Goal: Task Accomplishment & Management: Use online tool/utility

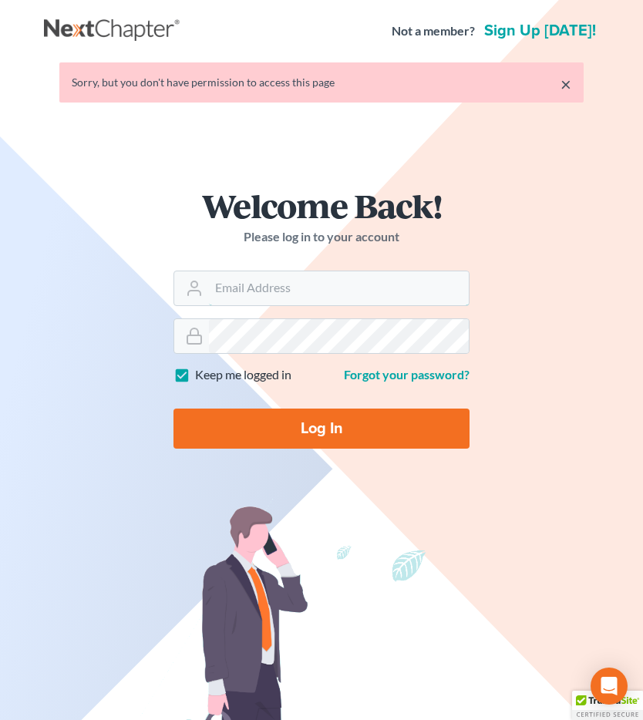
type input "[EMAIL_ADDRESS][DOMAIN_NAME]"
click at [436, 443] on input "Log In" at bounding box center [321, 429] width 296 height 40
type input "Thinking..."
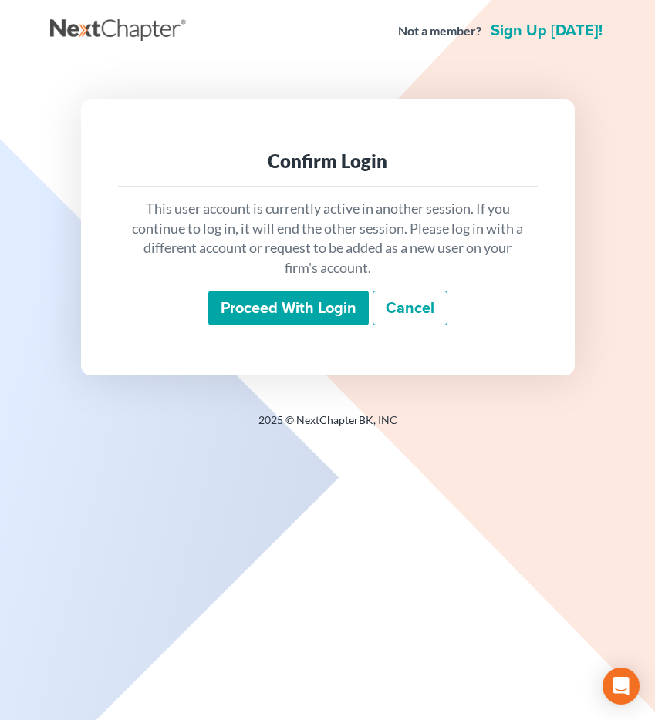
click at [325, 322] on input "Proceed with login" at bounding box center [288, 308] width 160 height 35
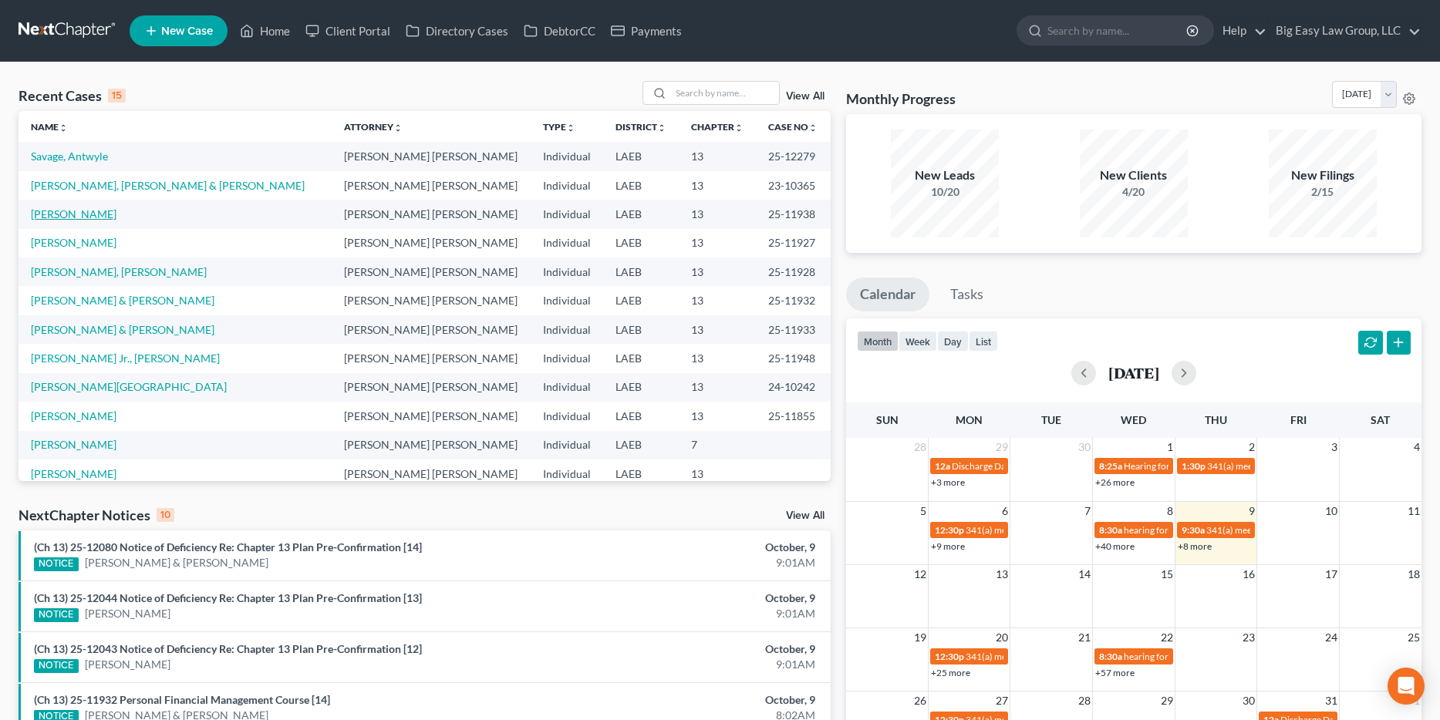
click at [92, 212] on link "[PERSON_NAME]" at bounding box center [74, 213] width 86 height 13
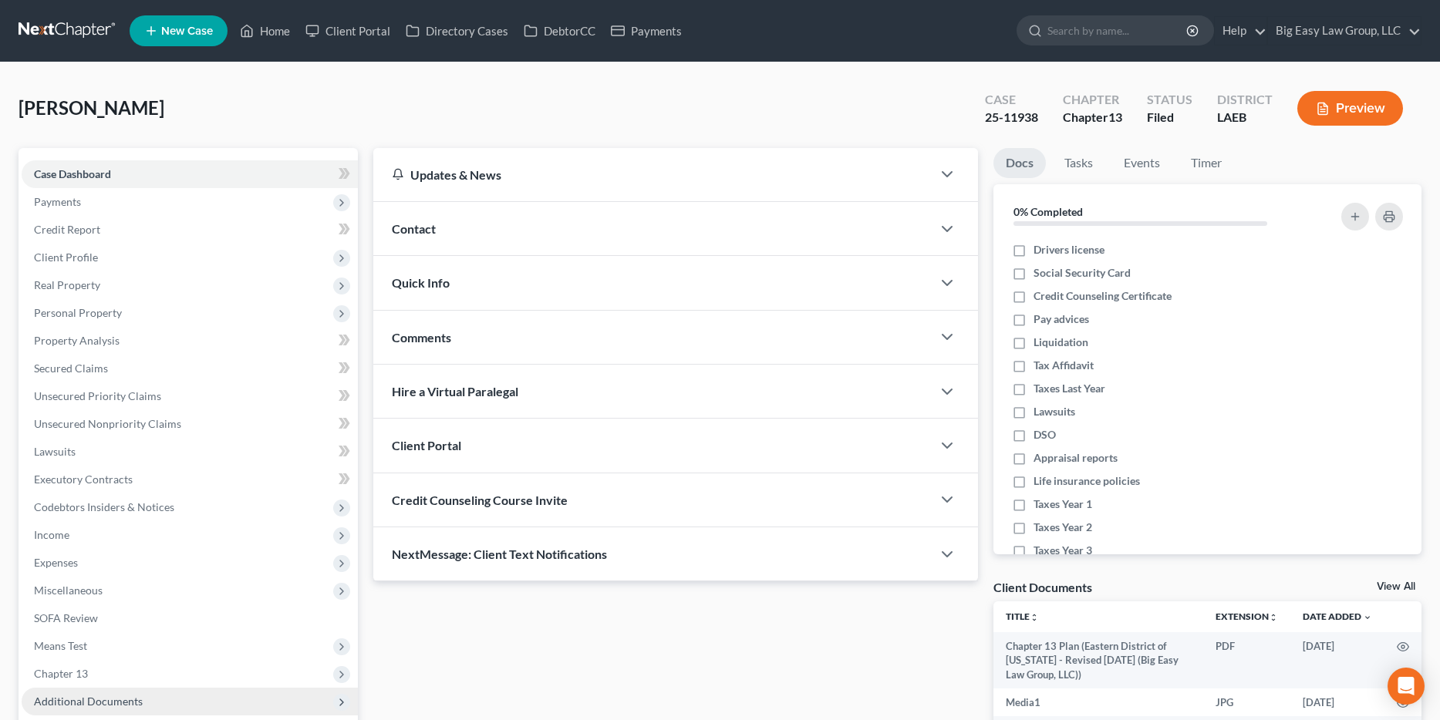
scroll to position [273, 0]
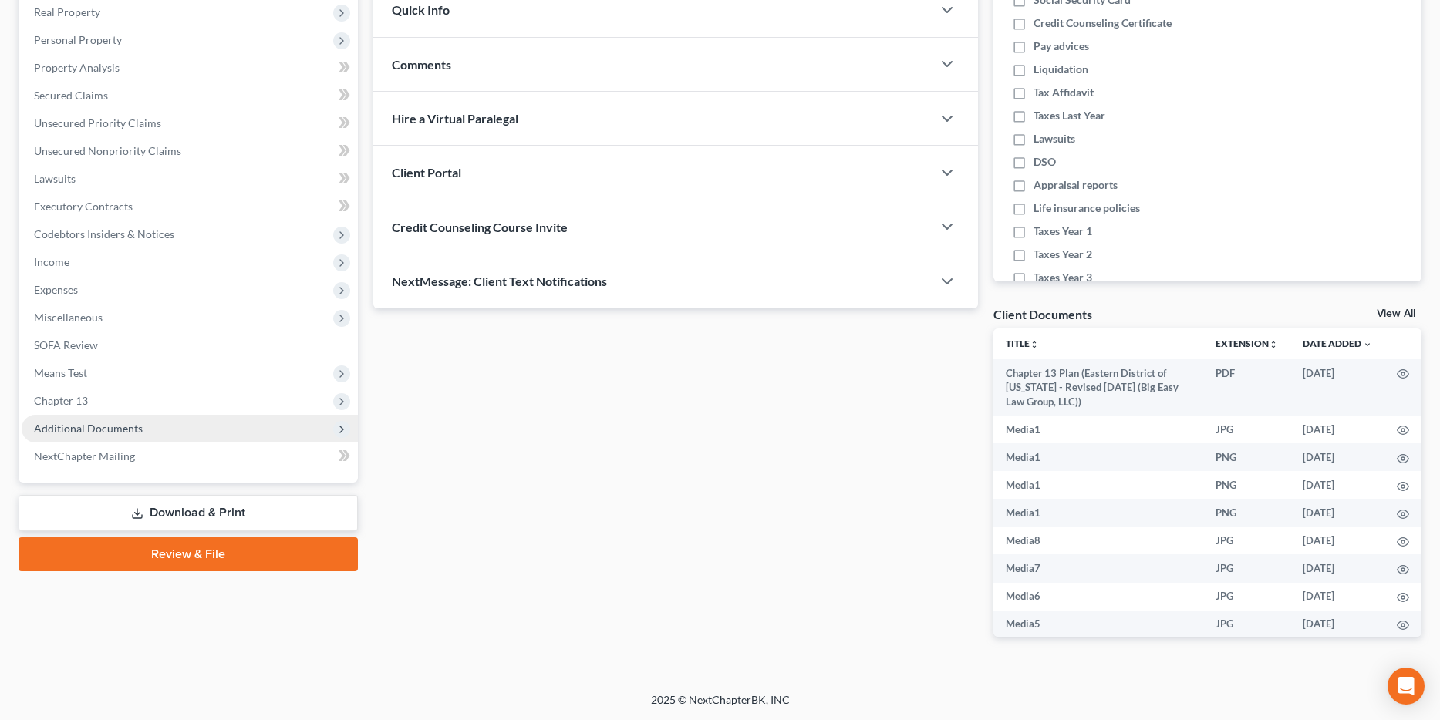
click at [126, 422] on span "Additional Documents" at bounding box center [88, 428] width 109 height 13
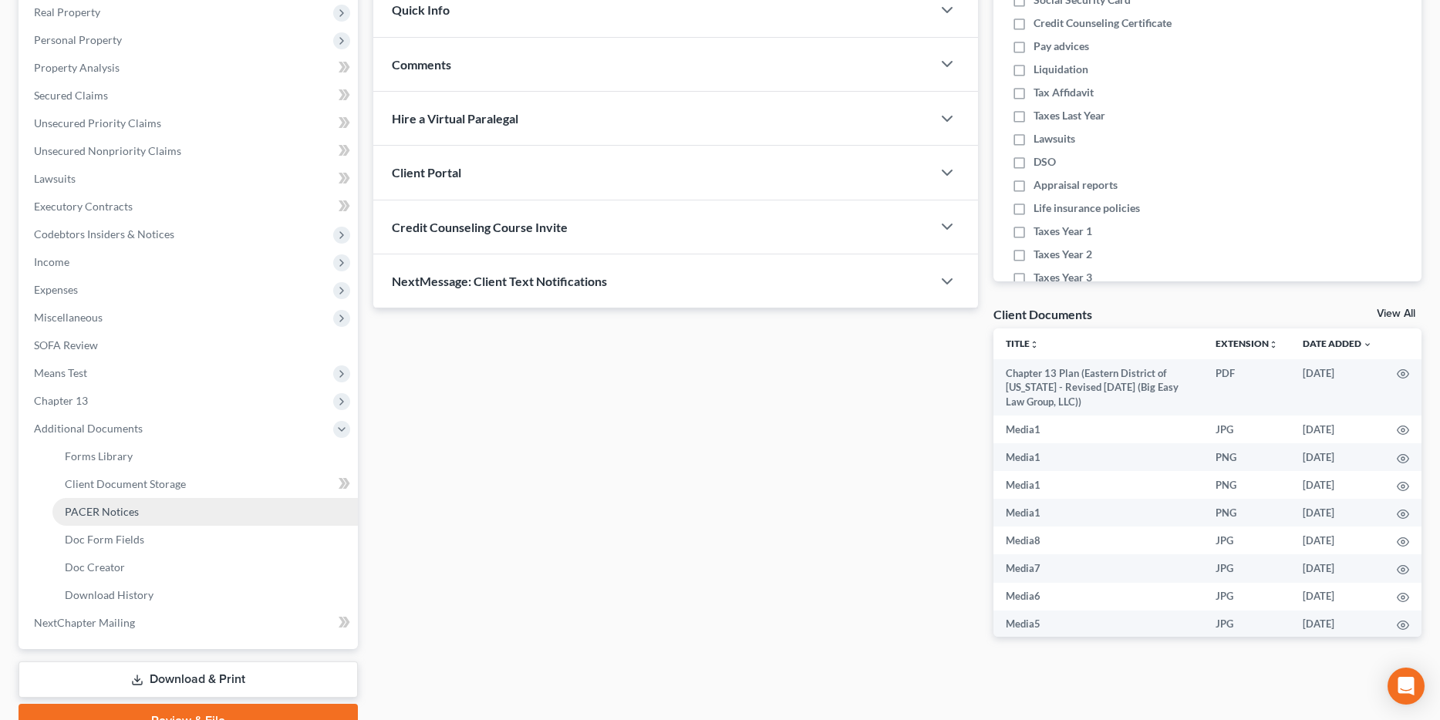
click at [143, 500] on link "PACER Notices" at bounding box center [204, 512] width 305 height 28
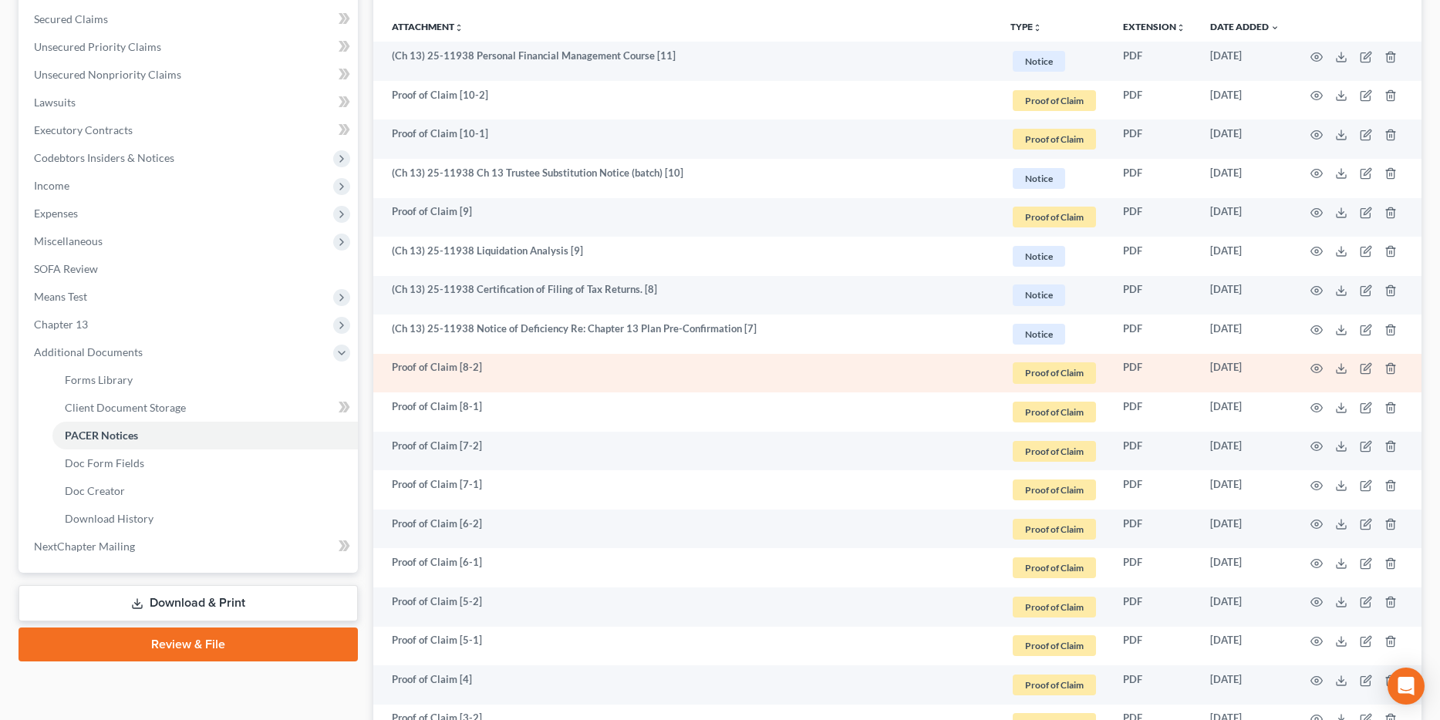
scroll to position [927, 0]
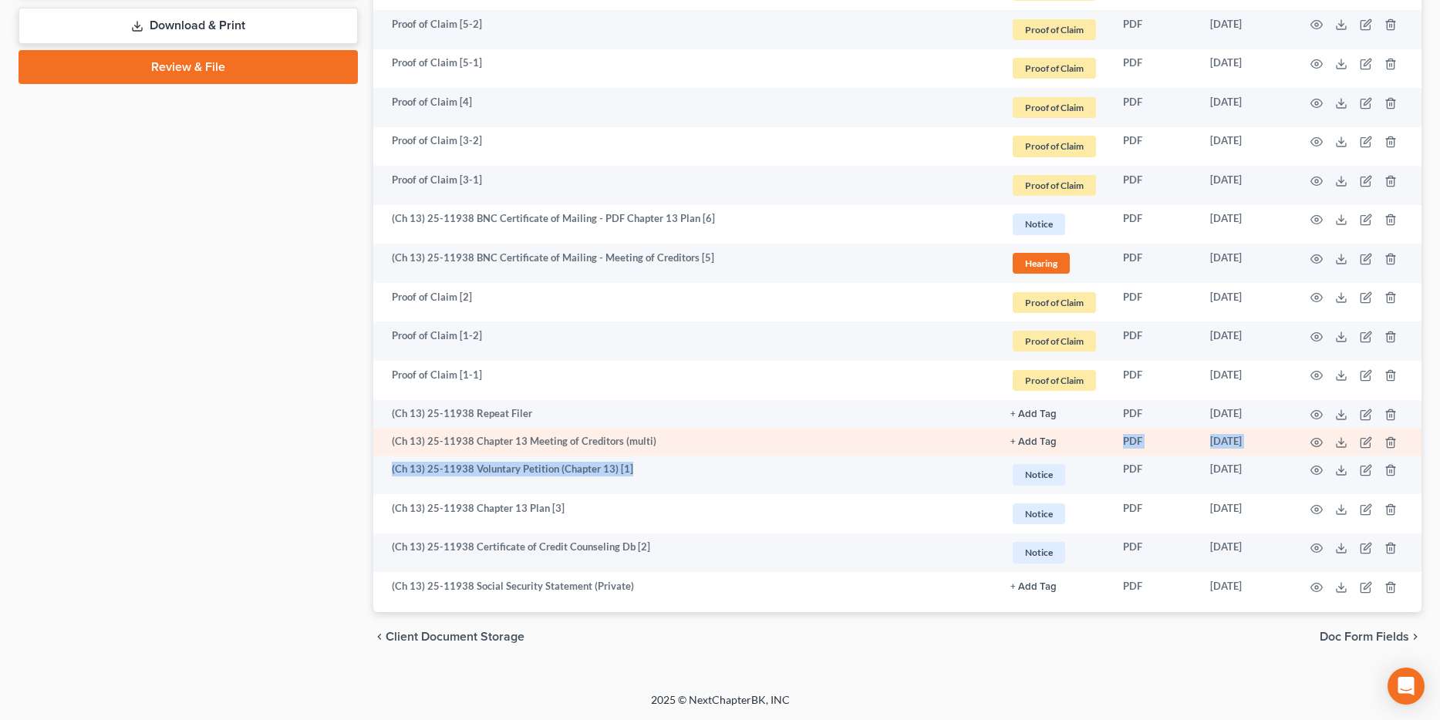
drag, startPoint x: 575, startPoint y: 463, endPoint x: 623, endPoint y: 455, distance: 48.6
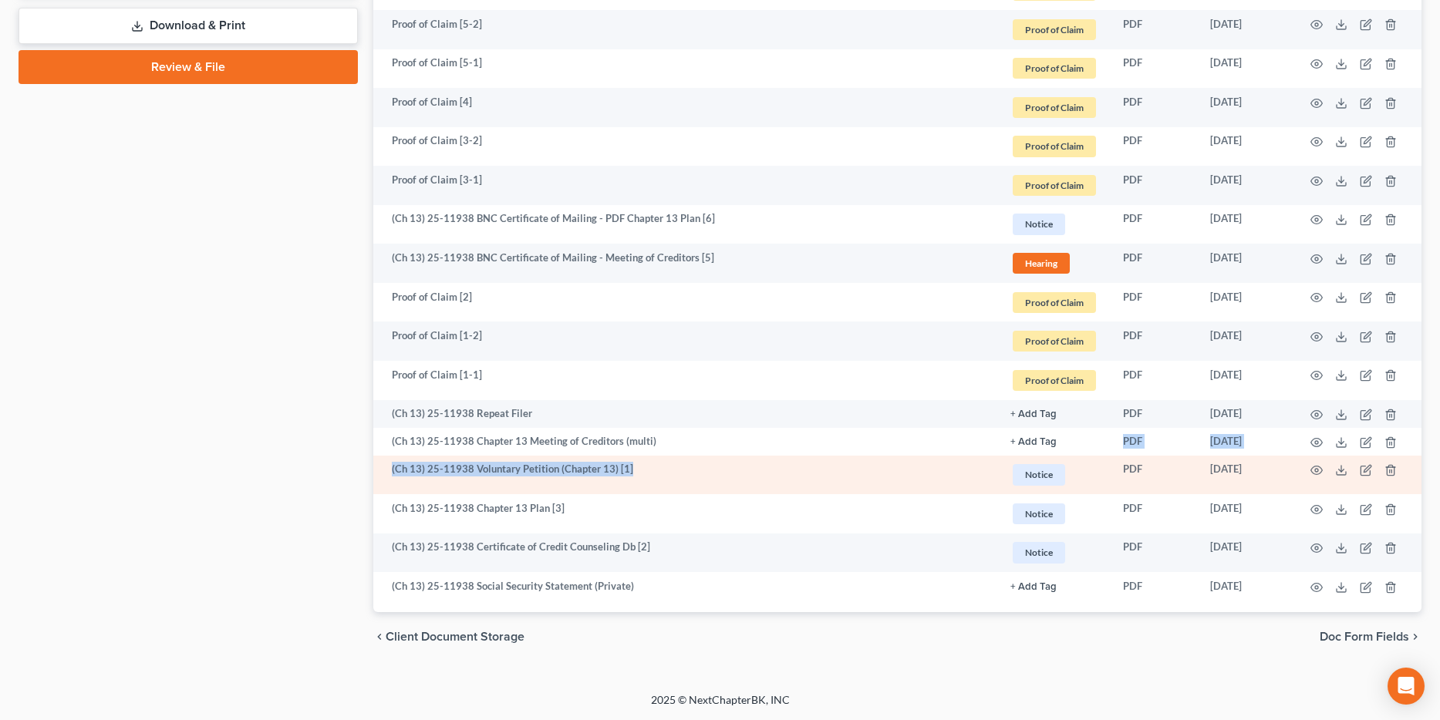
click at [624, 454] on tbody "(Ch 13) 25-11938 Personal Financial Management Course [11] Notice + Add Tag Not…" at bounding box center [897, 32] width 1048 height 1136
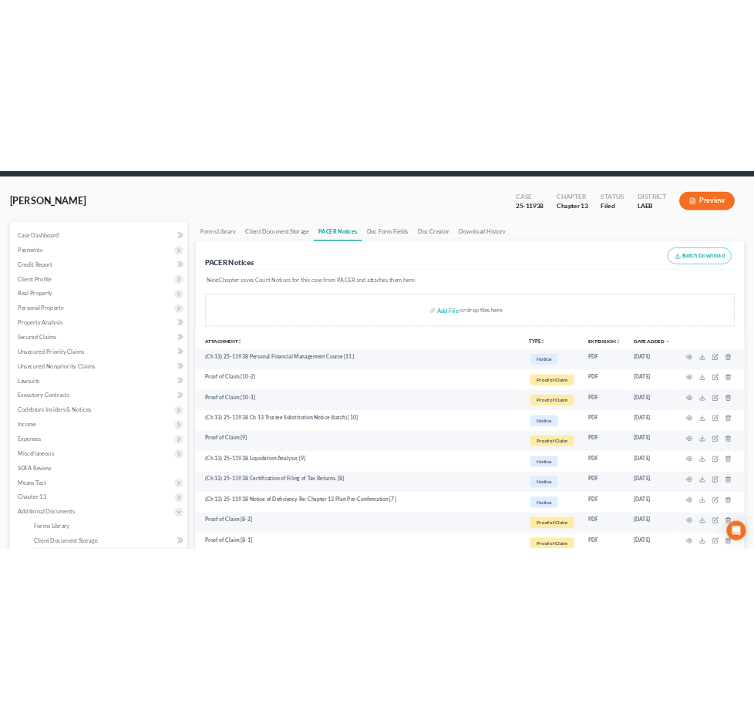
scroll to position [0, 0]
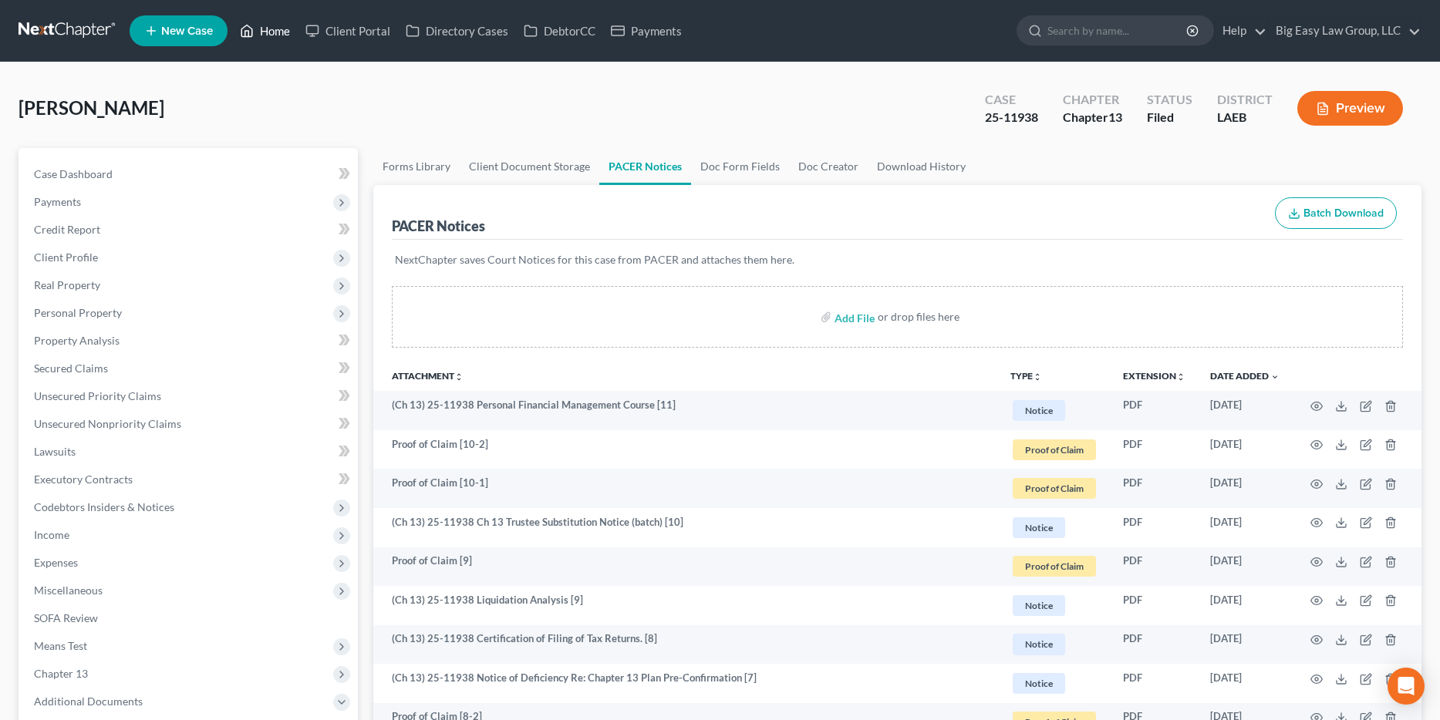
click at [278, 20] on link "Home" at bounding box center [265, 31] width 66 height 28
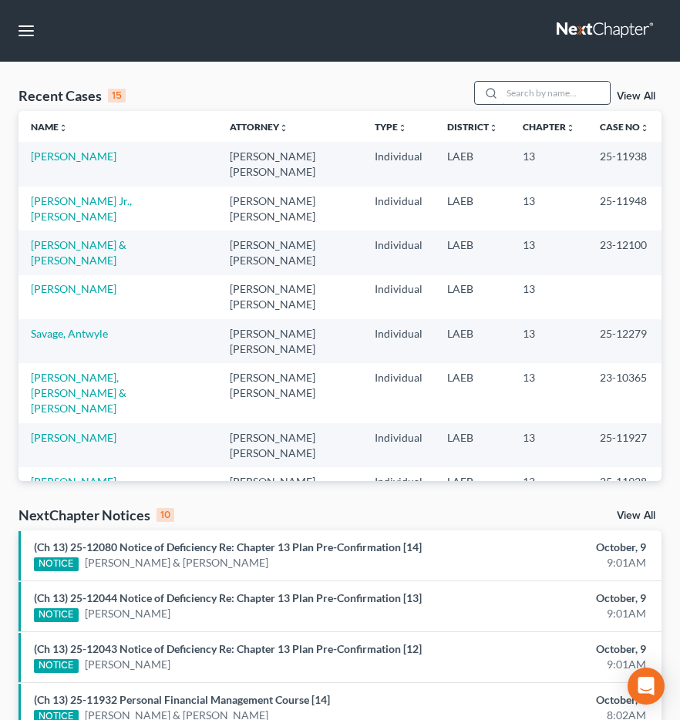
click at [553, 99] on input "search" at bounding box center [556, 93] width 108 height 22
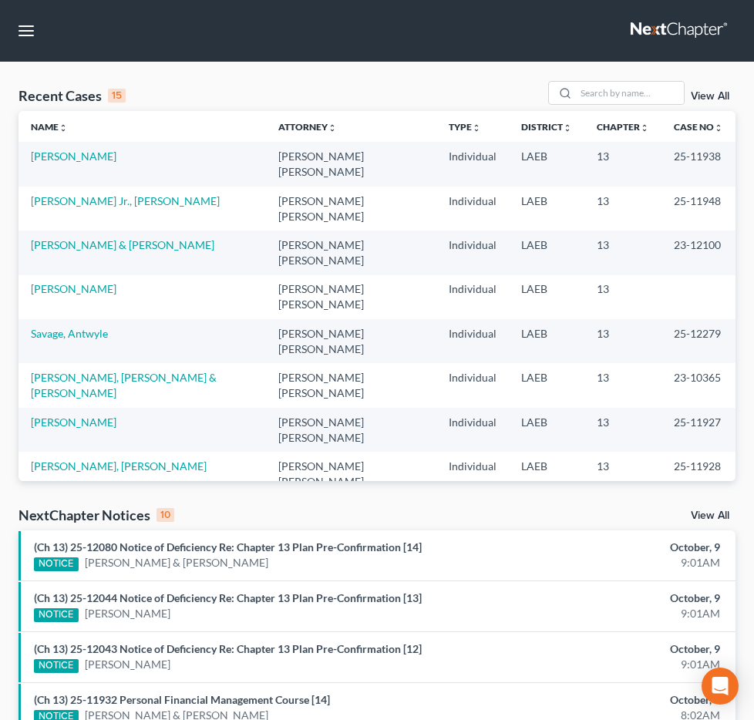
click at [0, 0] on input "search" at bounding box center [0, 0] width 0 height 0
type input "[PERSON_NAME]"
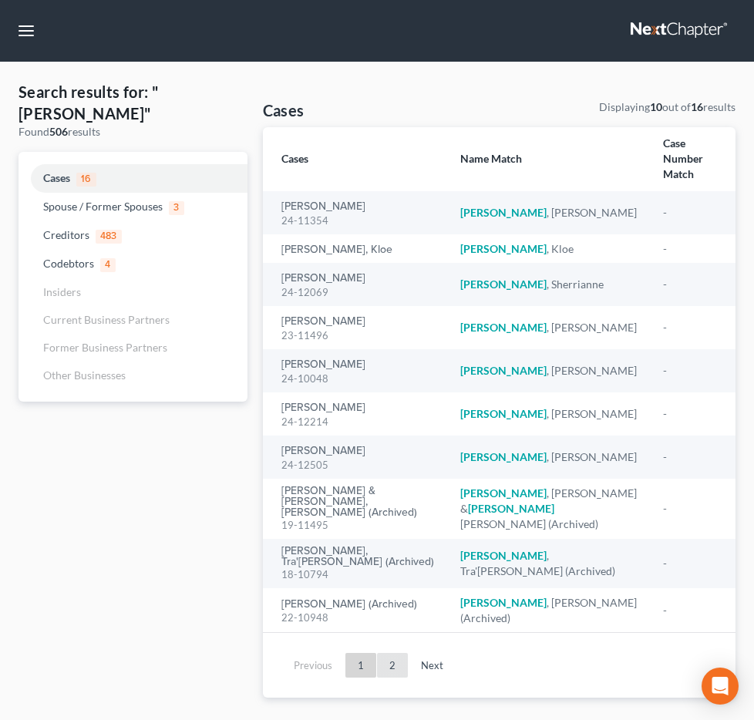
click at [394, 657] on link "2" at bounding box center [392, 665] width 31 height 25
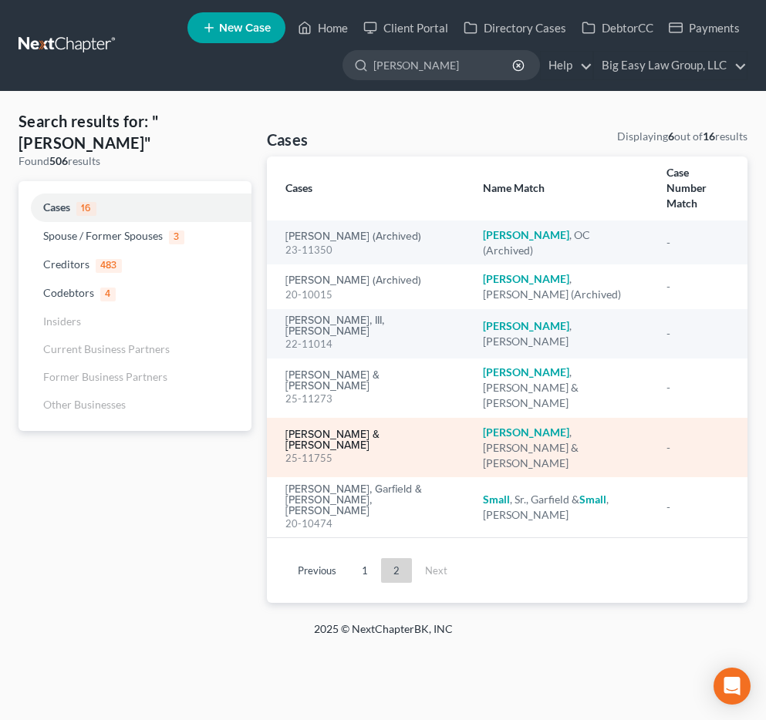
click at [356, 429] on link "[PERSON_NAME] & [PERSON_NAME]" at bounding box center [371, 440] width 173 height 22
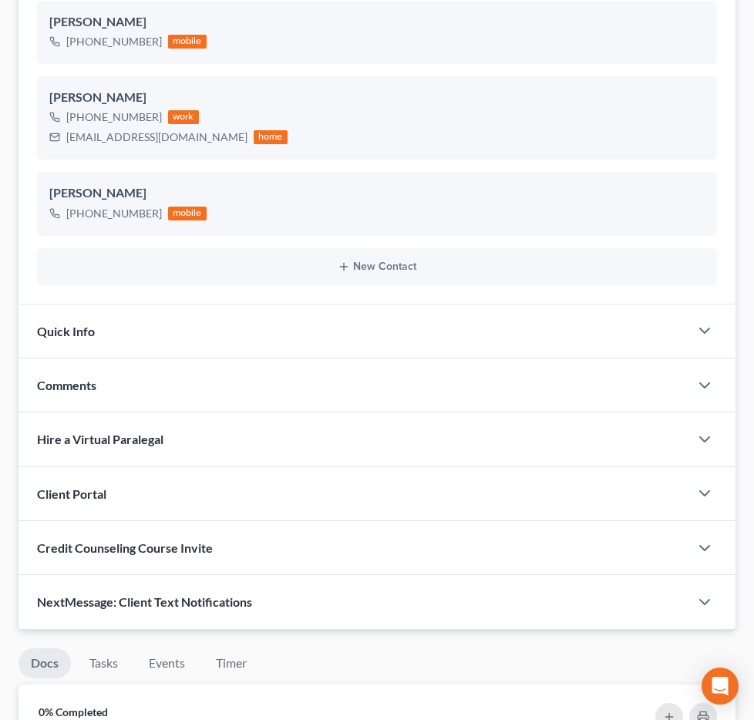
scroll to position [610, 0]
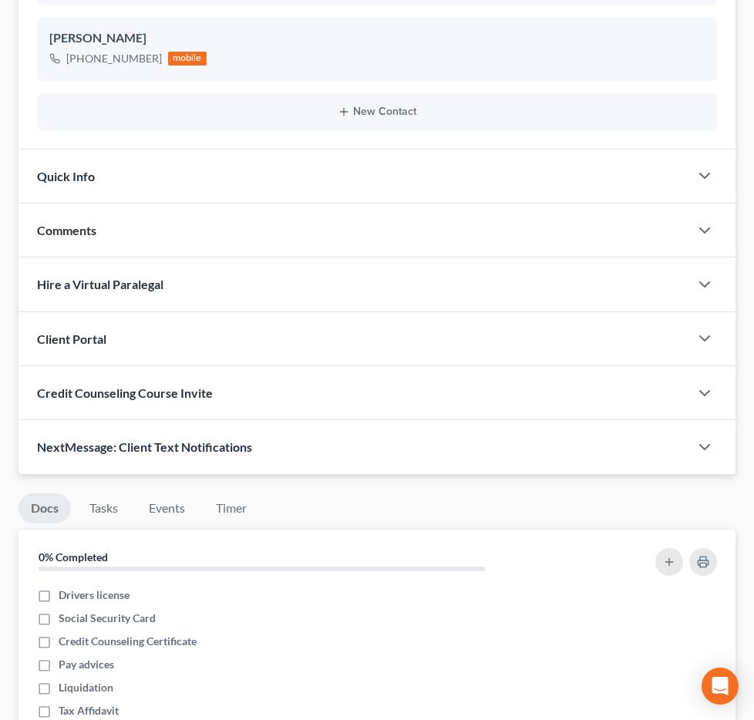
click at [0, 0] on span "Additional Documents" at bounding box center [0, 0] width 0 height 0
click at [0, 0] on span "PACER Notices" at bounding box center [0, 0] width 0 height 0
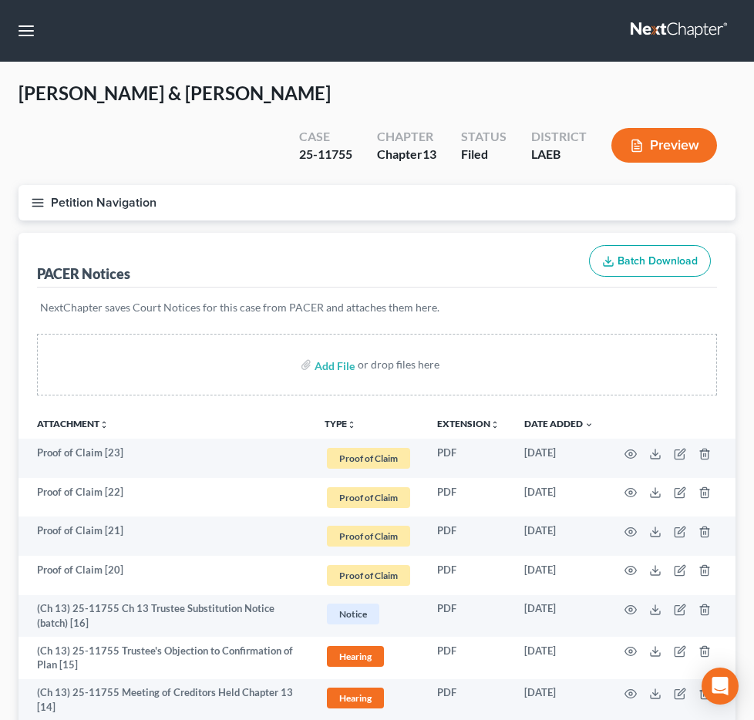
click at [0, 0] on input "search" at bounding box center [0, 0] width 0 height 0
type input "[PERSON_NAME]"
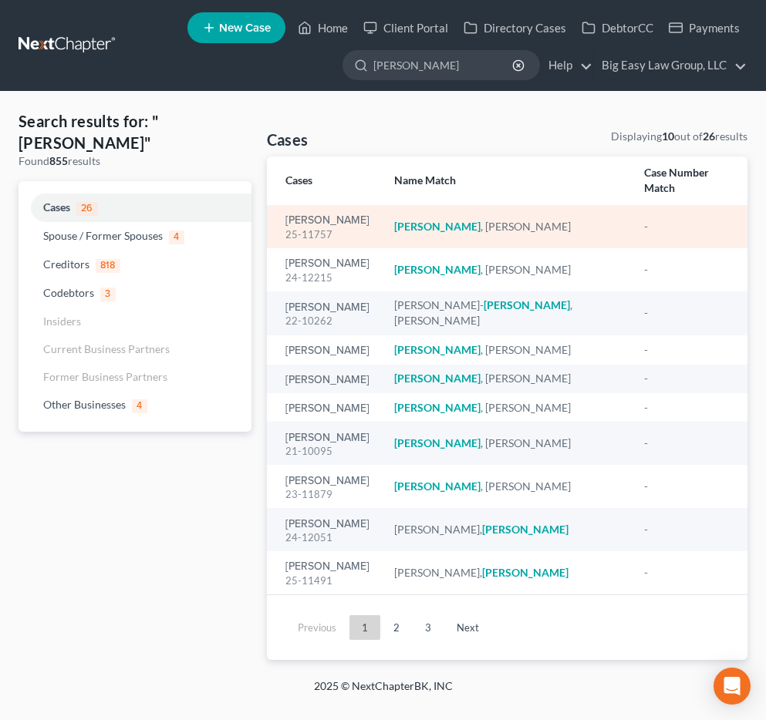
click at [293, 212] on div "[PERSON_NAME] 25-11757" at bounding box center [327, 227] width 84 height 30
click at [301, 215] on link "[PERSON_NAME]" at bounding box center [327, 220] width 84 height 11
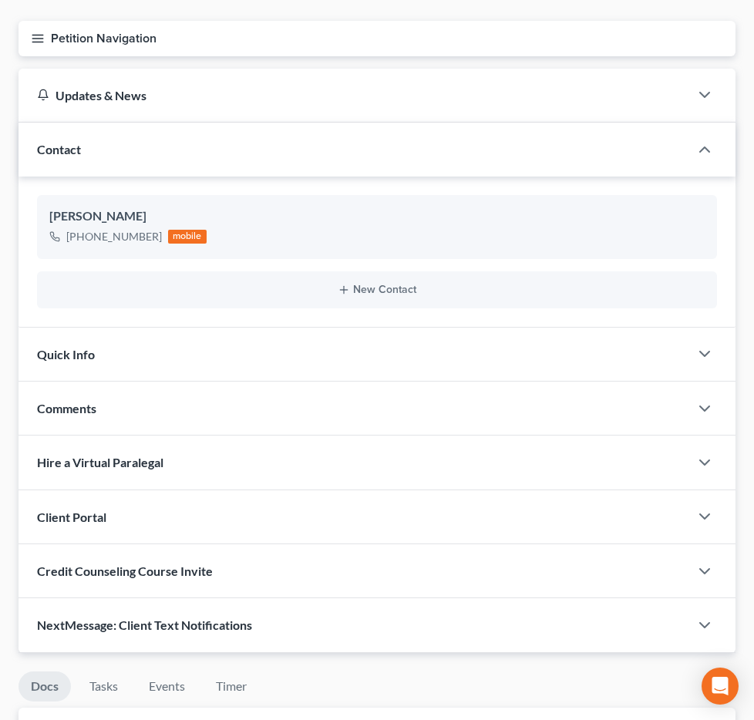
scroll to position [208, 0]
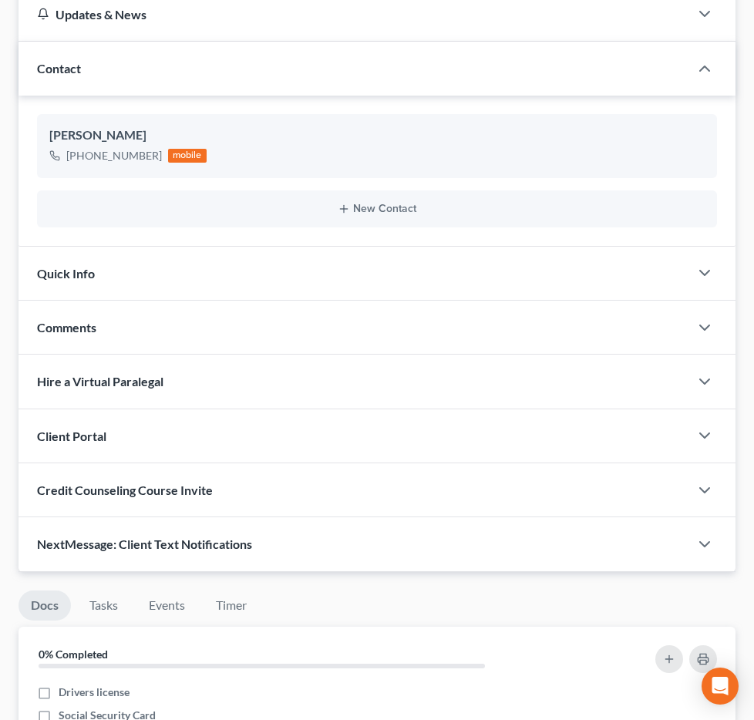
click at [0, 0] on span "Additional Documents" at bounding box center [0, 0] width 0 height 0
click at [0, 0] on link "PACER Notices" at bounding box center [0, 0] width 0 height 0
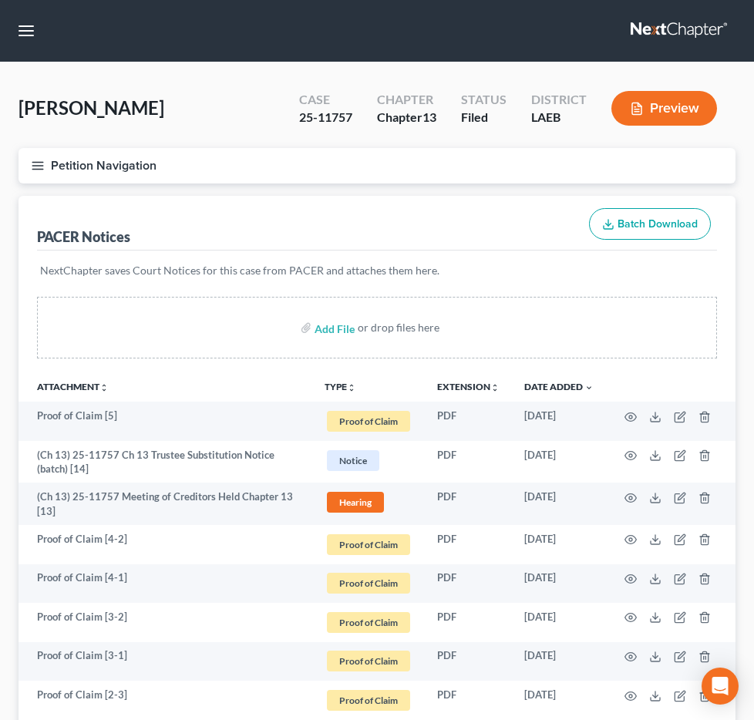
click at [0, 0] on input "search" at bounding box center [0, 0] width 0 height 0
type input "gaido"
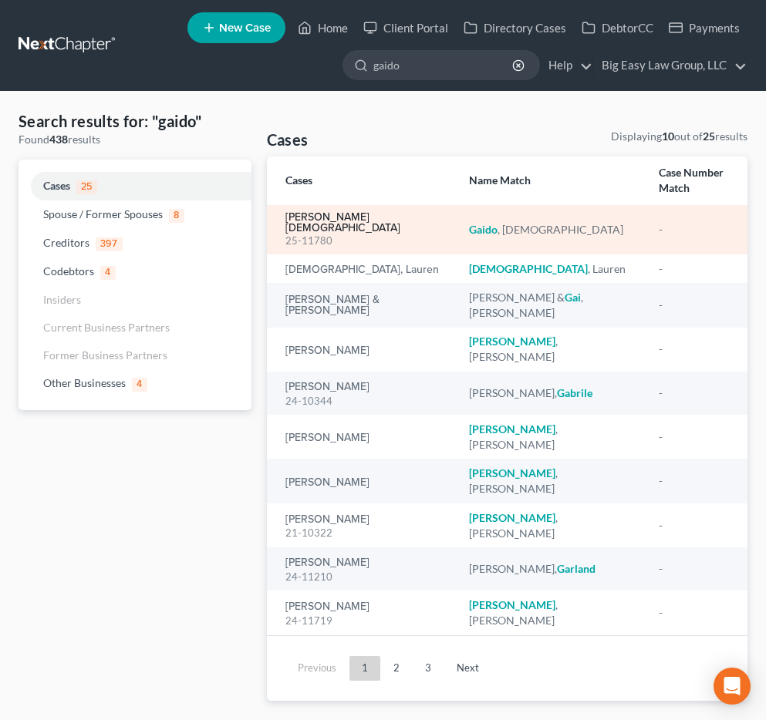
click at [343, 223] on link "Gaido, Christian" at bounding box center [364, 223] width 159 height 22
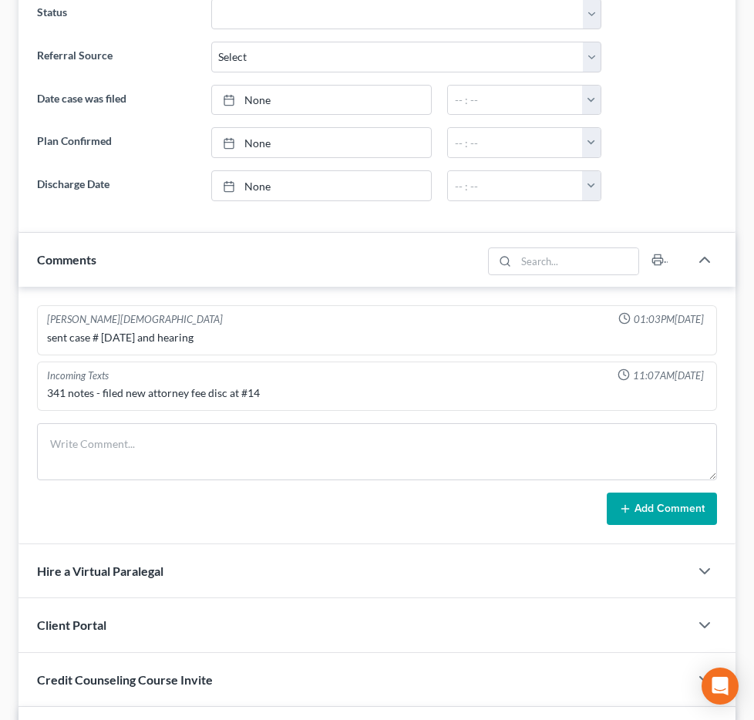
scroll to position [251, 0]
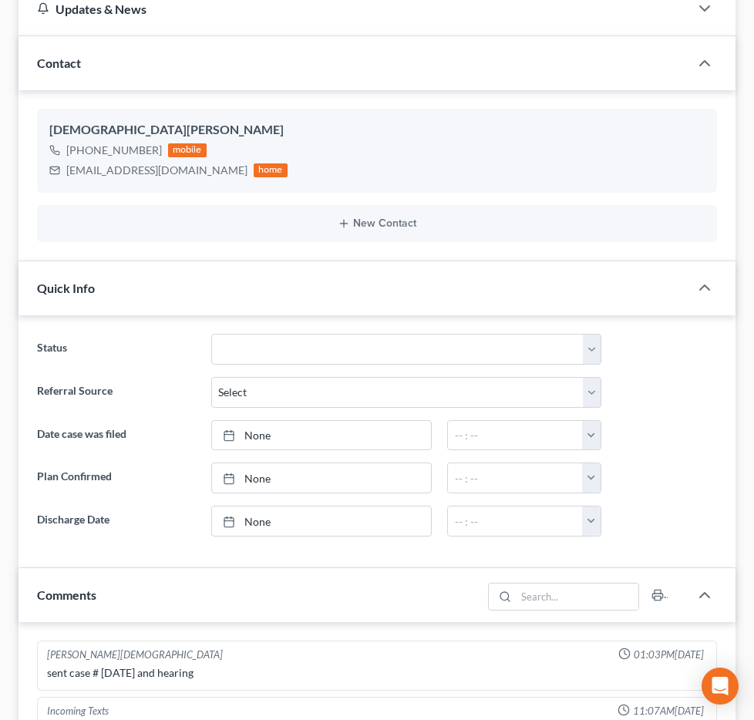
click at [0, 0] on span "Additional Documents" at bounding box center [0, 0] width 0 height 0
click at [0, 0] on link "PACER Notices" at bounding box center [0, 0] width 0 height 0
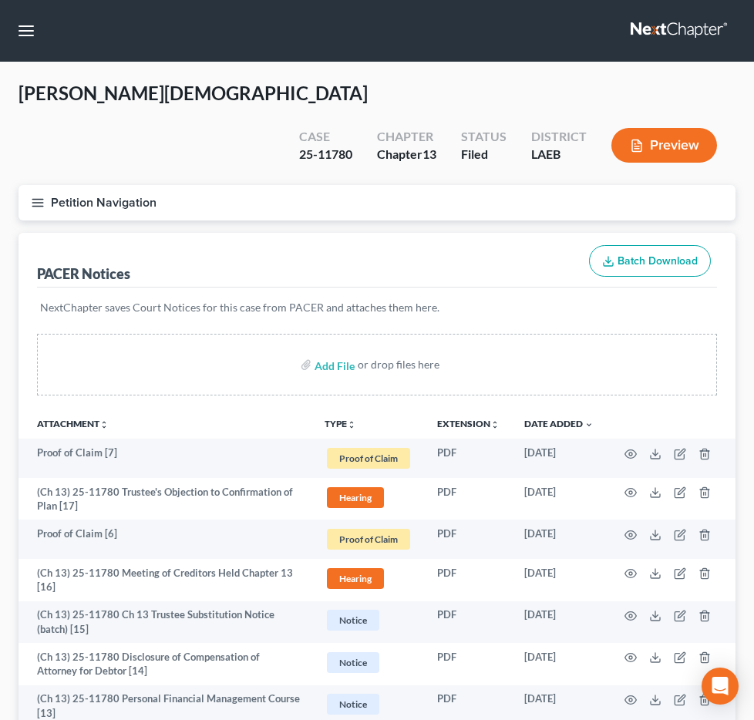
click at [0, 0] on input "search" at bounding box center [0, 0] width 0 height 0
type input "krautter"
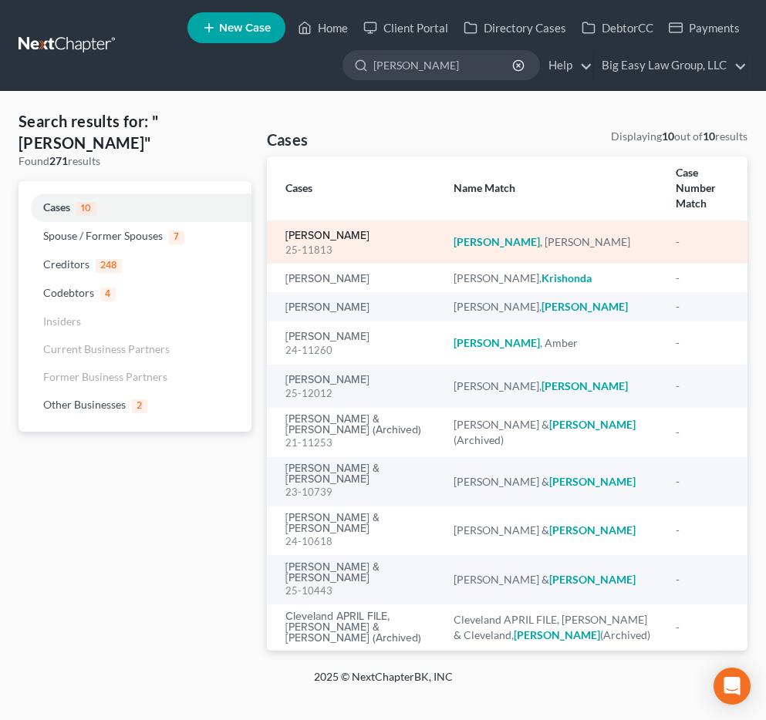
click at [353, 231] on link "Krautter, Stephanie" at bounding box center [327, 236] width 84 height 11
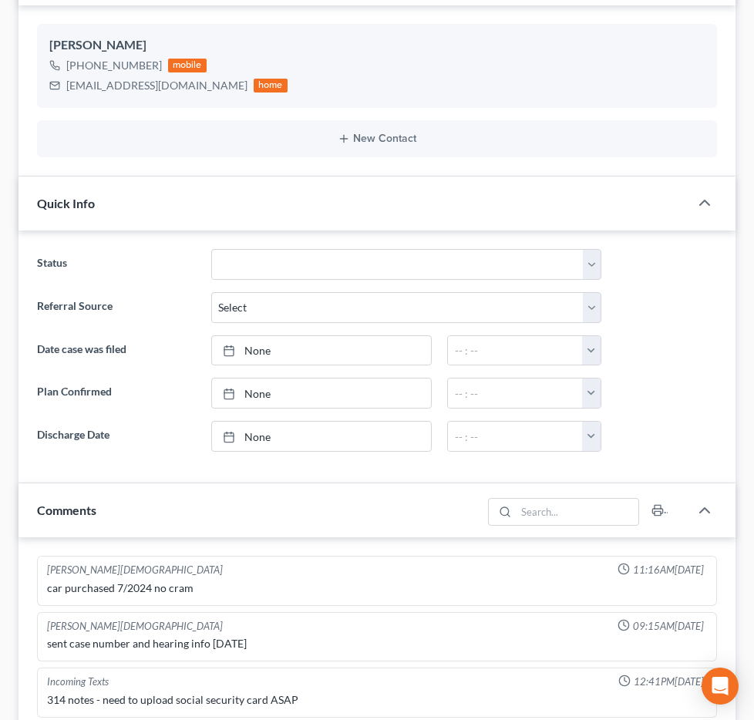
scroll to position [342, 0]
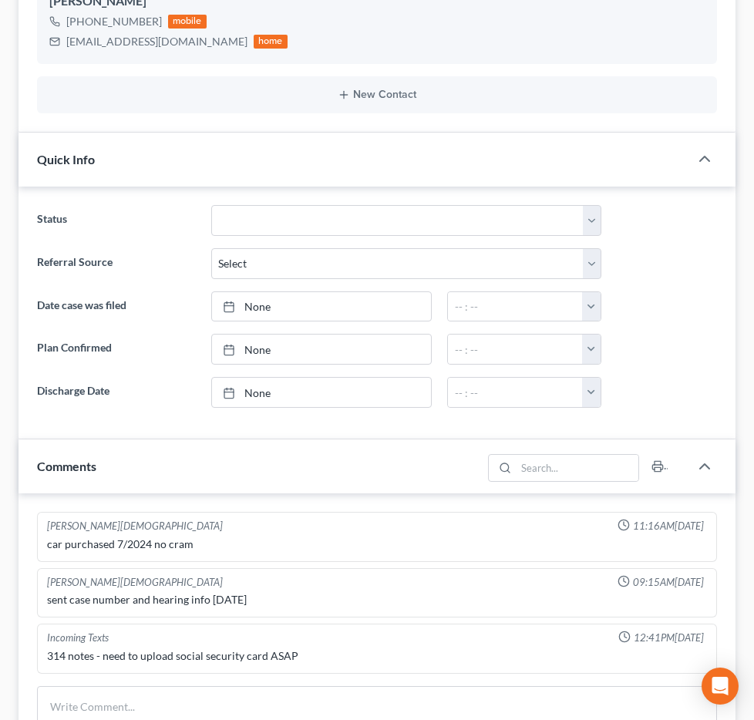
click at [0, 0] on span "Additional Documents" at bounding box center [0, 0] width 0 height 0
click at [0, 0] on link "PACER Notices" at bounding box center [0, 0] width 0 height 0
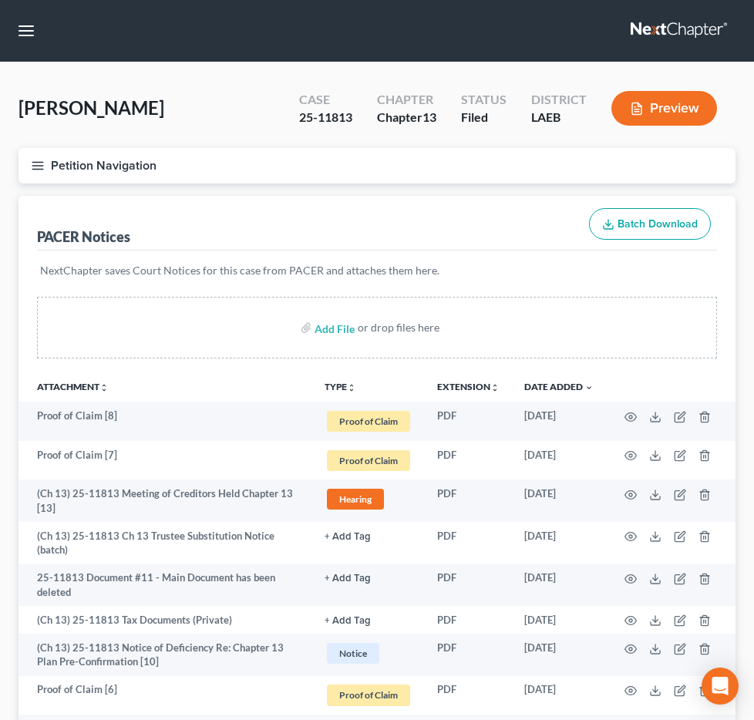
click at [0, 0] on input "search" at bounding box center [0, 0] width 0 height 0
type input "adams"
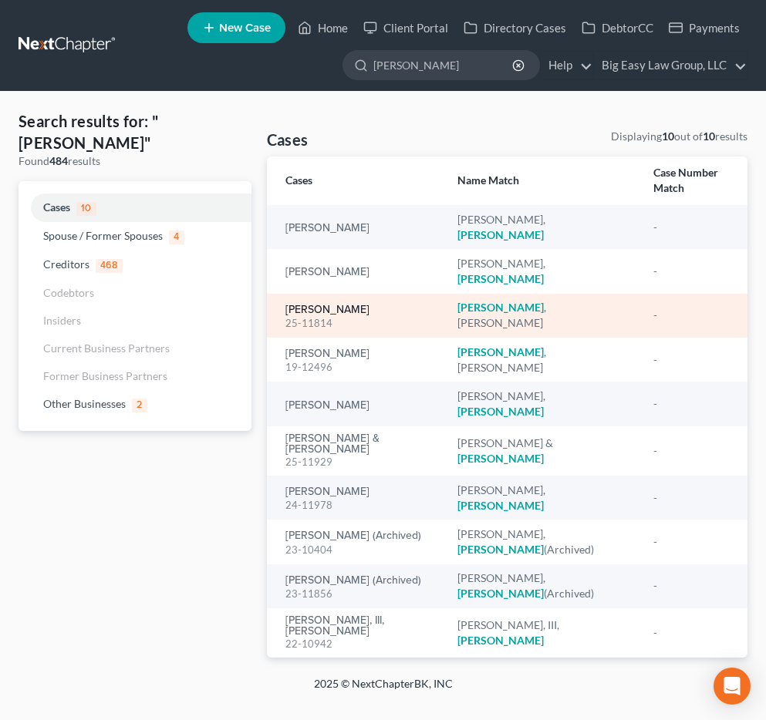
click at [330, 305] on link "Adams, Kimberleigh" at bounding box center [327, 310] width 84 height 11
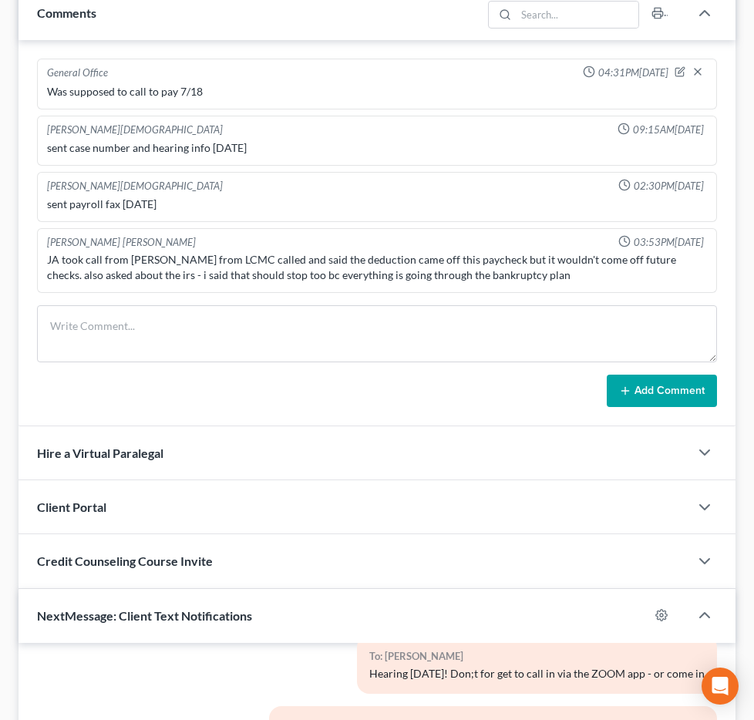
scroll to position [554, 0]
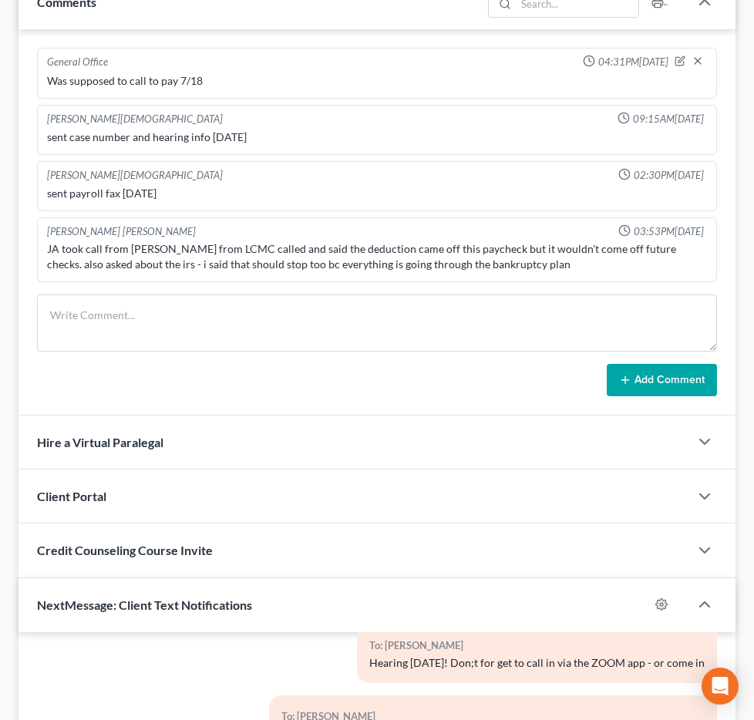
click at [0, 0] on span "Additional Documents" at bounding box center [0, 0] width 0 height 0
click at [0, 0] on link "PACER Notices" at bounding box center [0, 0] width 0 height 0
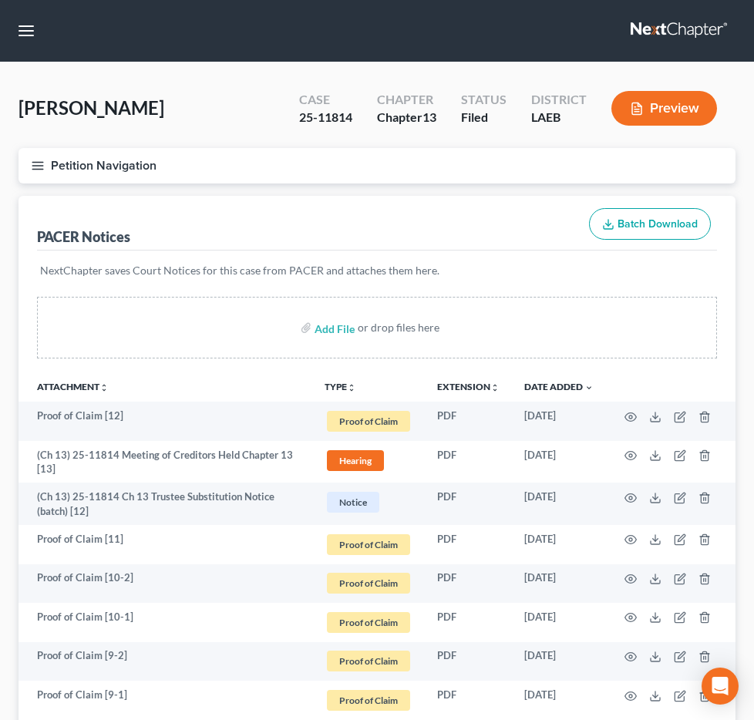
click at [0, 0] on input "search" at bounding box center [0, 0] width 0 height 0
type input "roberts"
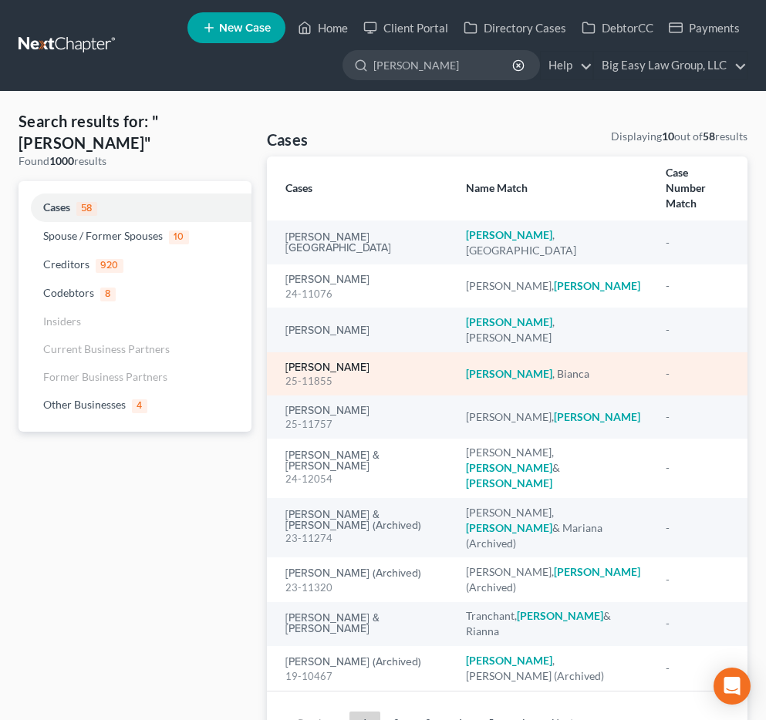
click at [328, 362] on link "[PERSON_NAME]" at bounding box center [327, 367] width 84 height 11
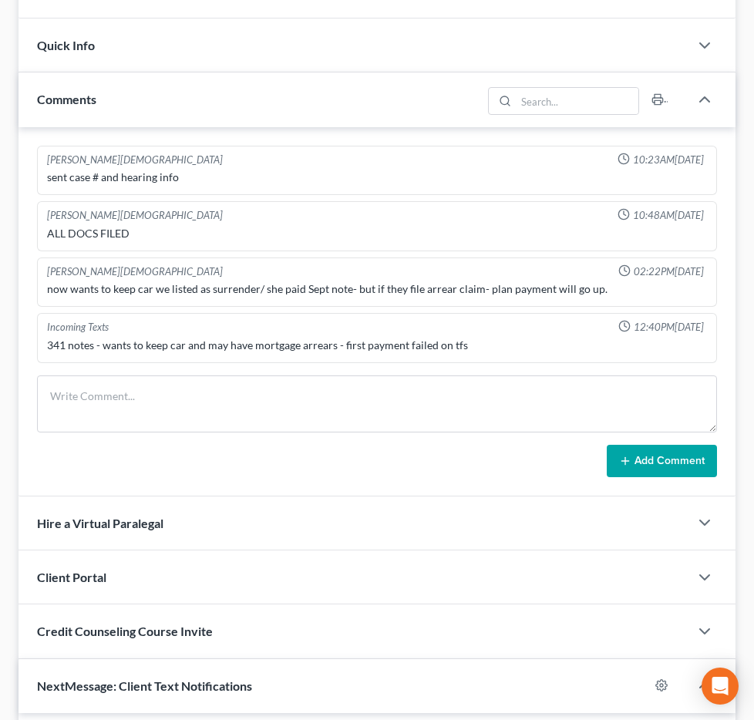
scroll to position [5489, 0]
click at [0, 0] on span "Additional Documents" at bounding box center [0, 0] width 0 height 0
click at [0, 0] on link "PACER Notices" at bounding box center [0, 0] width 0 height 0
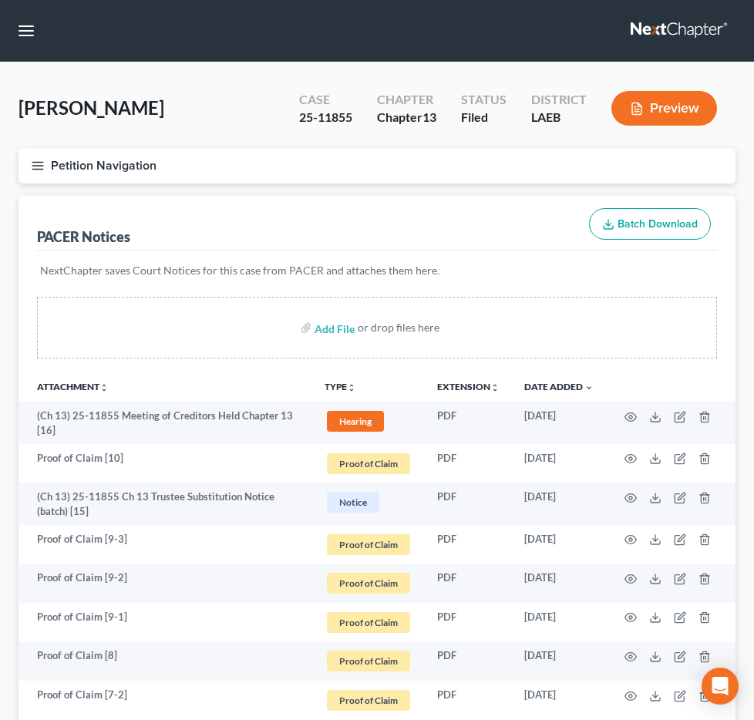
click at [0, 0] on input "search" at bounding box center [0, 0] width 0 height 0
type input "bailey"
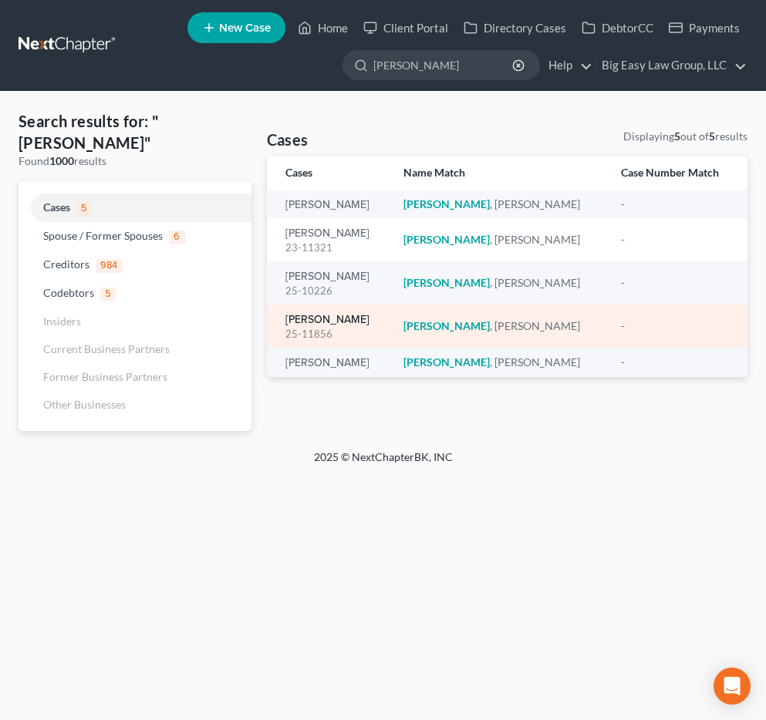
click at [325, 317] on link "Bailey, Sheila" at bounding box center [327, 320] width 84 height 11
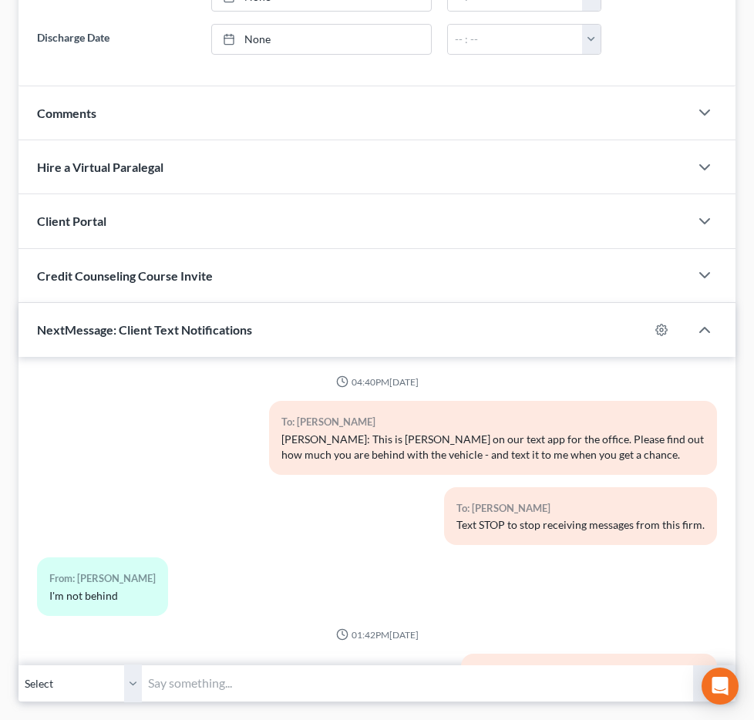
scroll to position [945, 0]
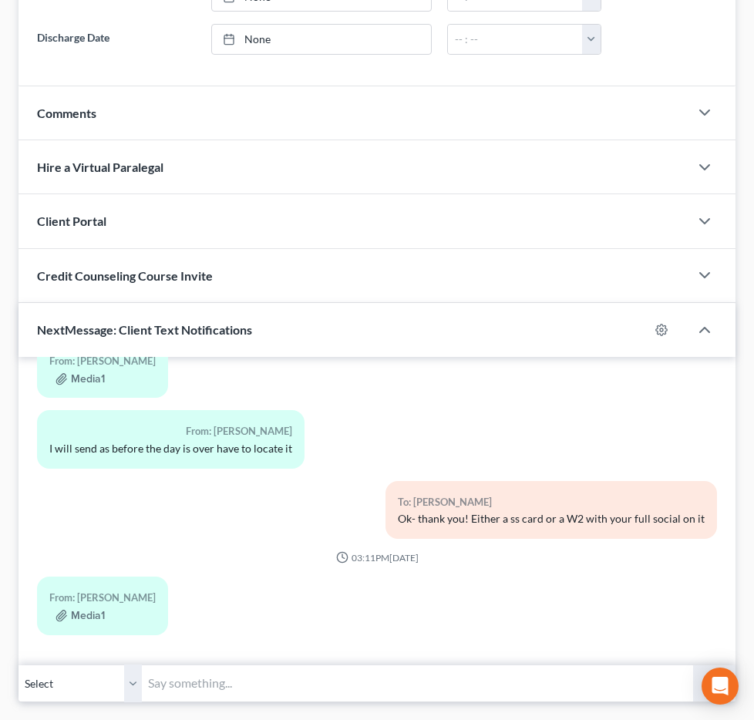
click at [0, 0] on span "Additional Documents" at bounding box center [0, 0] width 0 height 0
click at [0, 0] on span "PACER Notices" at bounding box center [0, 0] width 0 height 0
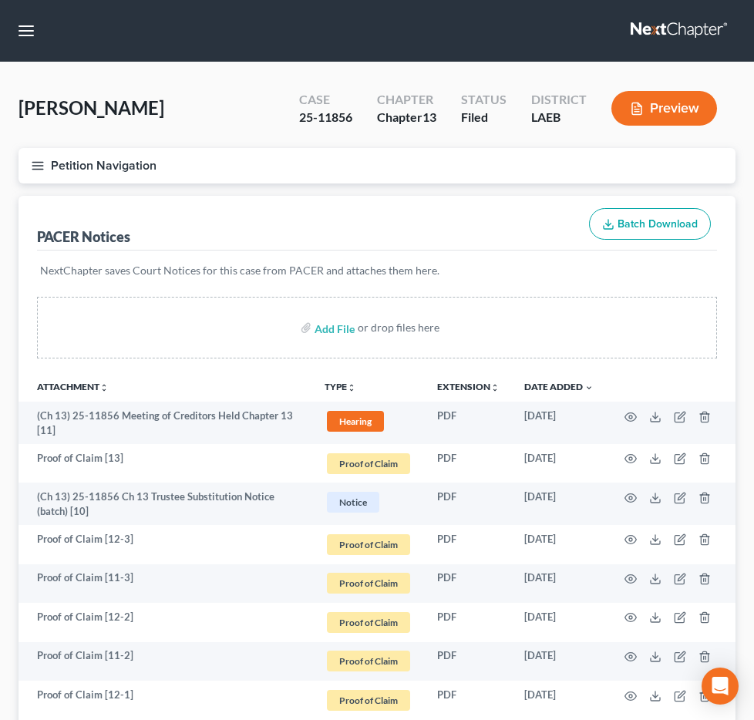
click at [0, 0] on input "search" at bounding box center [0, 0] width 0 height 0
type input "williams"
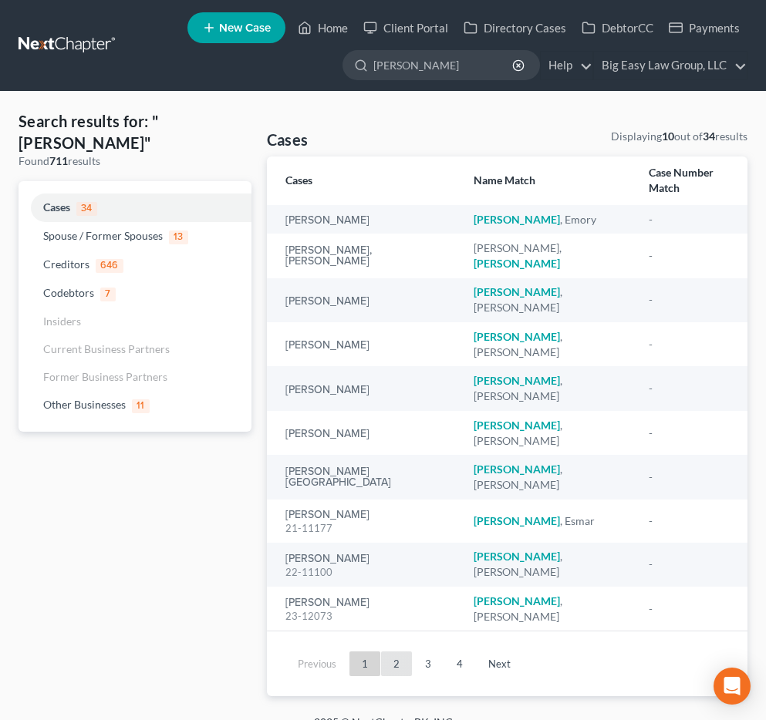
click at [399, 652] on link "2" at bounding box center [396, 664] width 31 height 25
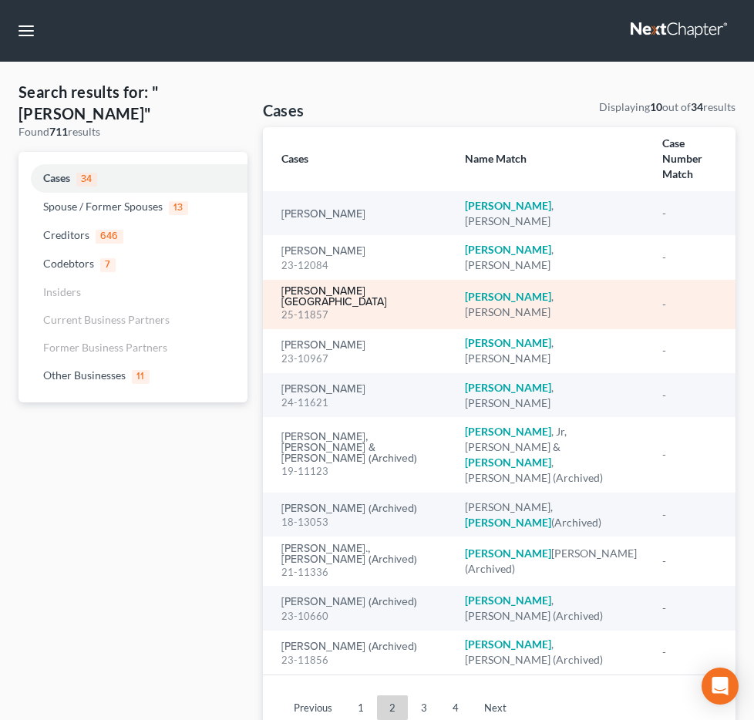
click at [336, 295] on link "Williams, Brittany" at bounding box center [361, 297] width 160 height 22
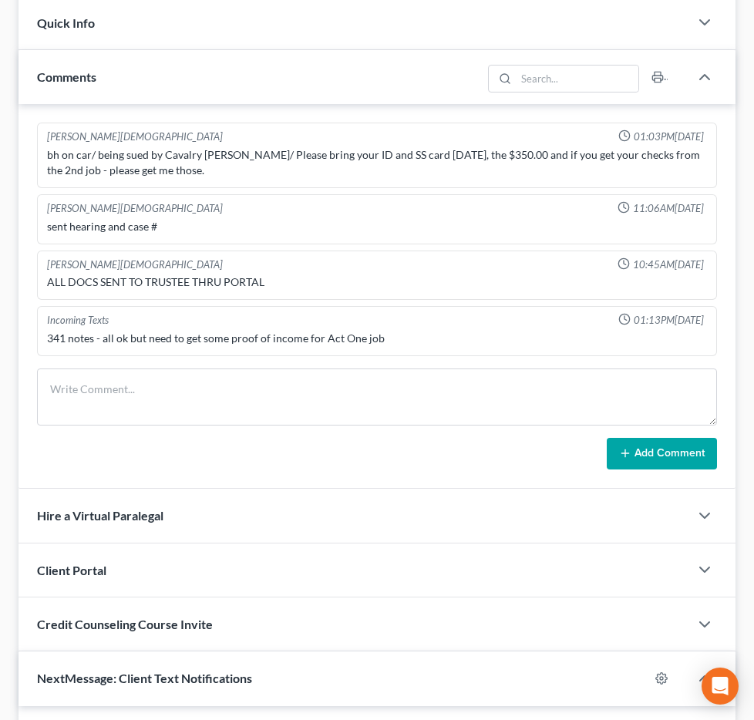
scroll to position [1880, 0]
click at [0, 0] on span "Additional Documents" at bounding box center [0, 0] width 0 height 0
click at [0, 0] on link "PACER Notices" at bounding box center [0, 0] width 0 height 0
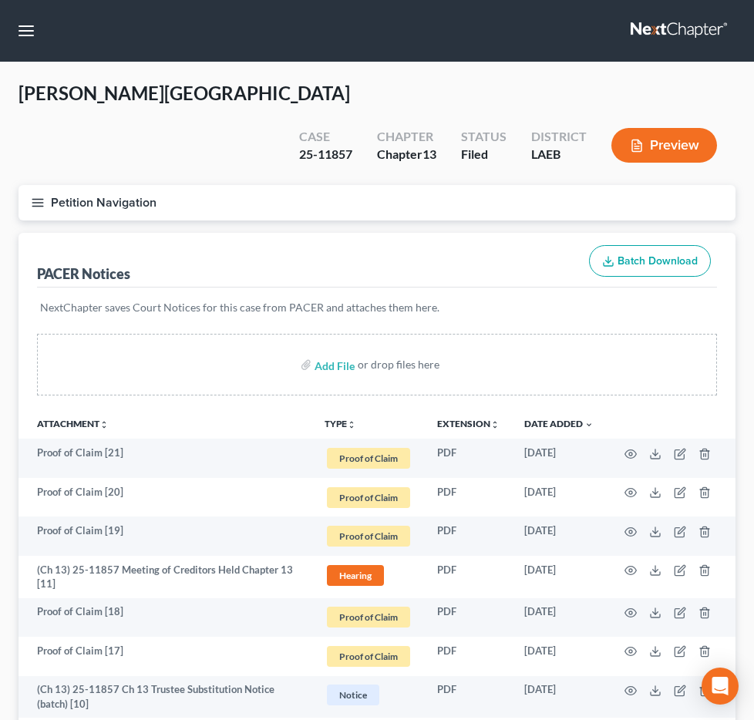
click at [0, 0] on input "search" at bounding box center [0, 0] width 0 height 0
type input "burnett"
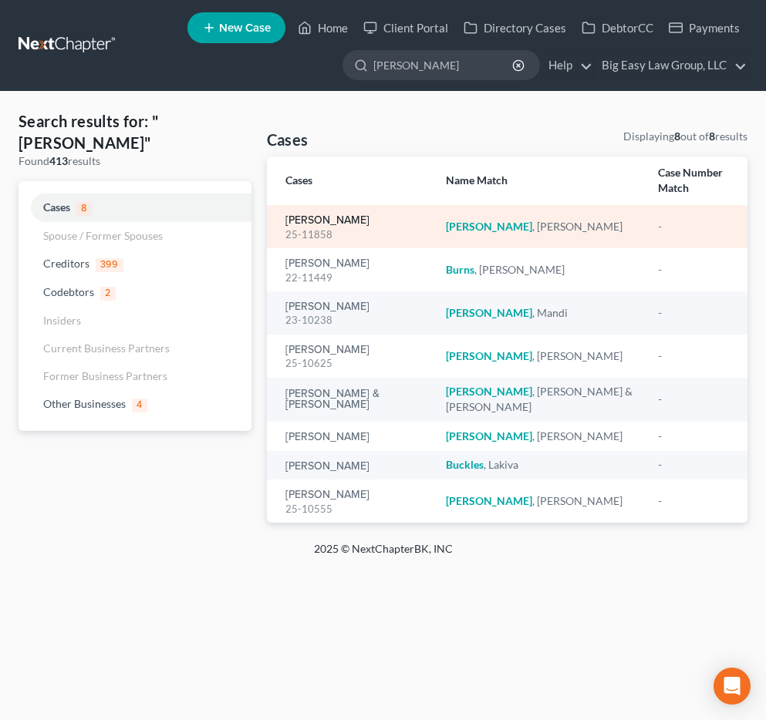
click at [318, 215] on link "Burnett, Lisa" at bounding box center [327, 220] width 84 height 11
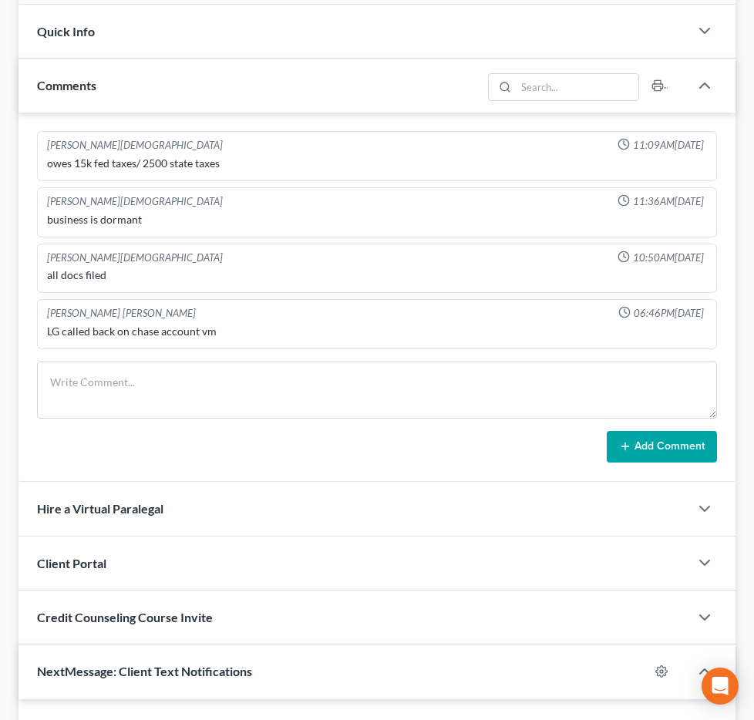
scroll to position [481, 0]
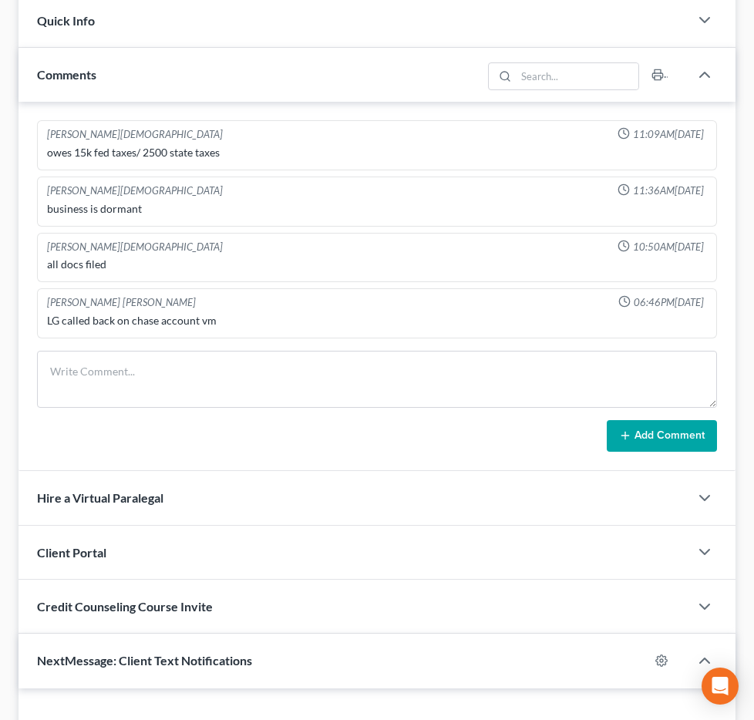
click at [0, 0] on span "Additional Documents" at bounding box center [0, 0] width 0 height 0
click at [0, 0] on link "PACER Notices" at bounding box center [0, 0] width 0 height 0
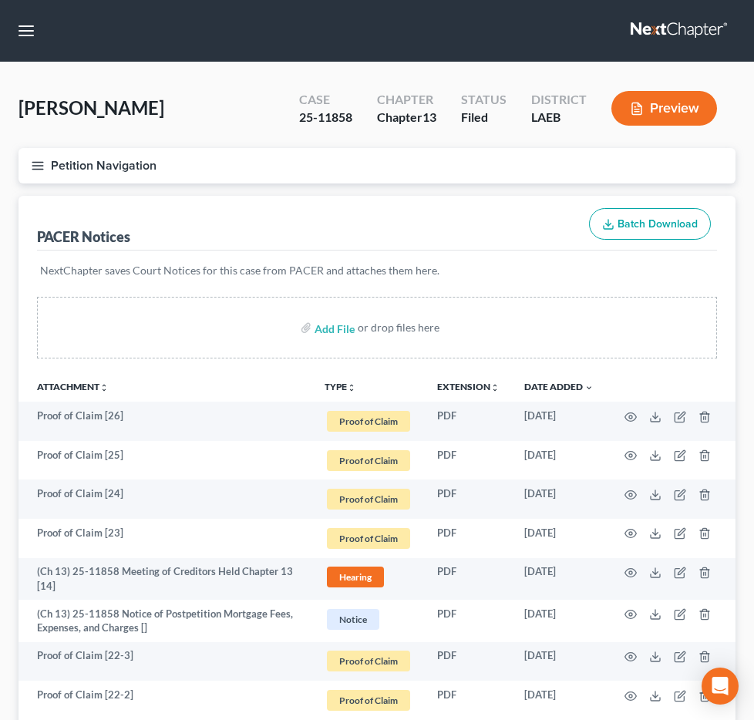
click at [0, 0] on input "search" at bounding box center [0, 0] width 0 height 0
type input "garnett"
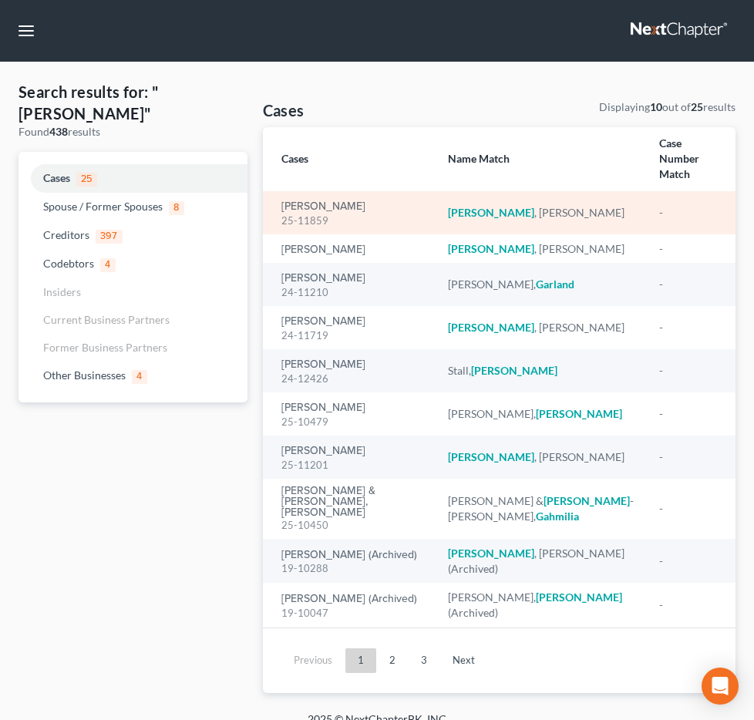
click at [315, 228] on div "25-11859" at bounding box center [352, 221] width 142 height 15
click at [317, 212] on link "Garnett, Dana" at bounding box center [323, 206] width 84 height 11
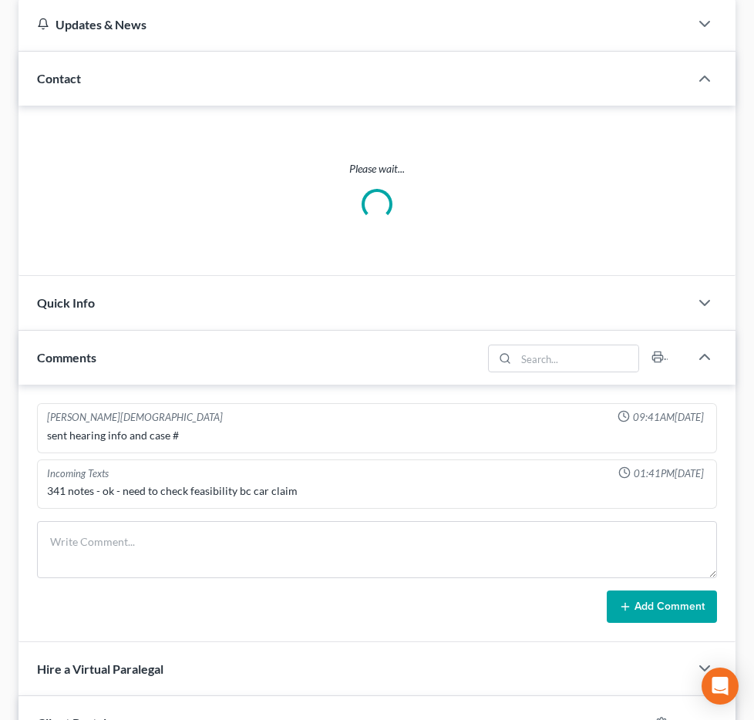
scroll to position [301, 0]
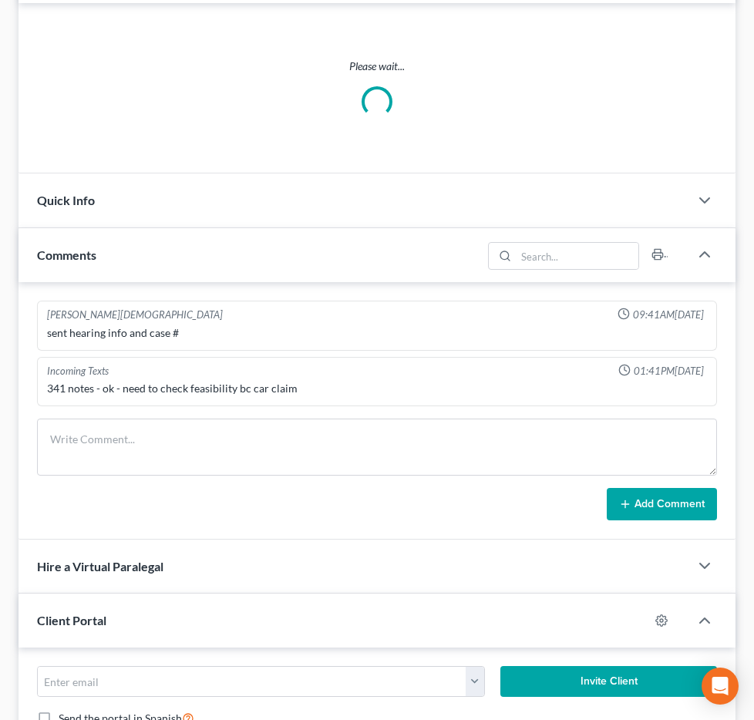
click at [0, 0] on span "Additional Documents" at bounding box center [0, 0] width 0 height 0
click at [0, 0] on link "PACER Notices" at bounding box center [0, 0] width 0 height 0
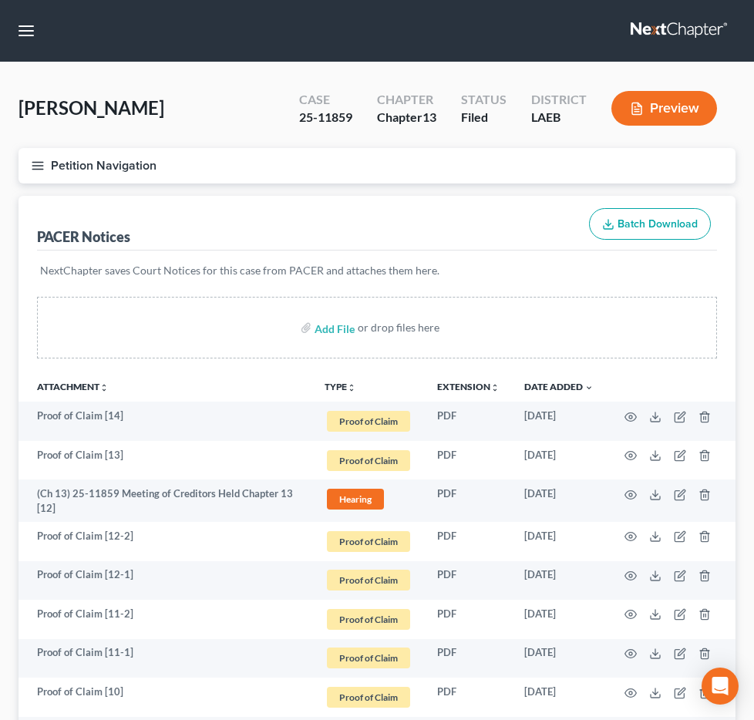
click at [0, 0] on input "search" at bounding box center [0, 0] width 0 height 0
type input "johnson"
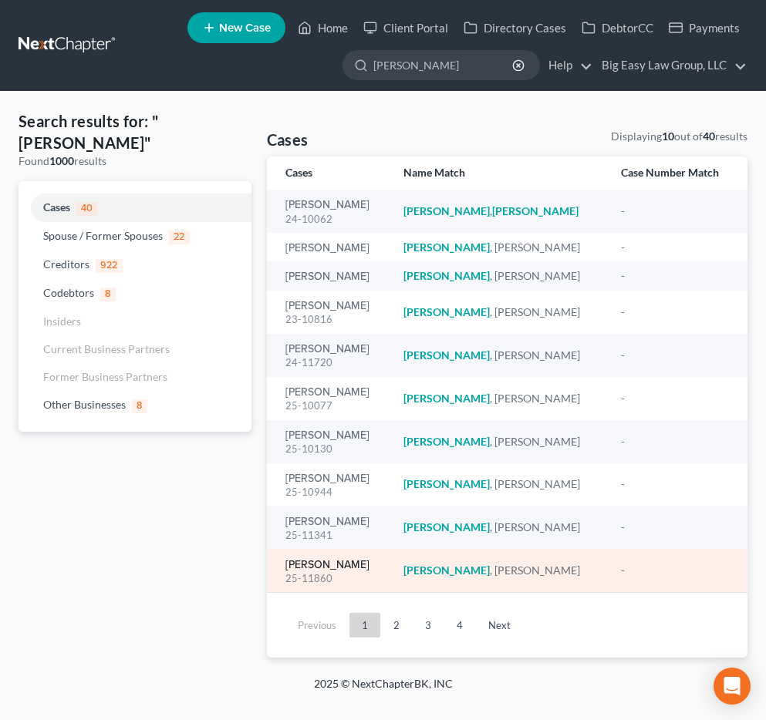
click at [354, 560] on link "Johnson, Lamar" at bounding box center [327, 565] width 84 height 11
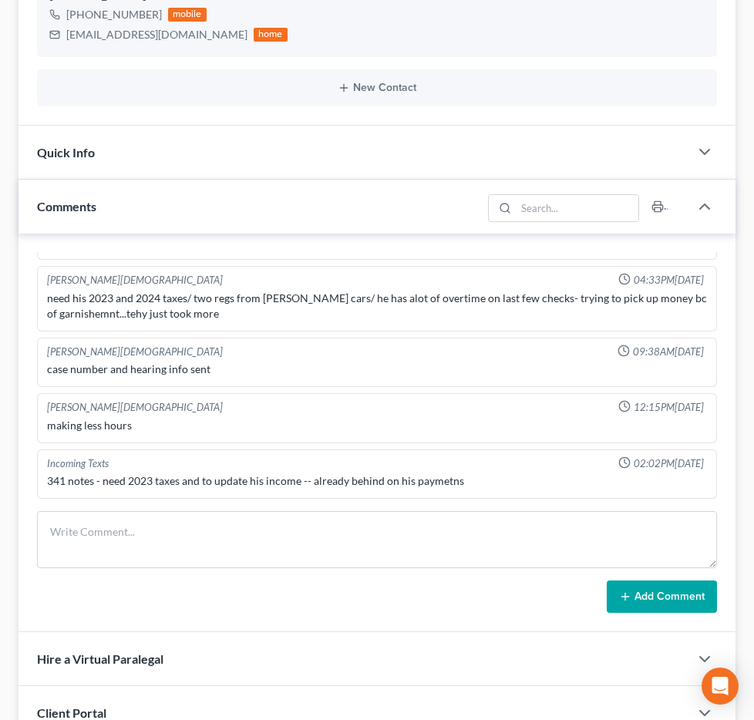
scroll to position [527, 0]
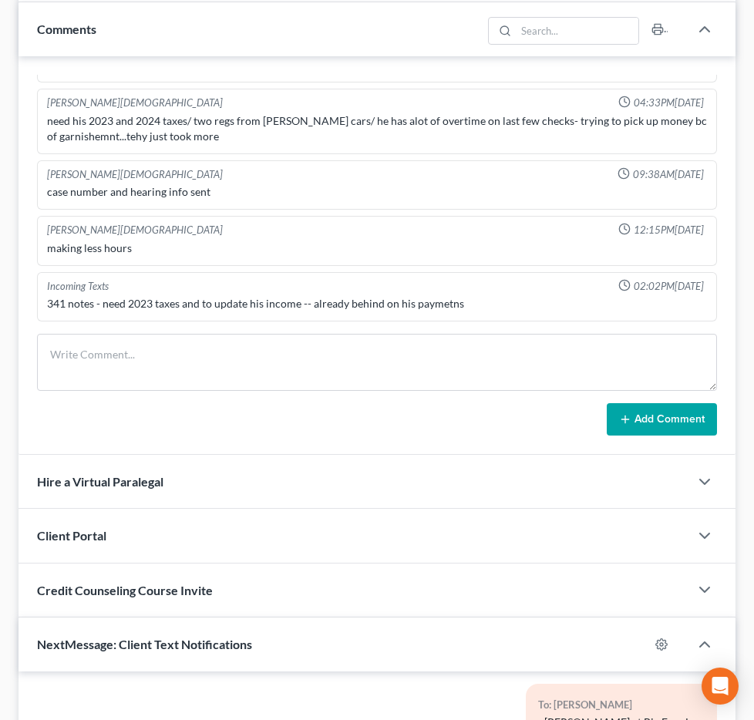
click at [0, 0] on span "Additional Documents" at bounding box center [0, 0] width 0 height 0
click at [0, 0] on span "PACER Notices" at bounding box center [0, 0] width 0 height 0
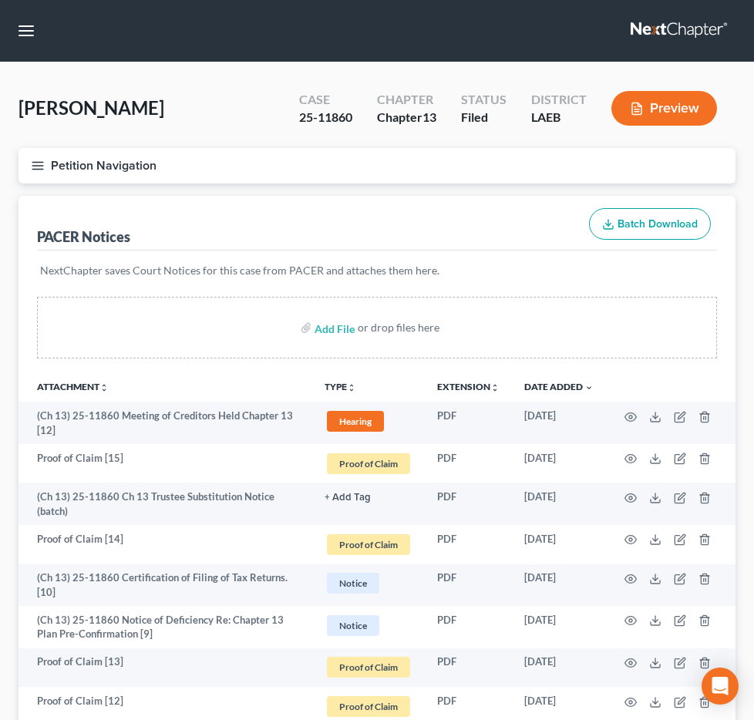
click at [0, 0] on input "search" at bounding box center [0, 0] width 0 height 0
type input "McCoy"
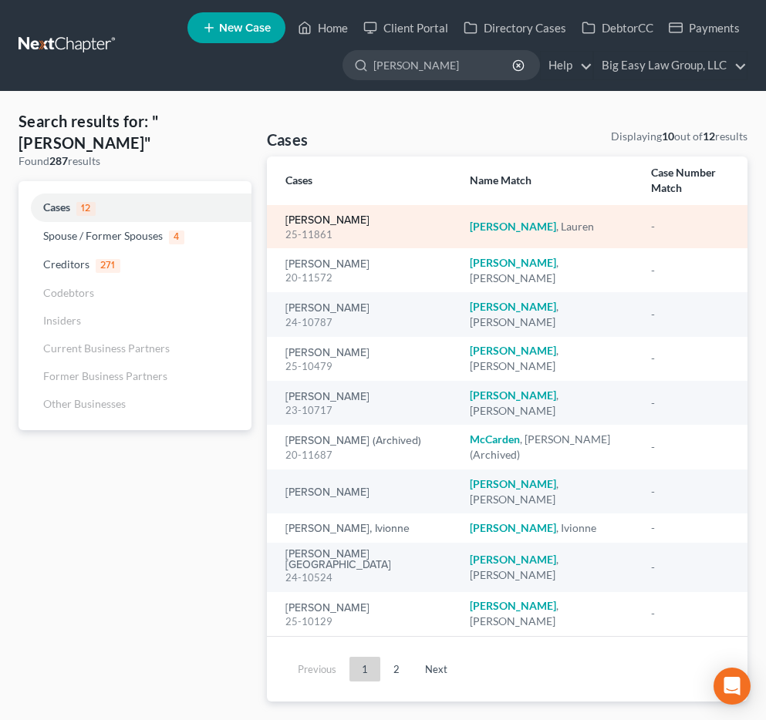
click at [326, 215] on link "McCoy, Lauren" at bounding box center [327, 220] width 84 height 11
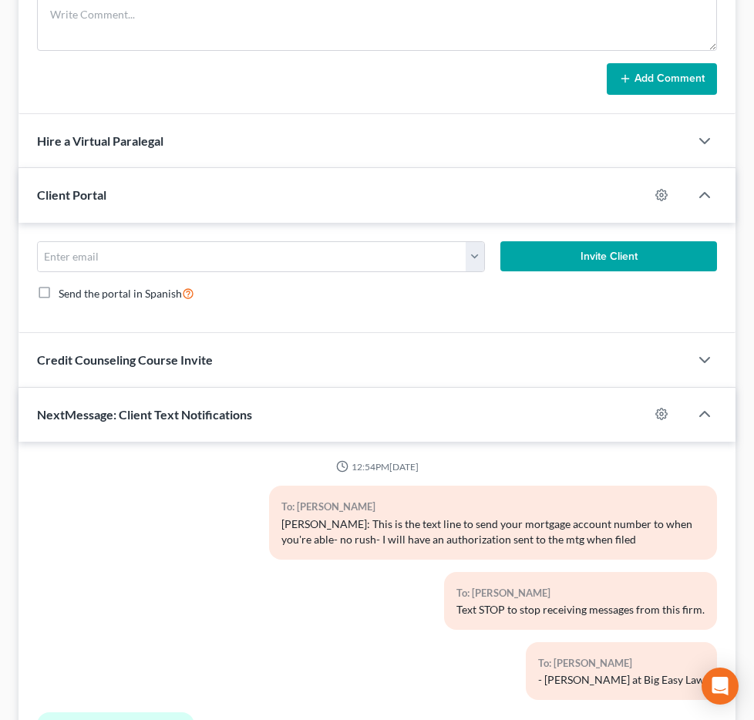
scroll to position [1720, 0]
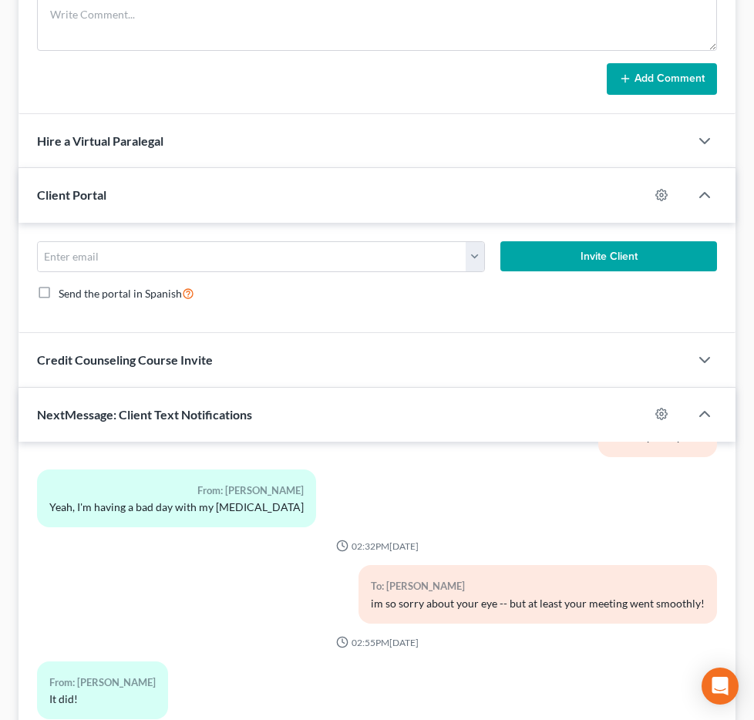
click at [0, 0] on link "NextChapter Mailing" at bounding box center [0, 0] width 0 height 0
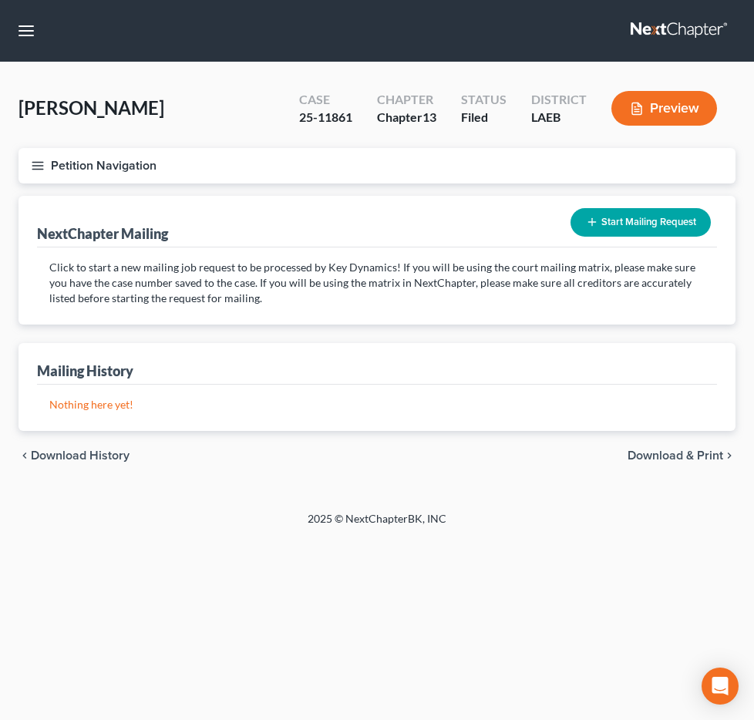
scroll to position [212, 0]
click at [0, 0] on span "Additional Documents" at bounding box center [0, 0] width 0 height 0
click at [0, 0] on link "Client Document Storage" at bounding box center [0, 0] width 0 height 0
select select "0"
select select "3"
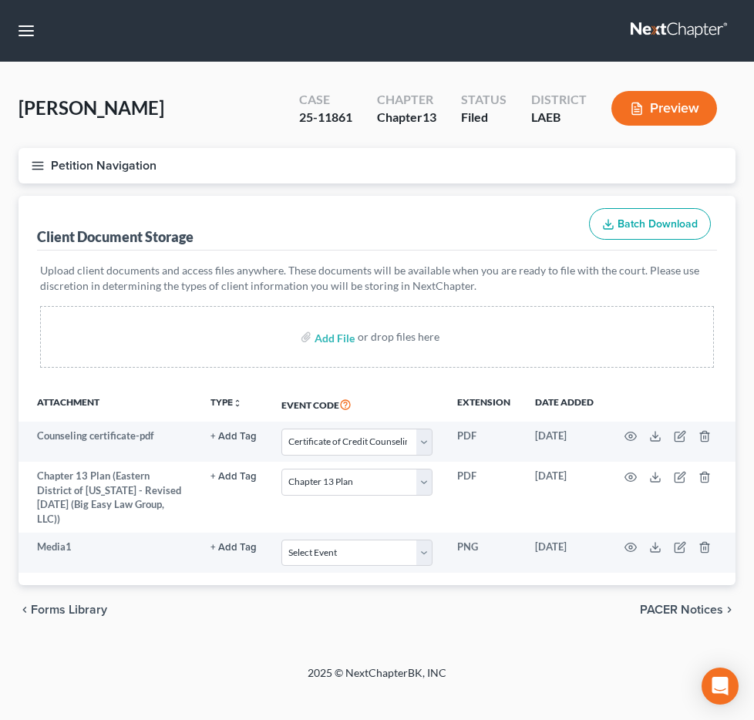
click at [0, 0] on span "PACER Notices" at bounding box center [0, 0] width 0 height 0
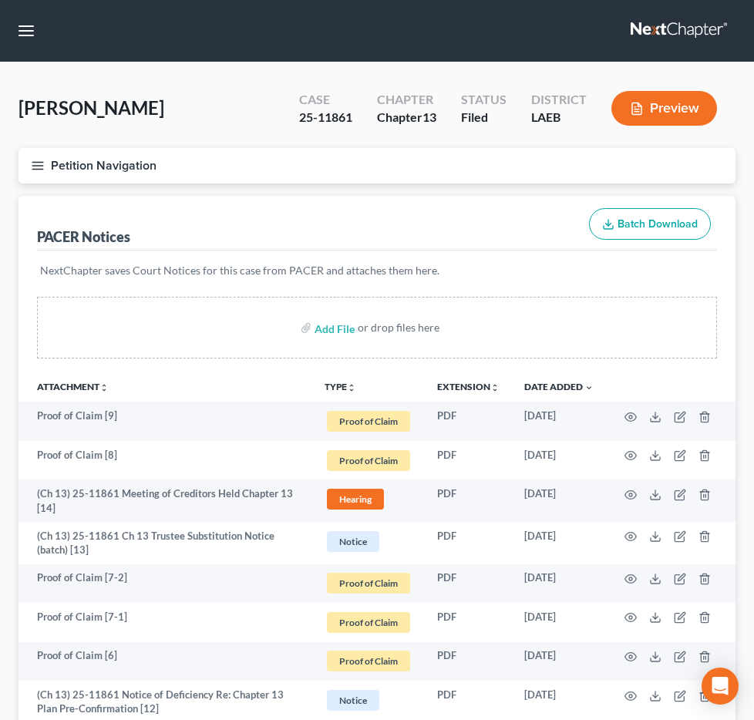
click at [0, 0] on ul "Forms Library Client Document Storage PACER Notices Doc Form Fields Doc Creator…" at bounding box center [0, 0] width 0 height 0
click at [0, 0] on input "search" at bounding box center [0, 0] width 0 height 0
type input "griffin"
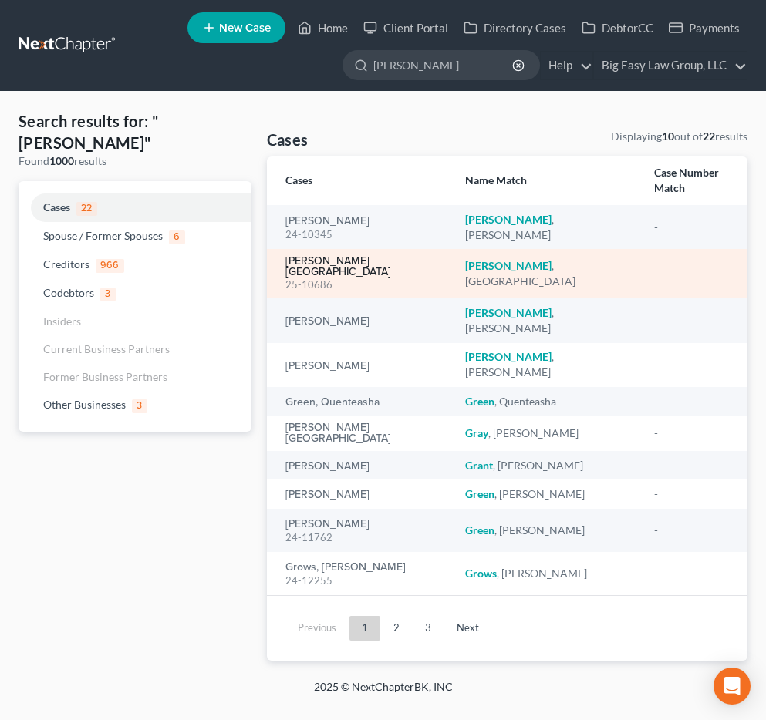
click at [333, 256] on link "Griffin, Cornell" at bounding box center [363, 267] width 156 height 22
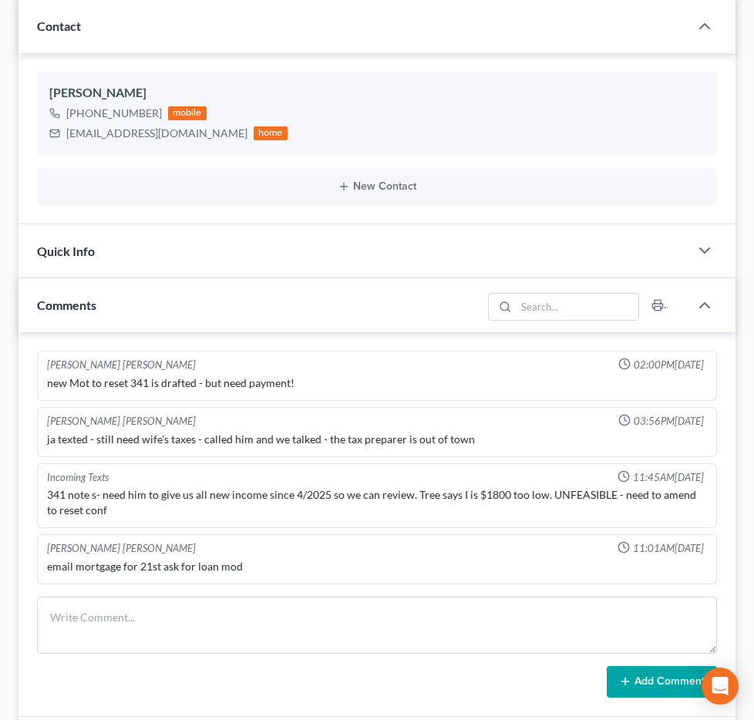
scroll to position [2, 0]
click at [0, 0] on span "Additional Documents" at bounding box center [0, 0] width 0 height 0
click at [0, 0] on link "PACER Notices" at bounding box center [0, 0] width 0 height 0
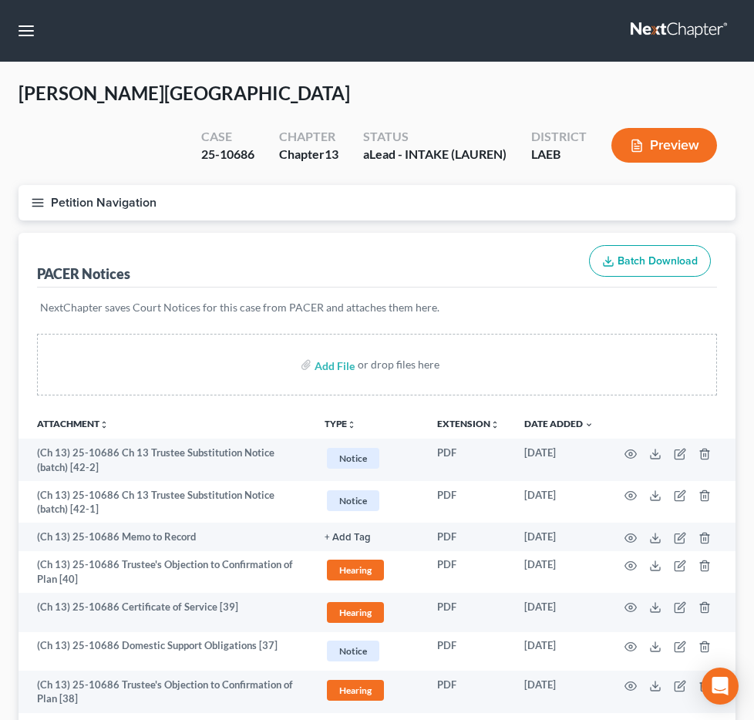
click at [0, 0] on input "search" at bounding box center [0, 0] width 0 height 0
type input "peters"
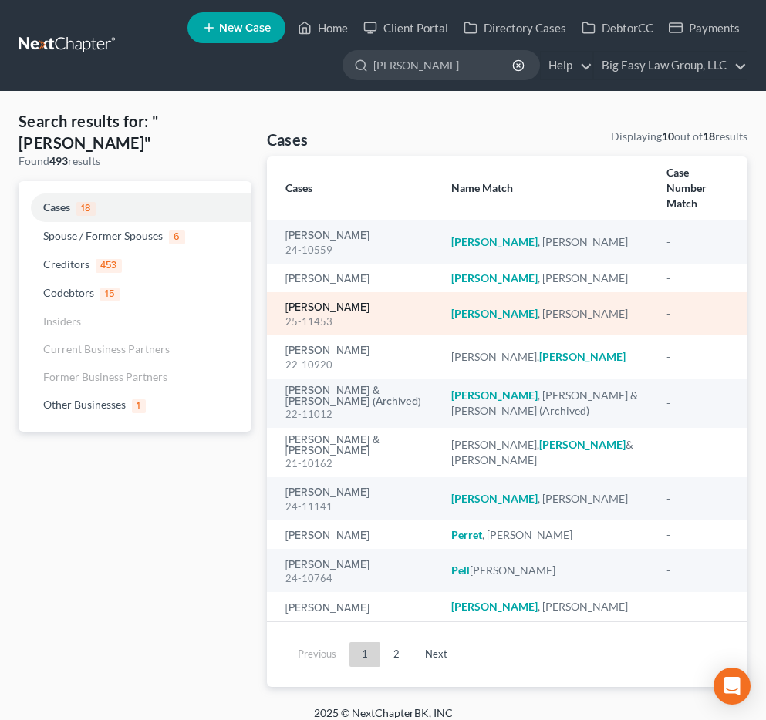
click at [363, 302] on link "Peters, LaQuanda" at bounding box center [327, 307] width 84 height 11
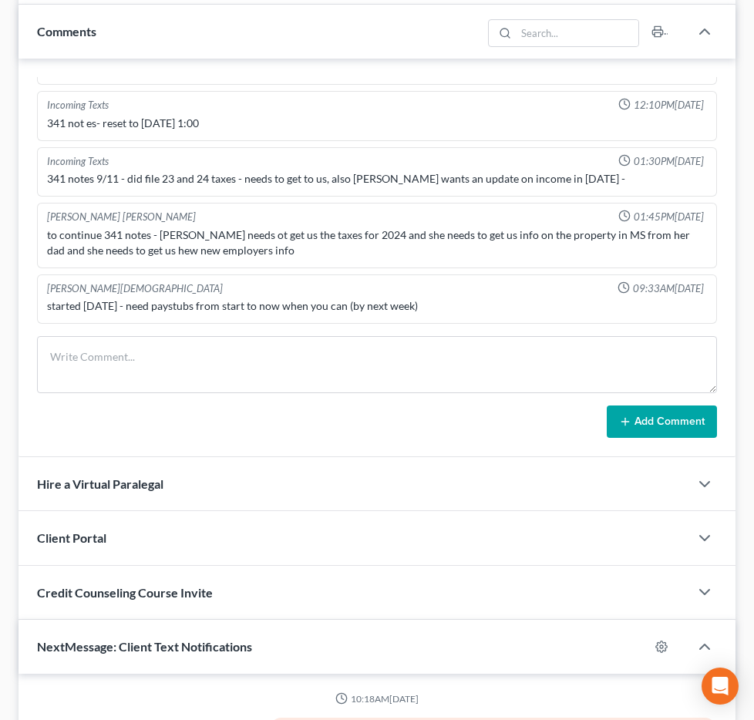
scroll to position [5618, 0]
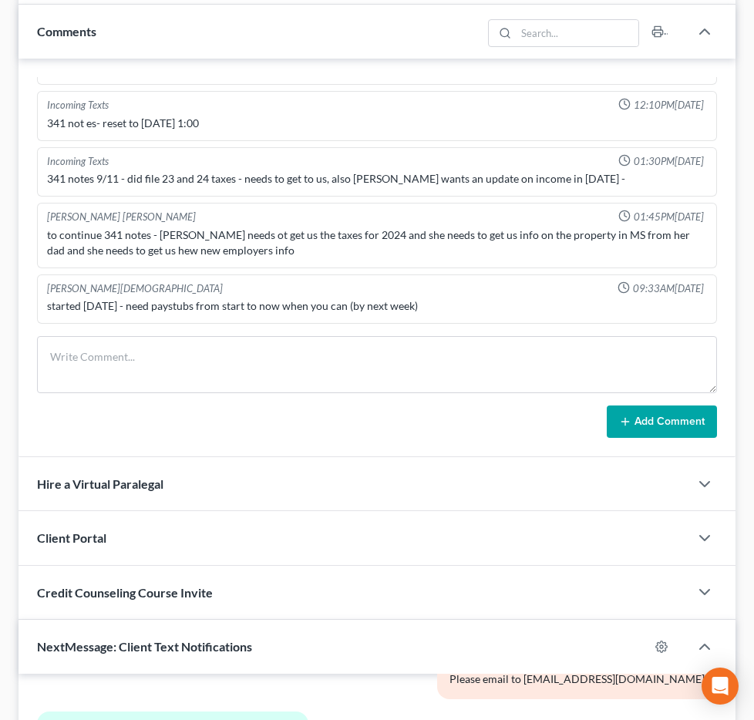
click at [0, 0] on span "Additional Documents" at bounding box center [0, 0] width 0 height 0
click at [0, 0] on link "PACER Notices" at bounding box center [0, 0] width 0 height 0
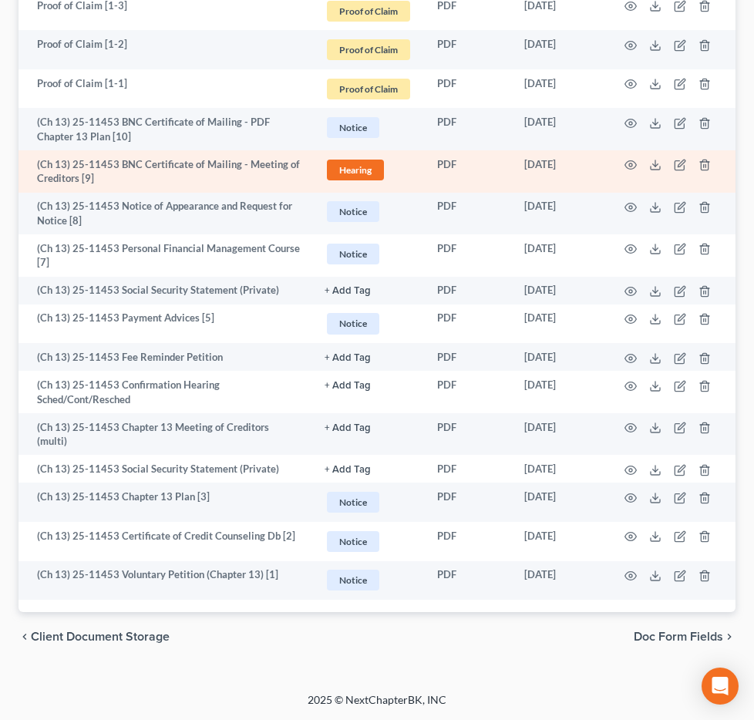
scroll to position [1840, 0]
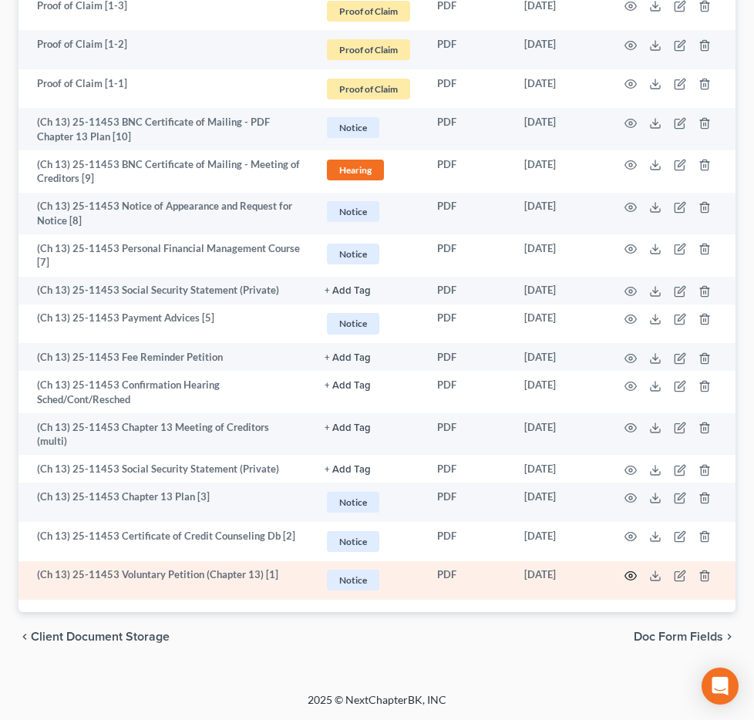
click at [637, 570] on icon "button" at bounding box center [631, 576] width 12 height 12
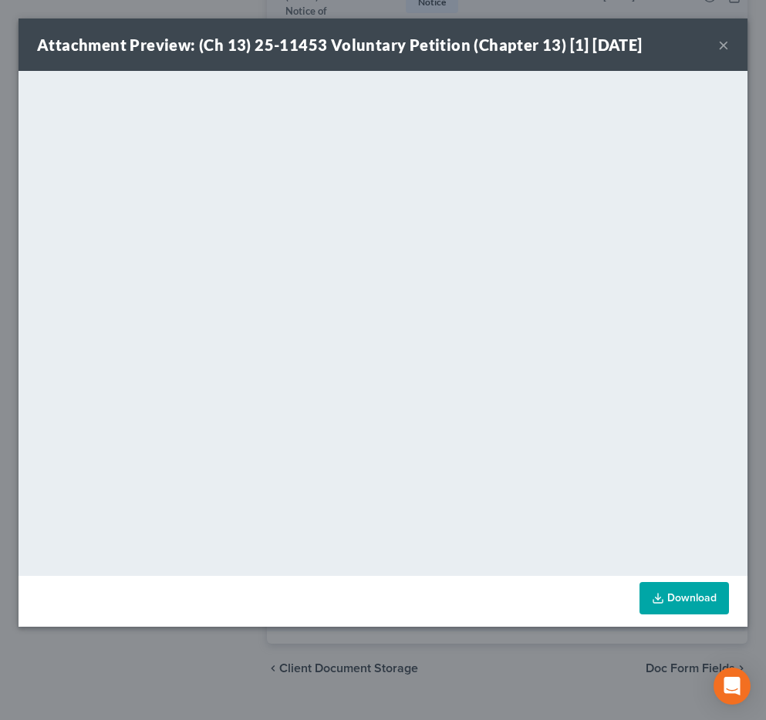
click at [719, 39] on button "×" at bounding box center [723, 44] width 11 height 19
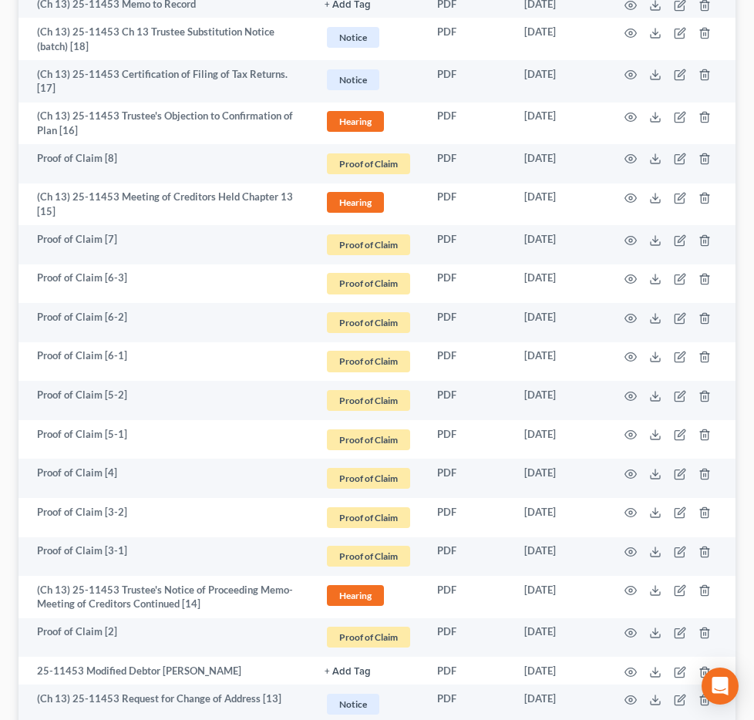
scroll to position [0, 0]
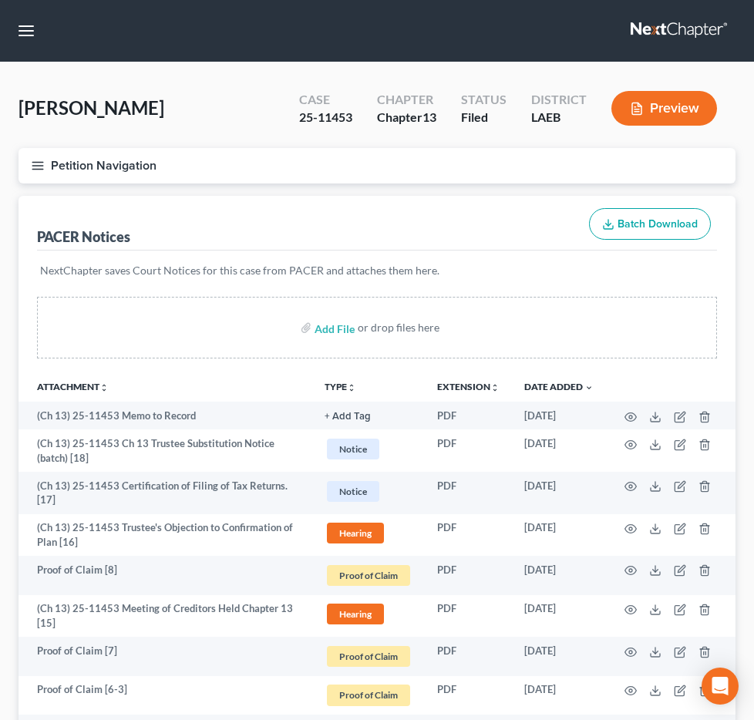
drag, startPoint x: 453, startPoint y: 83, endPoint x: 467, endPoint y: 65, distance: 22.5
click at [452, 62] on nav "Home New Case Client Portal Directory Cases DebtorCC Payments Big Easy Law Grou…" at bounding box center [377, 31] width 754 height 62
click at [0, 0] on input "search" at bounding box center [0, 0] width 0 height 0
type input "hudson"
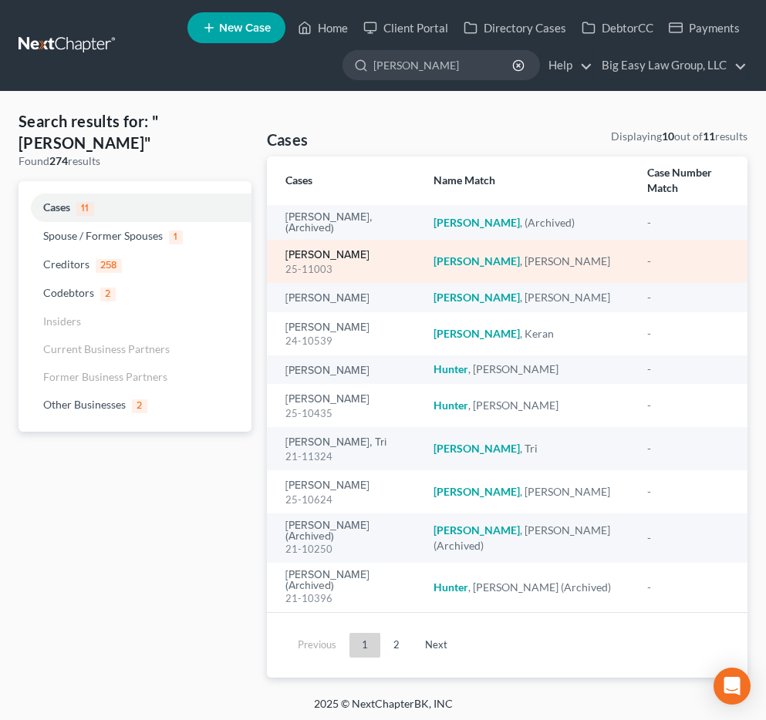
click at [353, 250] on link "Hudson, Harriett" at bounding box center [327, 255] width 84 height 11
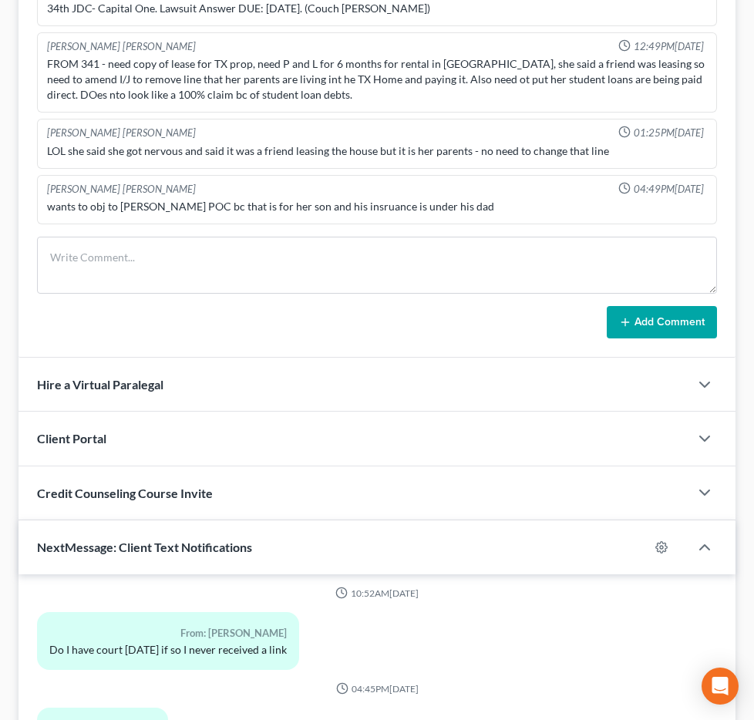
scroll to position [406, 0]
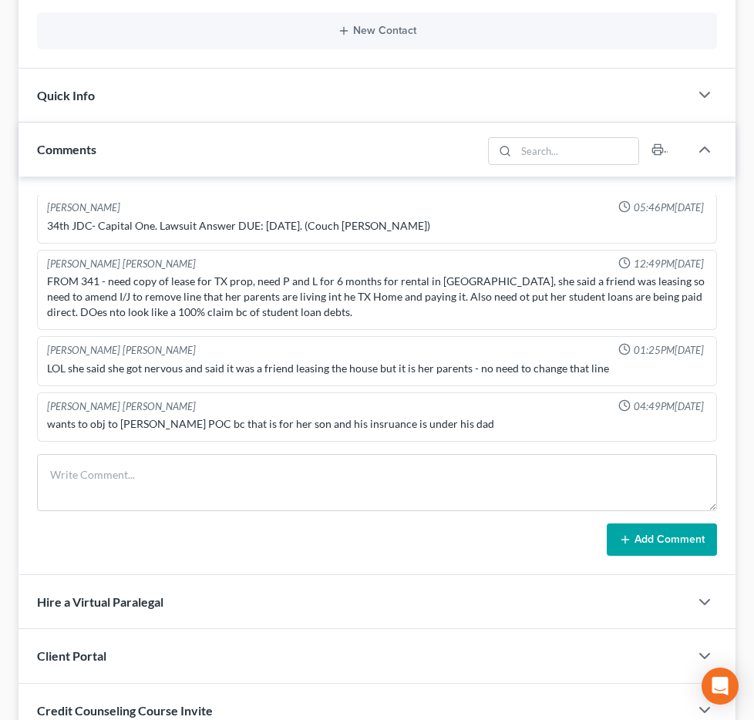
click at [0, 0] on span "Additional Documents" at bounding box center [0, 0] width 0 height 0
click at [0, 0] on link "PACER Notices" at bounding box center [0, 0] width 0 height 0
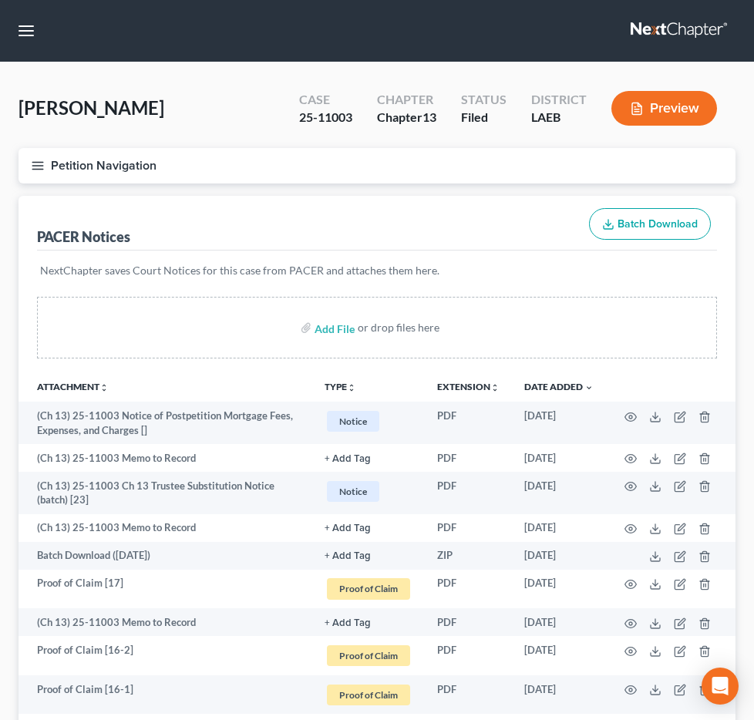
click at [0, 0] on input "search" at bounding box center [0, 0] width 0 height 0
type input "mathew"
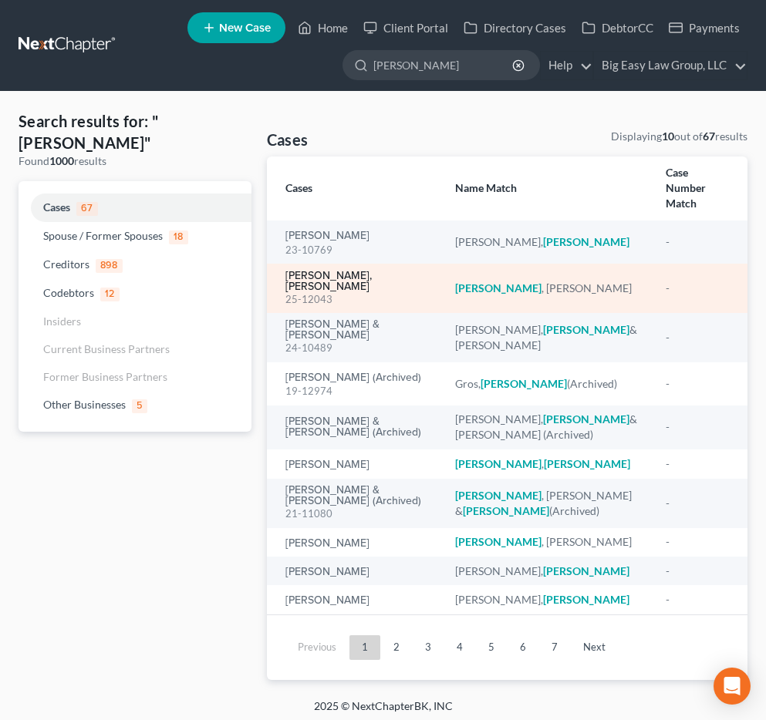
click at [349, 271] on link "Matthew, Sharmain" at bounding box center [357, 282] width 145 height 22
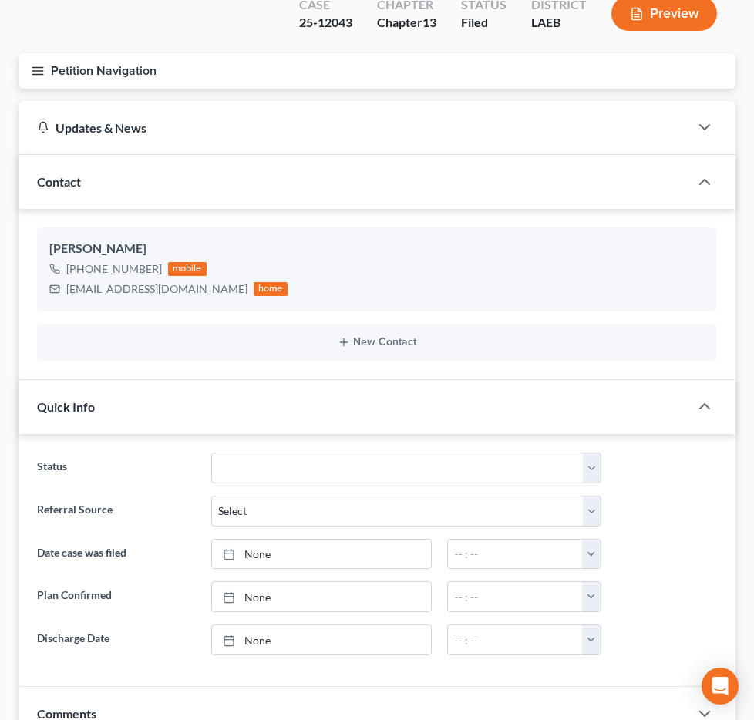
scroll to position [135, 0]
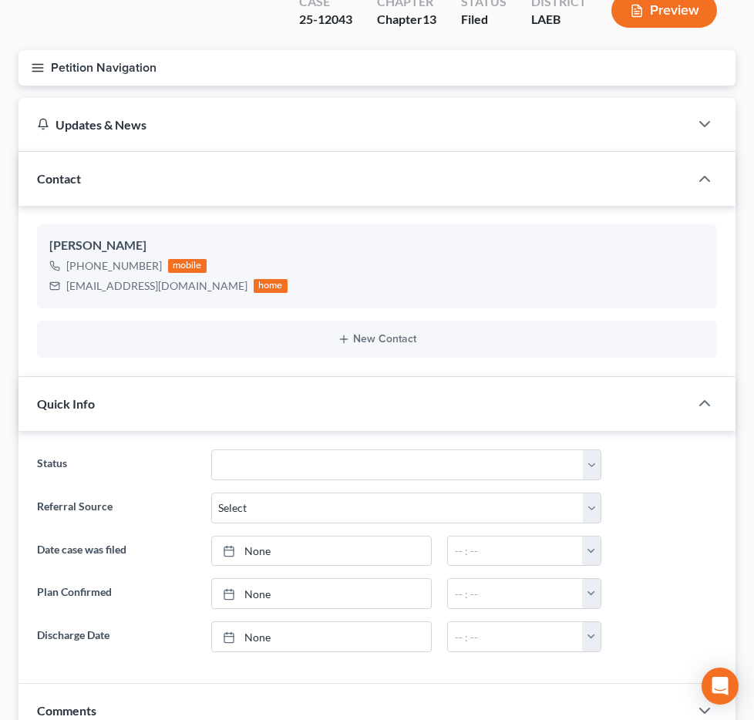
click at [0, 0] on span "Additional Documents" at bounding box center [0, 0] width 0 height 0
click at [0, 0] on link "PACER Notices" at bounding box center [0, 0] width 0 height 0
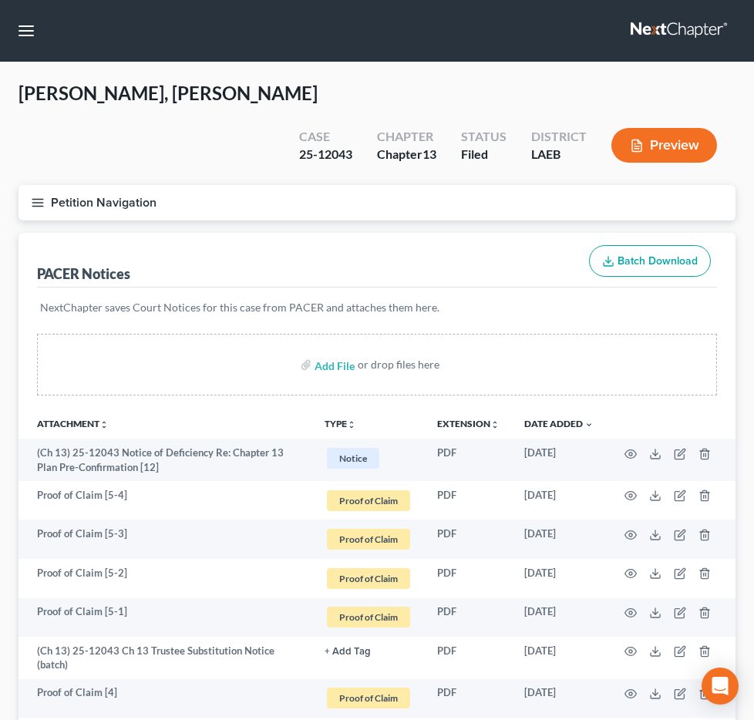
click at [0, 0] on input "search" at bounding box center [0, 0] width 0 height 0
type input "pringle"
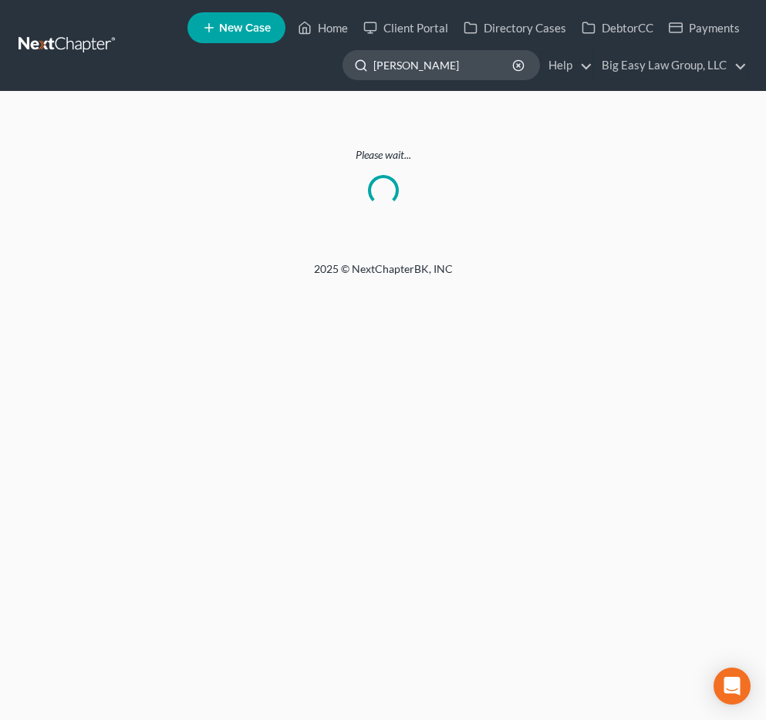
click at [447, 60] on input "pringle" at bounding box center [443, 65] width 141 height 29
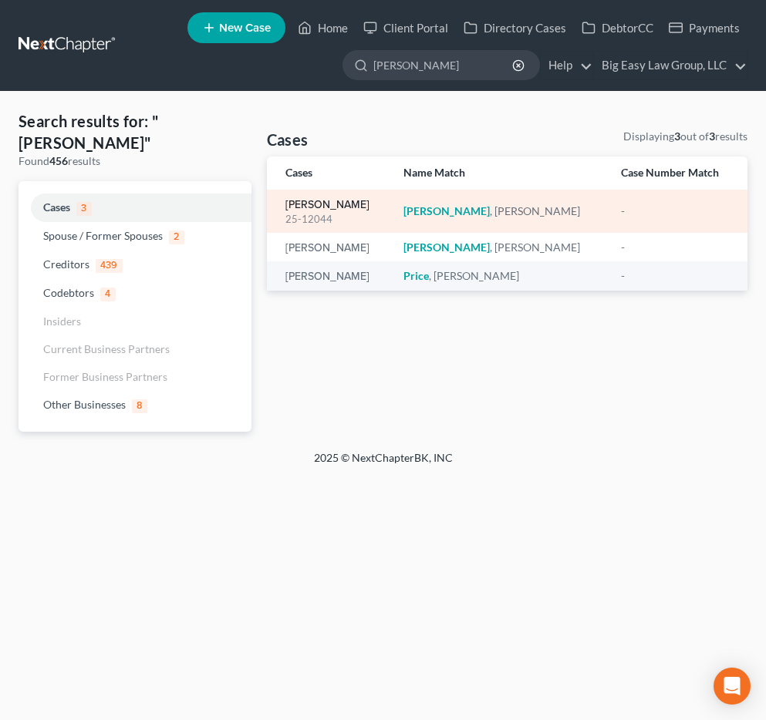
click at [311, 200] on link "Pringle, David" at bounding box center [327, 205] width 84 height 11
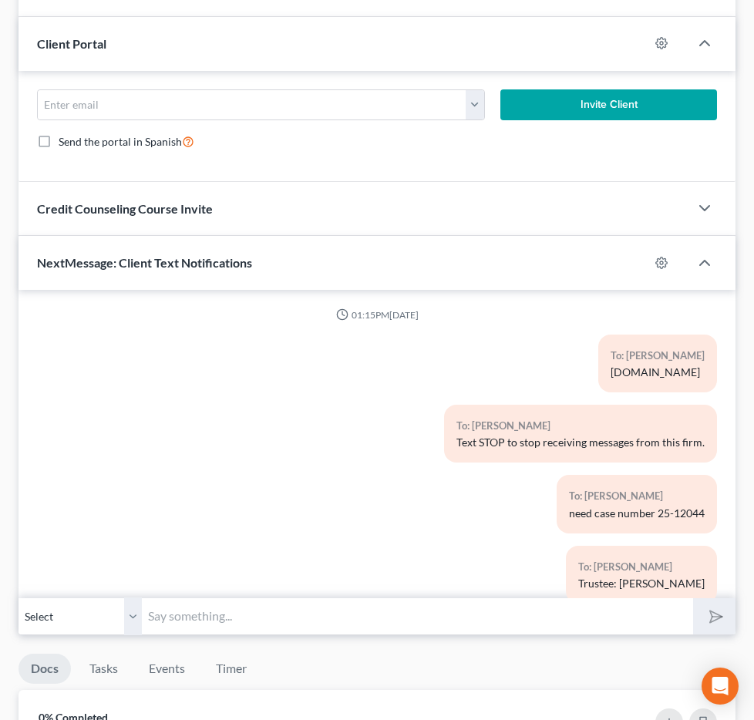
scroll to position [36, 0]
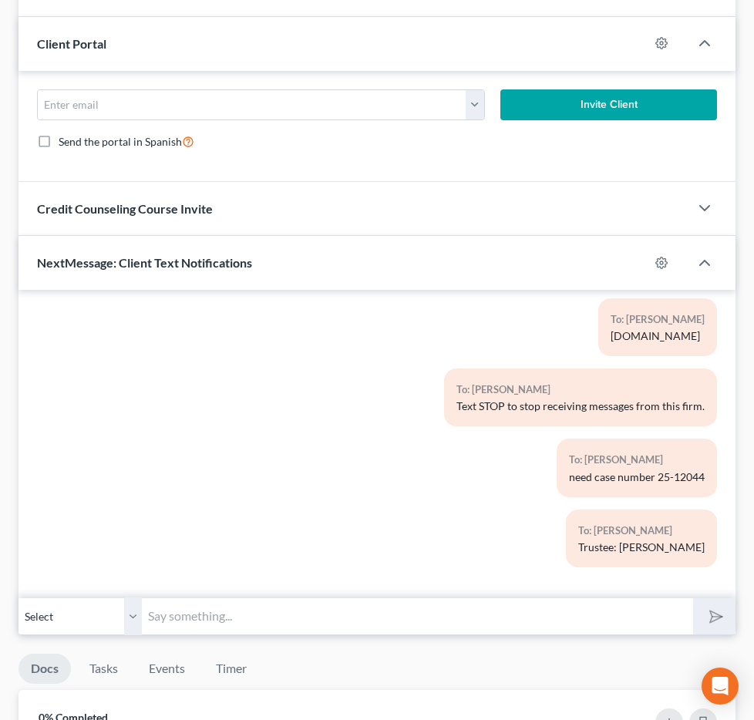
drag, startPoint x: 184, startPoint y: 109, endPoint x: 176, endPoint y: 122, distance: 15.6
click at [0, 0] on span "Additional Documents" at bounding box center [0, 0] width 0 height 0
click at [0, 0] on link "PACER Notices" at bounding box center [0, 0] width 0 height 0
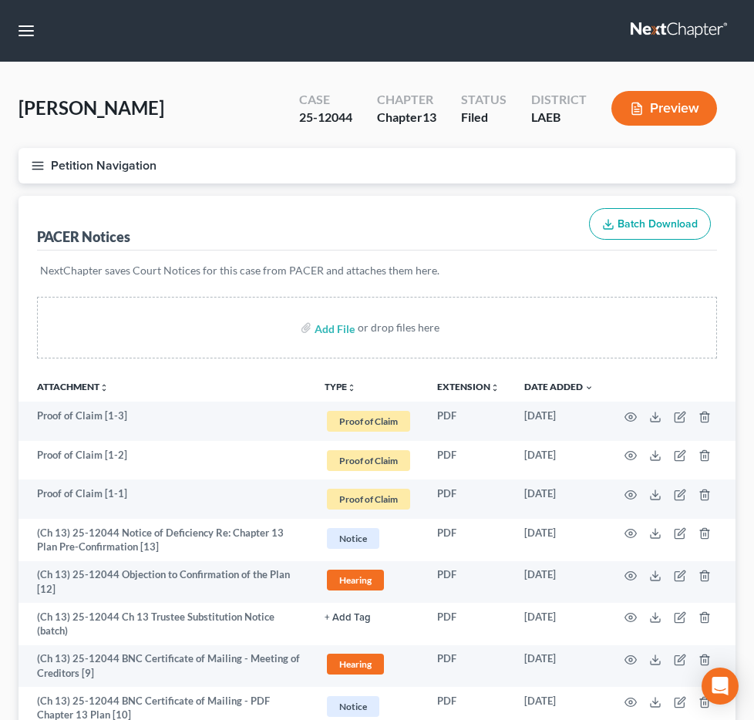
click at [0, 0] on input "search" at bounding box center [0, 0] width 0 height 0
type input "morris"
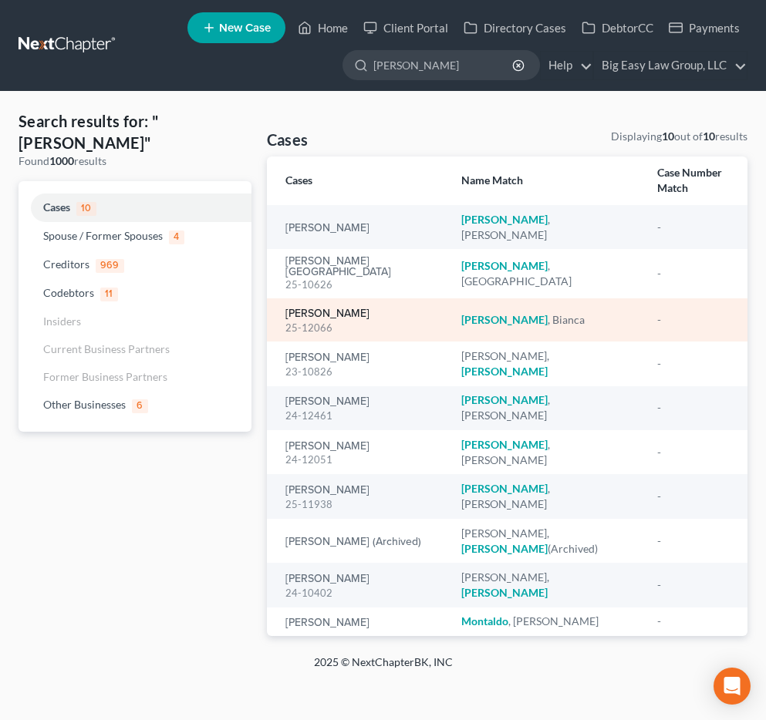
click at [324, 308] on link "[PERSON_NAME]" at bounding box center [327, 313] width 84 height 11
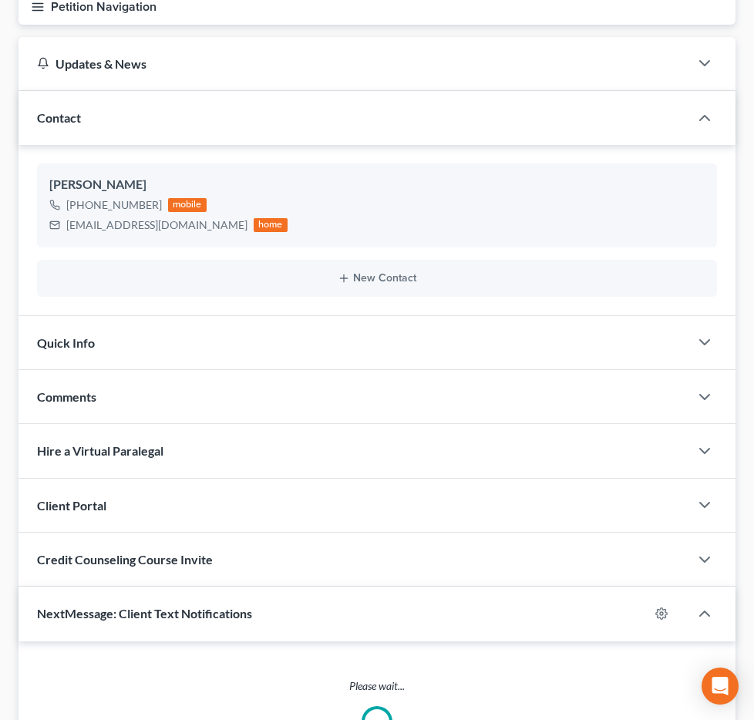
scroll to position [308, 0]
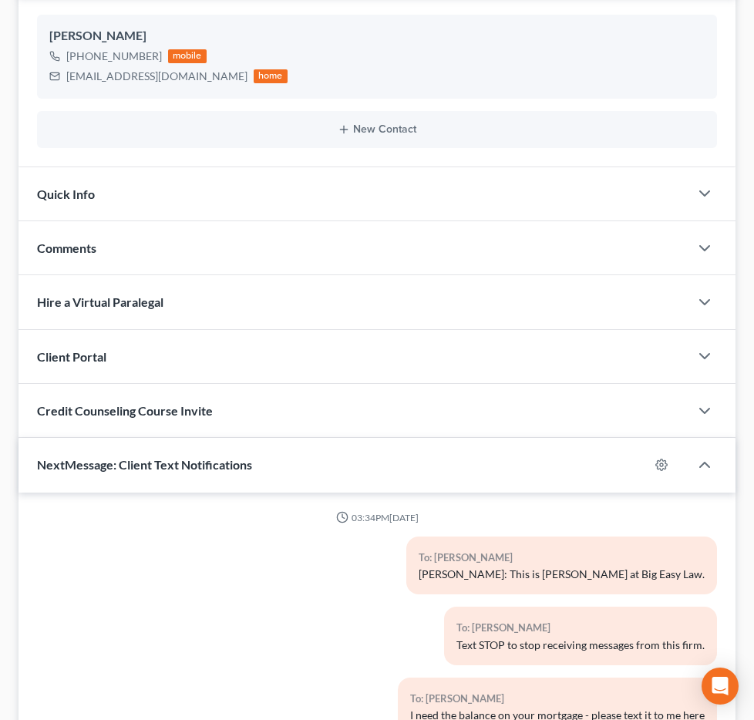
click at [0, 0] on span "Additional Documents" at bounding box center [0, 0] width 0 height 0
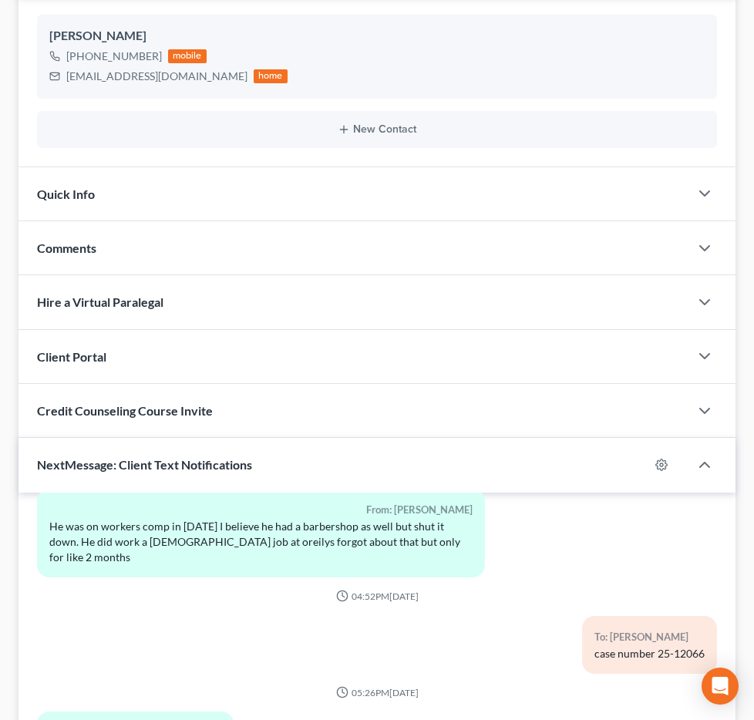
click at [0, 0] on link "PACER Notices" at bounding box center [0, 0] width 0 height 0
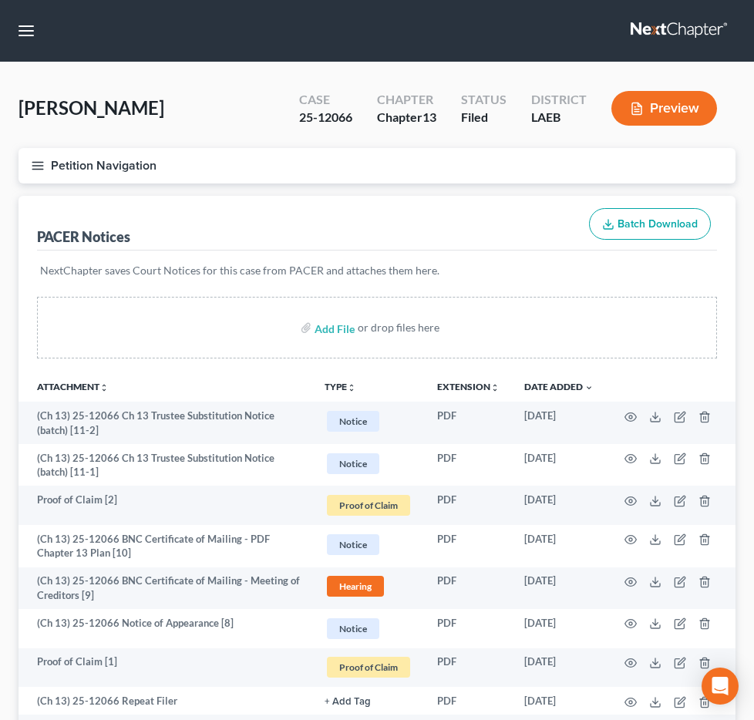
click at [0, 0] on input "search" at bounding box center [0, 0] width 0 height 0
type input "johnson"
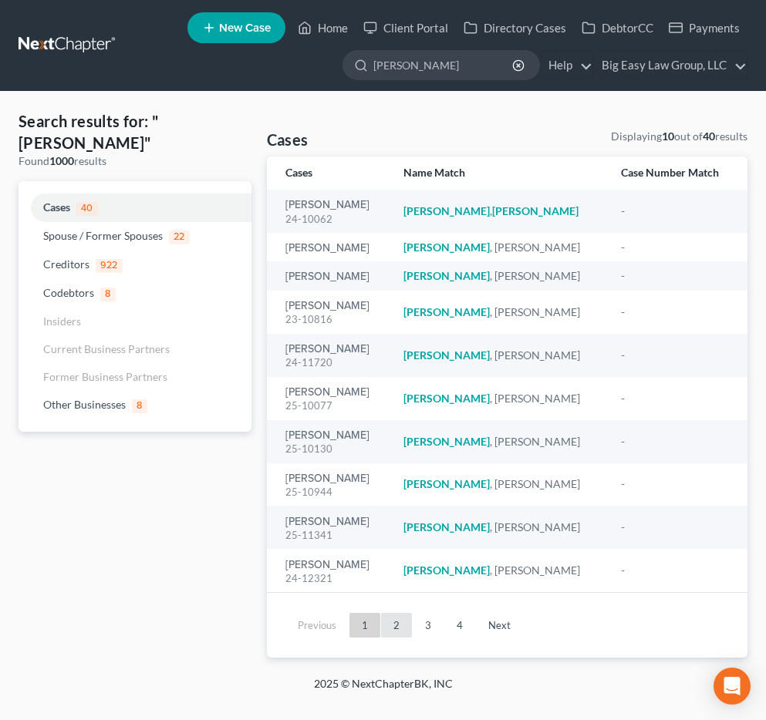
click at [386, 623] on link "2" at bounding box center [396, 625] width 31 height 25
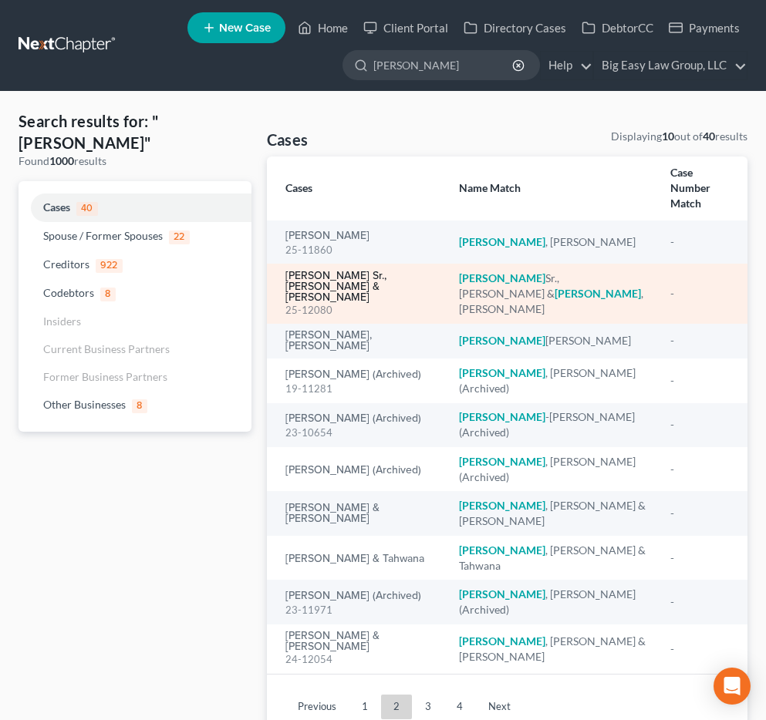
click at [373, 271] on link "[PERSON_NAME] Sr., [PERSON_NAME] & [PERSON_NAME]" at bounding box center [359, 287] width 149 height 32
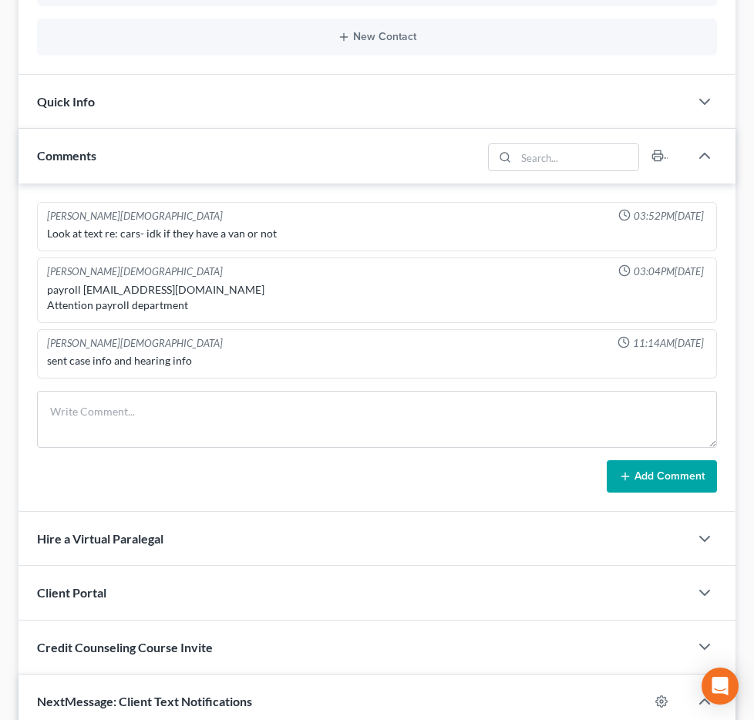
scroll to position [6544, 0]
click at [0, 0] on span "Additional Documents" at bounding box center [0, 0] width 0 height 0
click at [0, 0] on link "PACER Notices" at bounding box center [0, 0] width 0 height 0
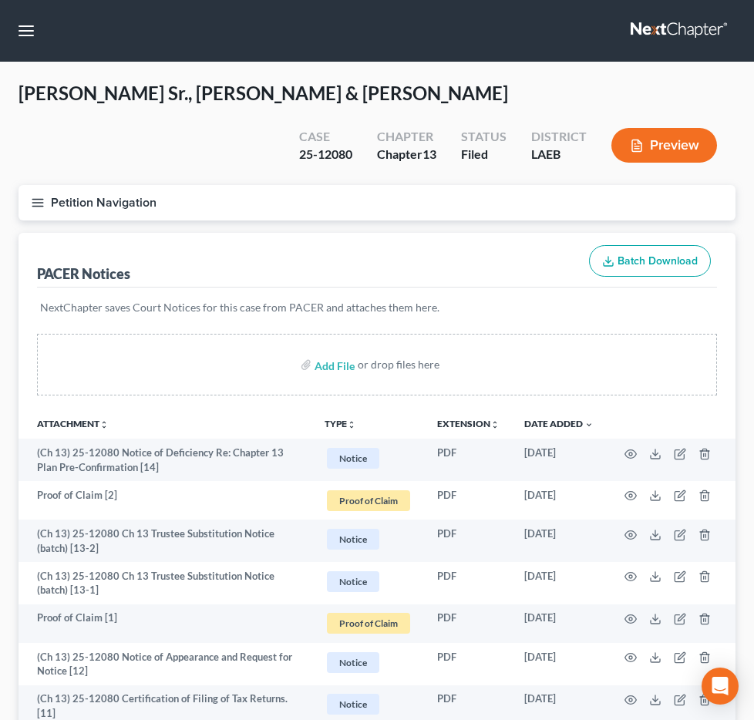
click at [0, 0] on input "search" at bounding box center [0, 0] width 0 height 0
type input "henderson"
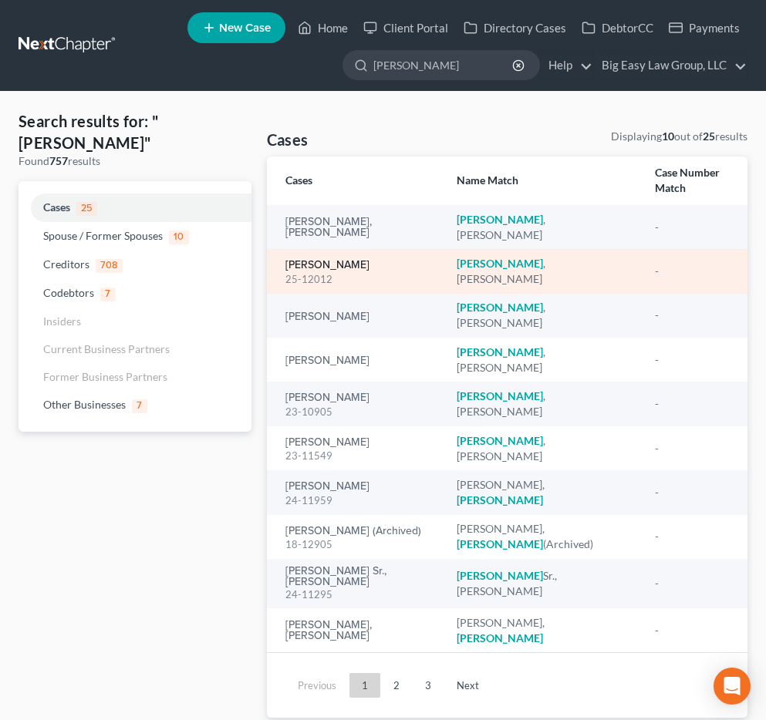
click at [353, 260] on link "Henderson, Kristen" at bounding box center [327, 265] width 84 height 11
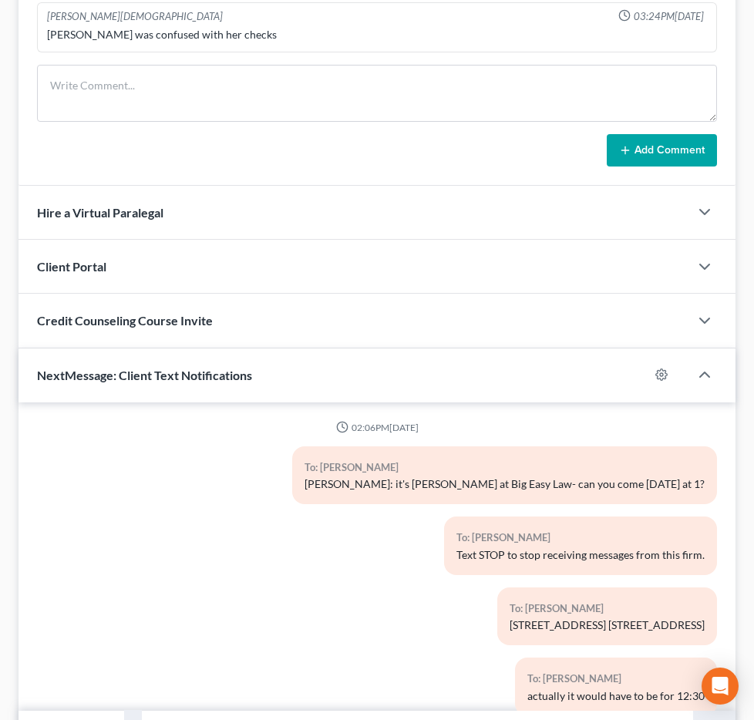
scroll to position [9475, 0]
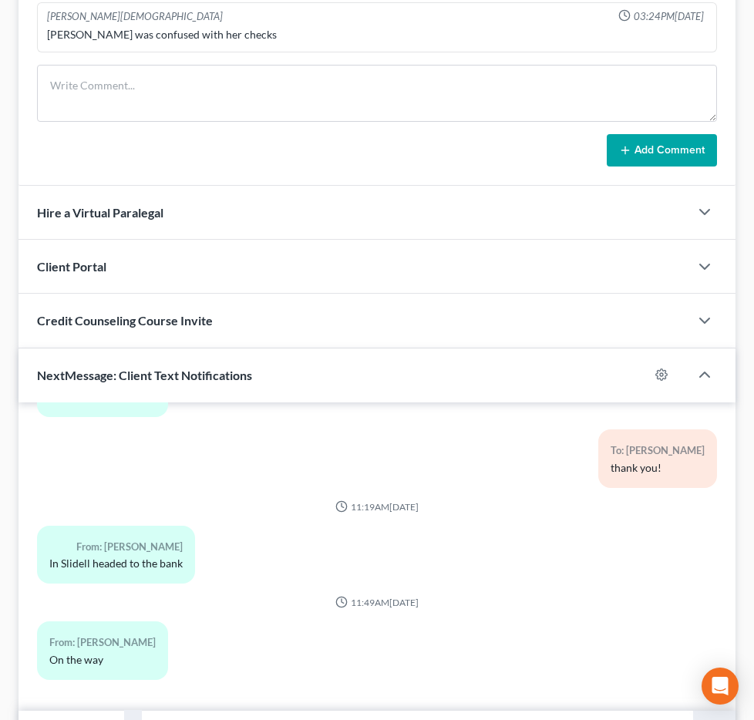
click at [0, 0] on span "Additional Documents" at bounding box center [0, 0] width 0 height 0
click at [0, 0] on link "PACER Notices" at bounding box center [0, 0] width 0 height 0
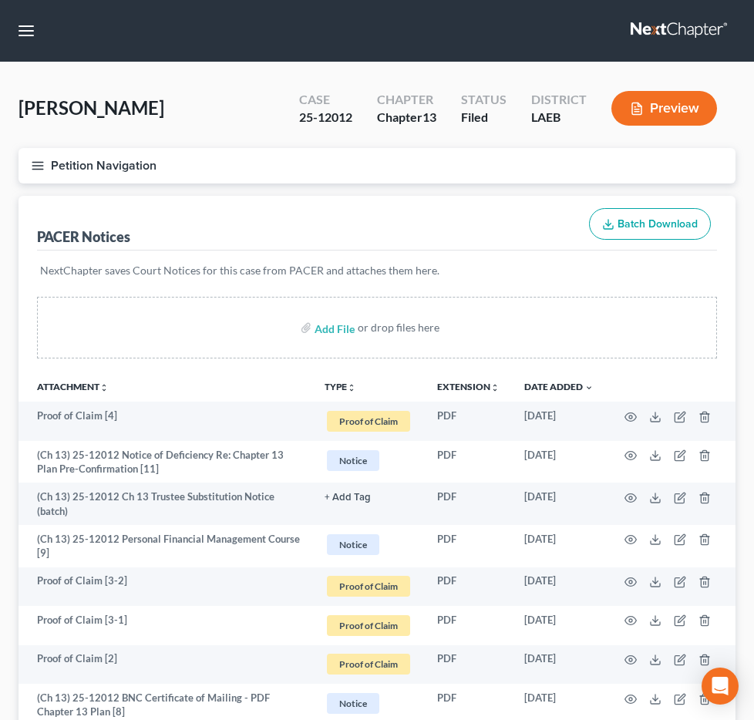
click at [0, 0] on input "search" at bounding box center [0, 0] width 0 height 0
type input "wellington"
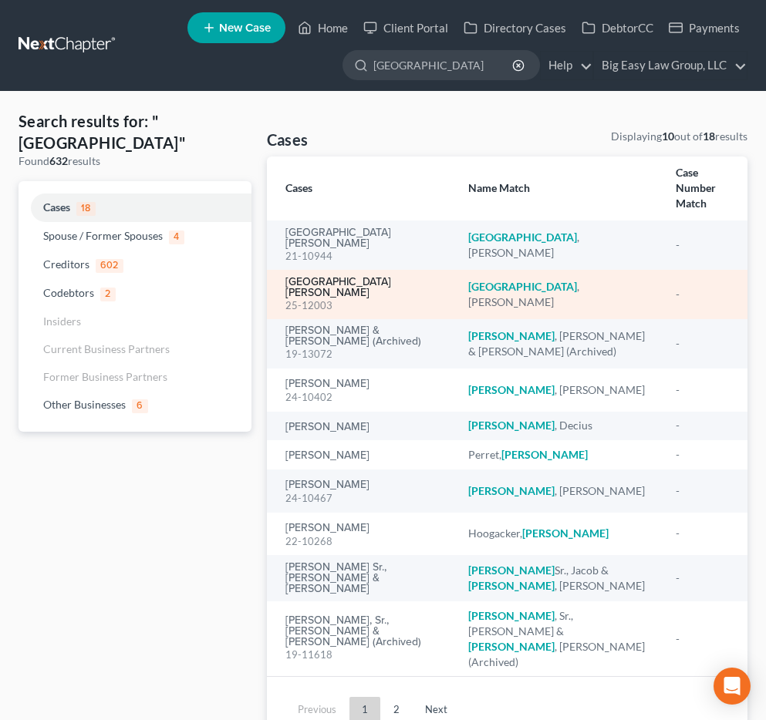
click at [335, 277] on link "Wellington, Christopher" at bounding box center [364, 288] width 158 height 22
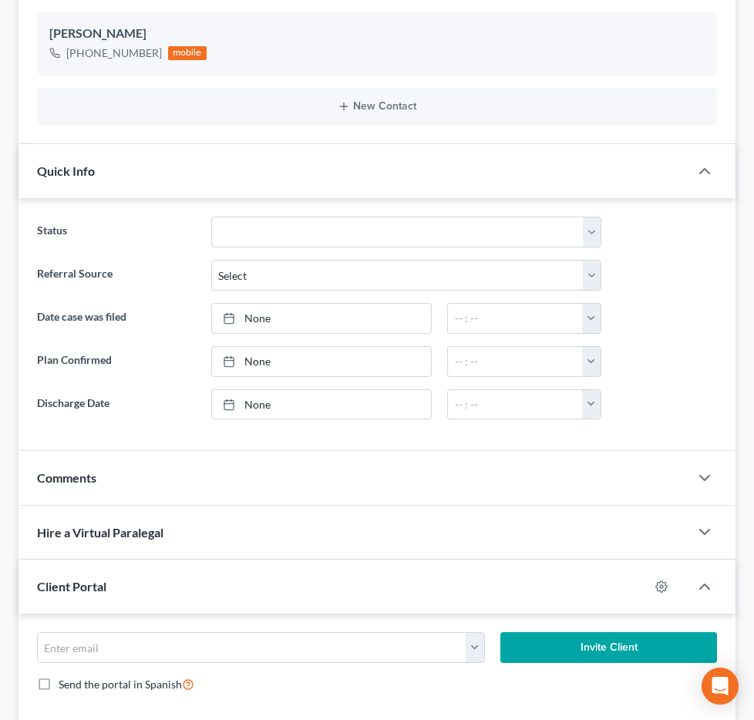
scroll to position [4259, 0]
click at [0, 0] on span "Additional Documents" at bounding box center [0, 0] width 0 height 0
click at [0, 0] on link "PACER Notices" at bounding box center [0, 0] width 0 height 0
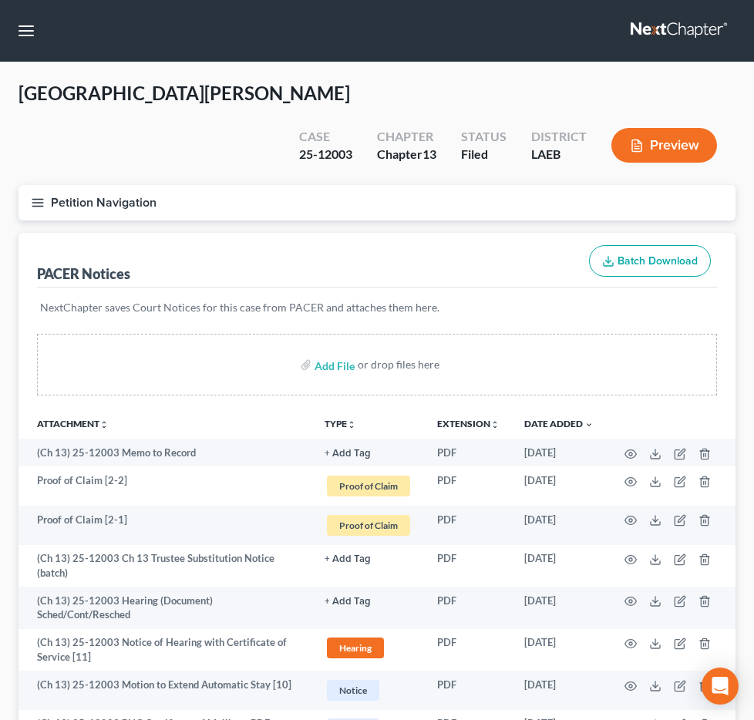
click at [0, 0] on input "search" at bounding box center [0, 0] width 0 height 0
type input "augusta"
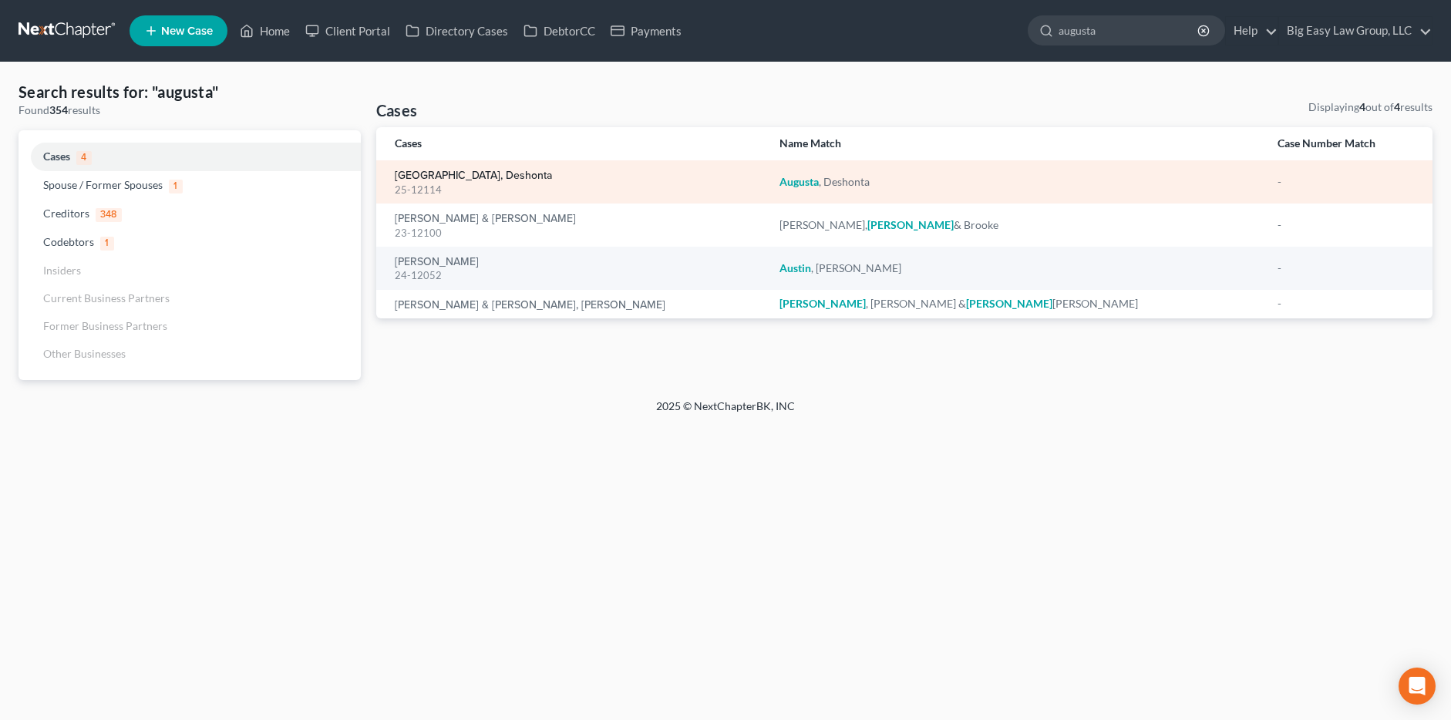
click at [440, 175] on link "Augusta, Deshonta" at bounding box center [473, 175] width 157 height 11
click at [470, 173] on link "Augusta, Deshonta" at bounding box center [473, 175] width 157 height 11
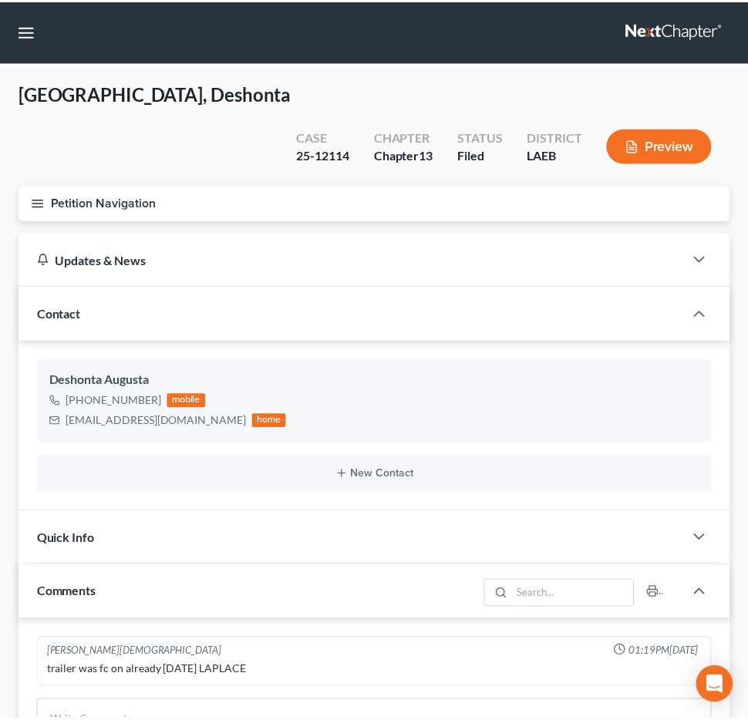
scroll to position [1536, 0]
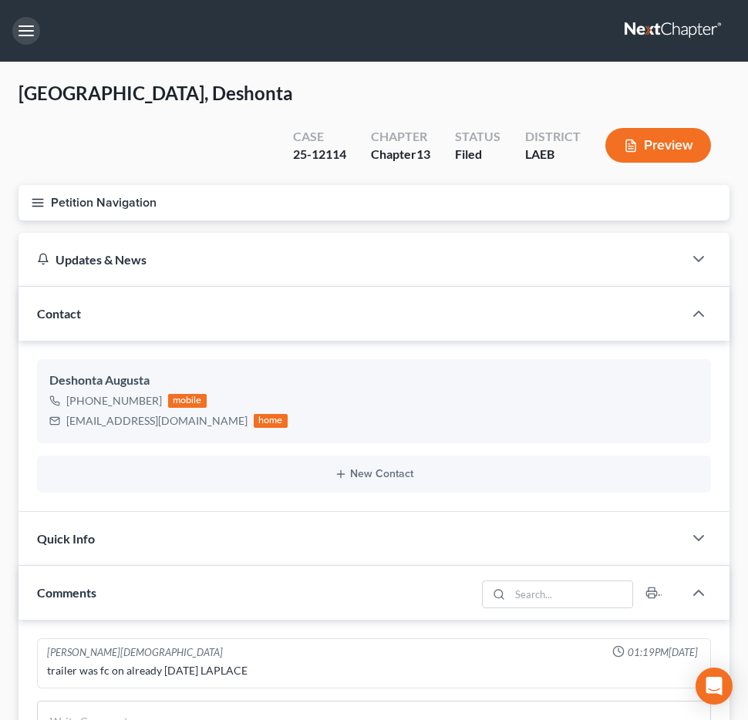
click at [32, 35] on button "button" at bounding box center [26, 31] width 28 height 28
click at [0, 0] on div "Home New Case Client Portal Directory Cases DebtorCC Payments Big Easy Law Grou…" at bounding box center [0, 0] width 0 height 0
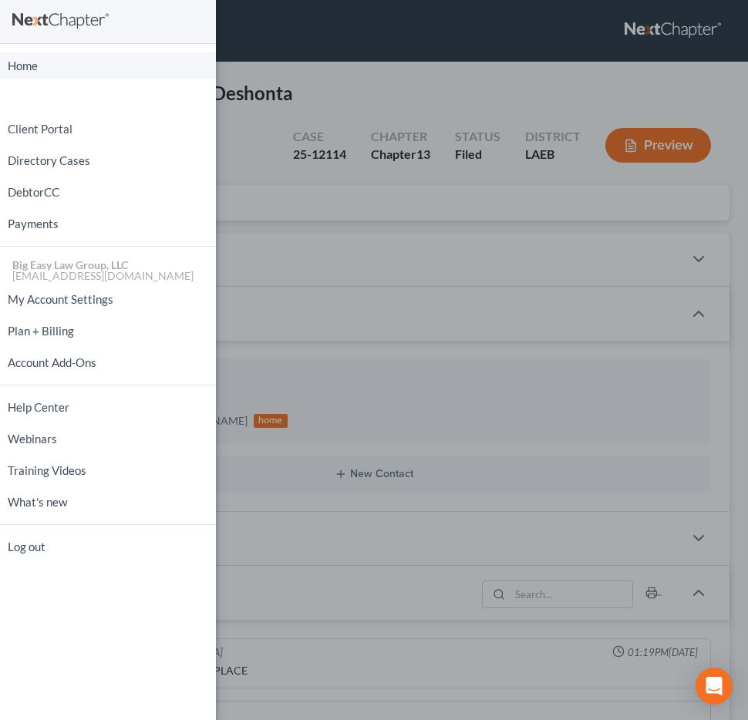
click at [62, 69] on link "Home" at bounding box center [108, 65] width 216 height 27
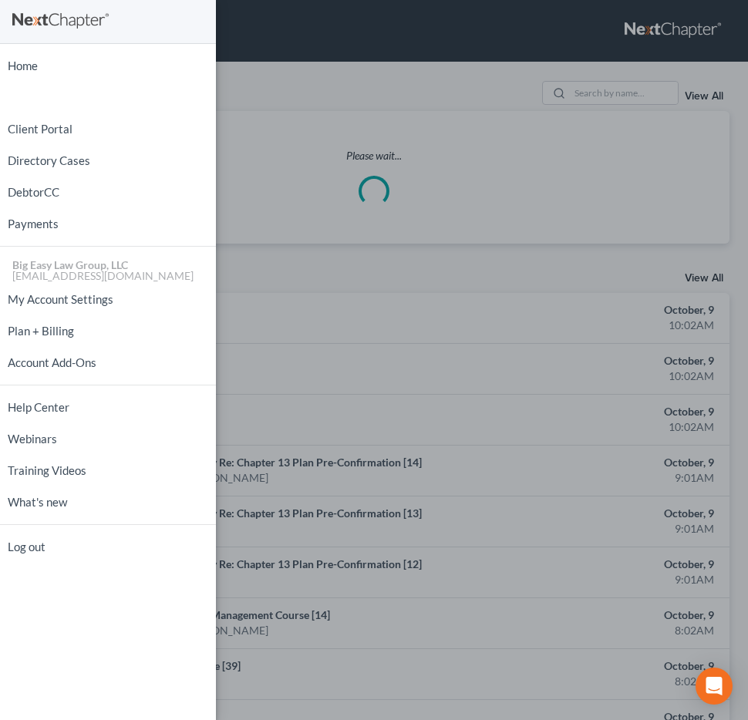
click at [382, 150] on div "Home New Case Client Portal Directory Cases DebtorCC Payments Big Easy Law Grou…" at bounding box center [374, 360] width 748 height 720
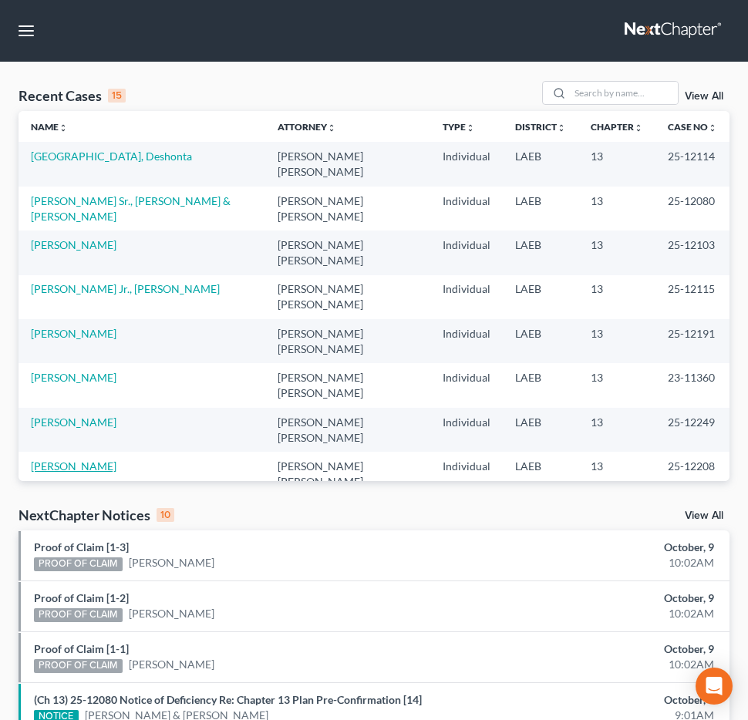
click at [86, 460] on link "Robinson, Terry" at bounding box center [74, 466] width 86 height 13
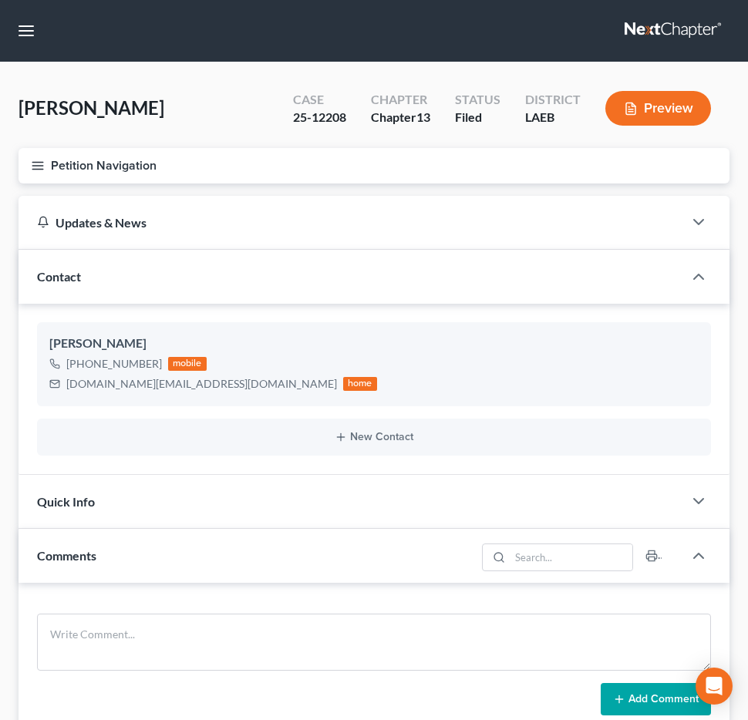
click at [147, 181] on button "Petition Navigation" at bounding box center [374, 165] width 711 height 35
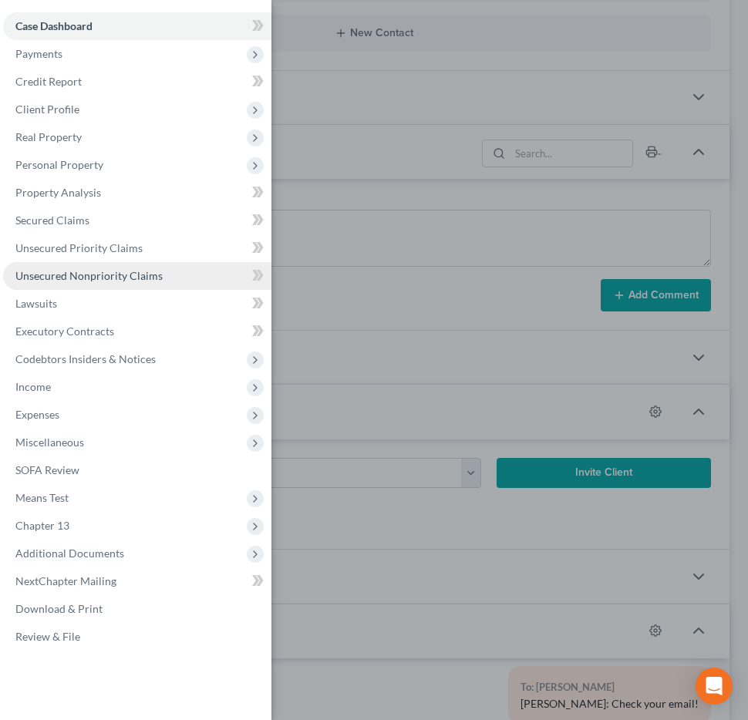
scroll to position [535, 0]
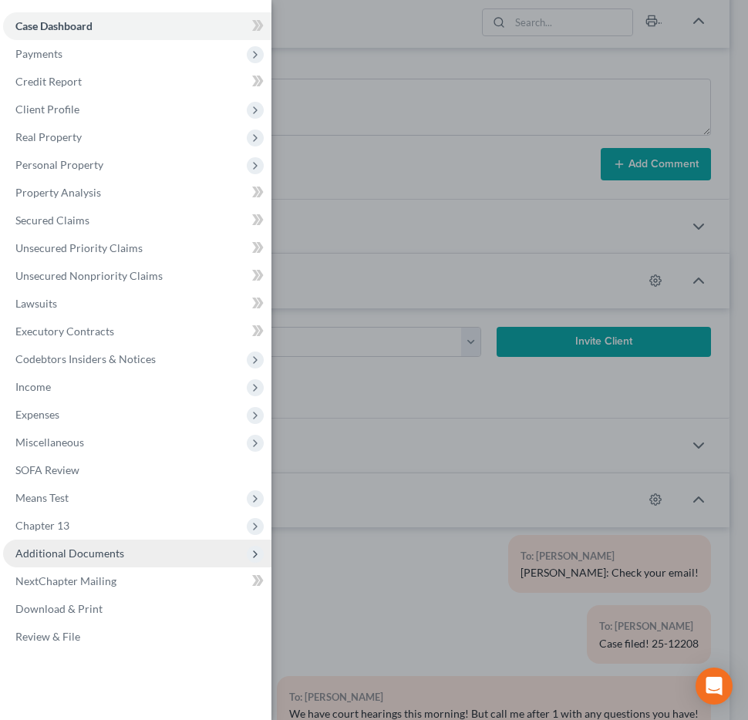
click at [200, 552] on span "Additional Documents" at bounding box center [137, 554] width 268 height 28
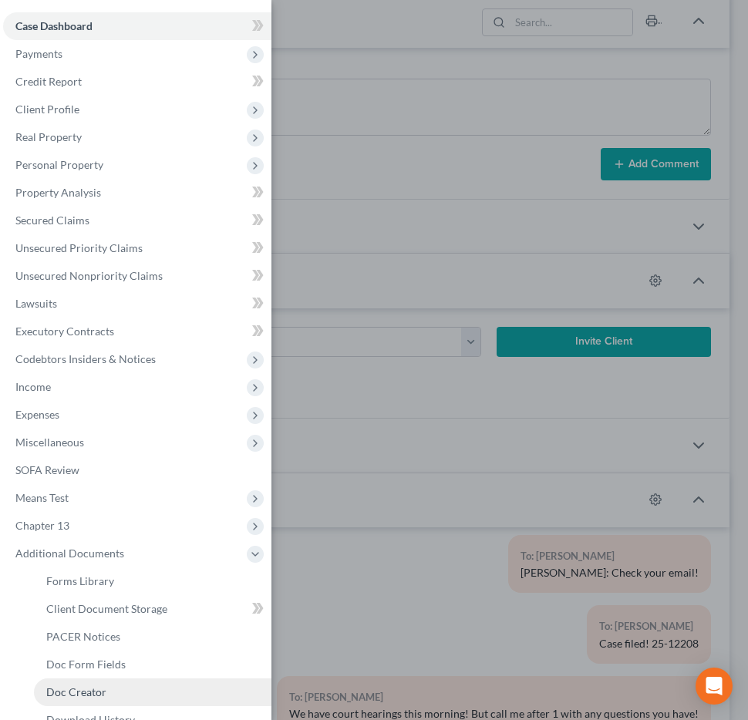
click at [177, 679] on link "Doc Creator" at bounding box center [152, 693] width 237 height 28
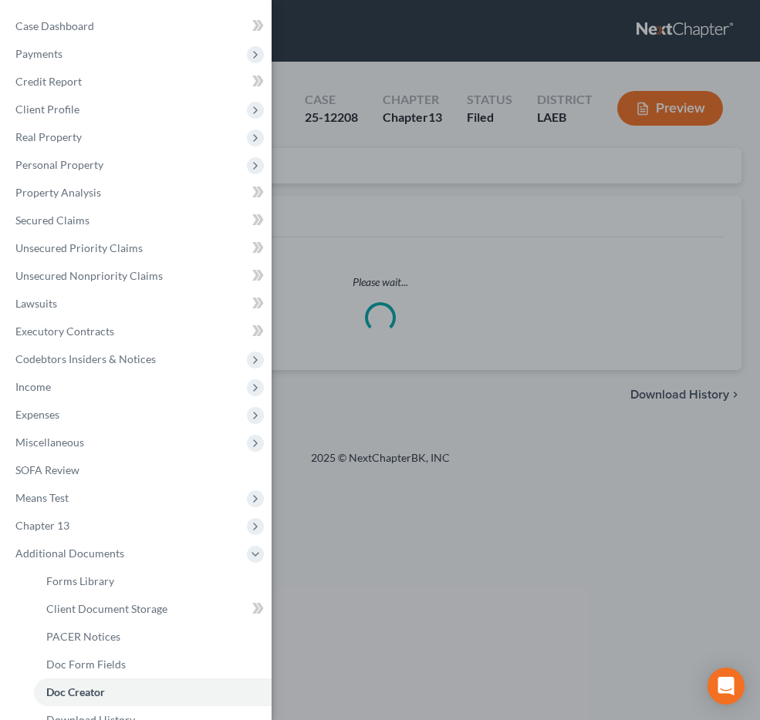
click at [426, 109] on div "Case Dashboard Payments Invoices Payments Payments Credit Report Client Profile" at bounding box center [380, 360] width 760 height 720
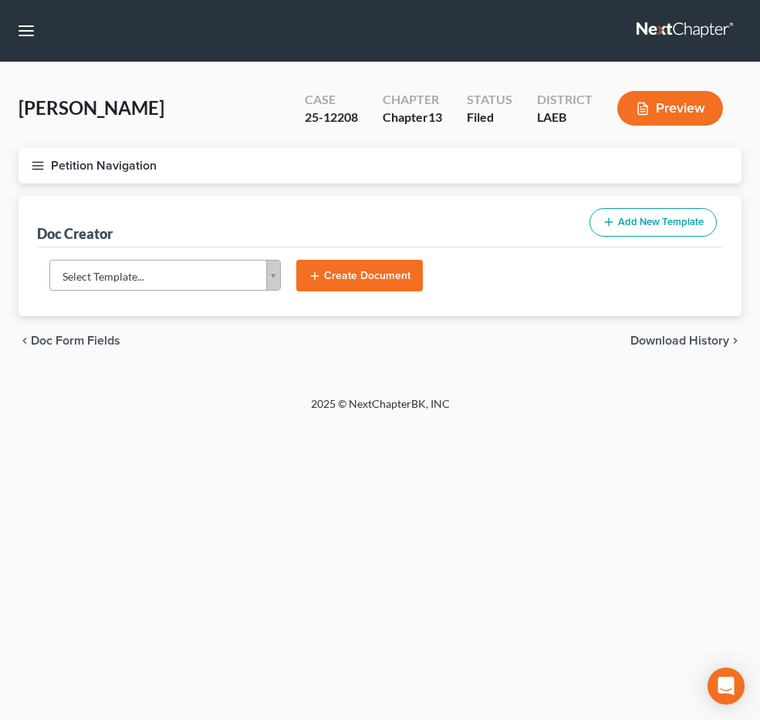
click at [254, 284] on body "Home New Case Client Portal Directory Cases DebtorCC Payments Big Easy Law Grou…" at bounding box center [380, 360] width 760 height 720
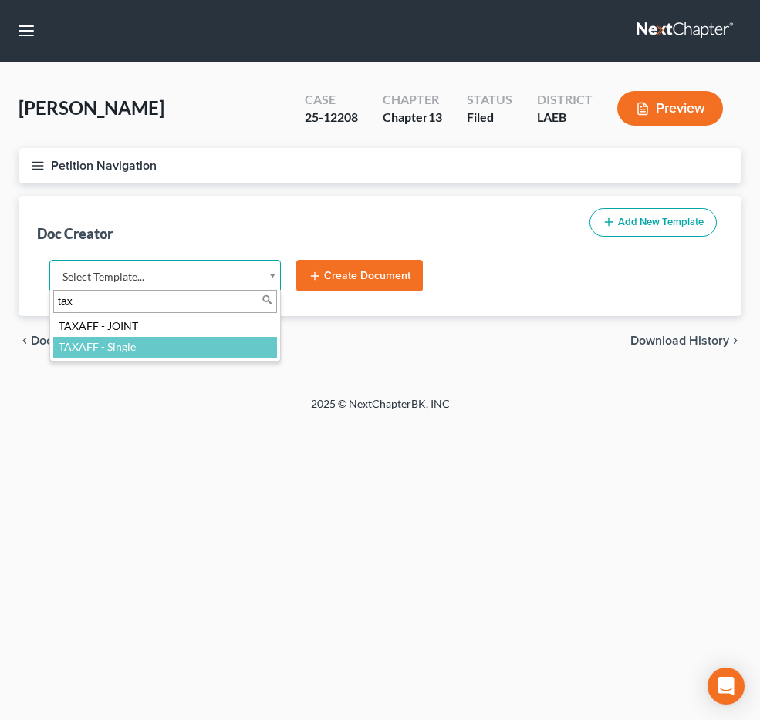
type input "tax"
select select "97403"
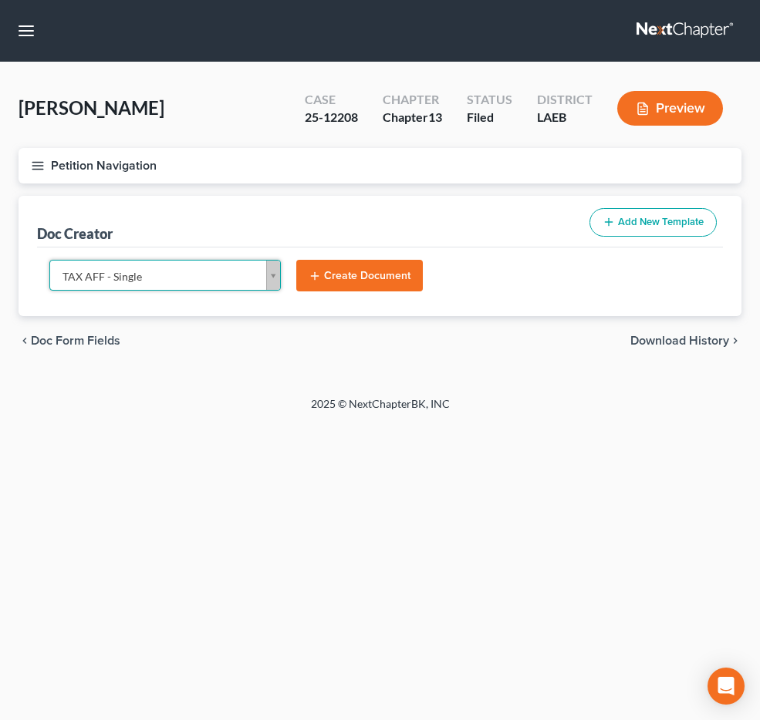
click at [376, 277] on button "Create Document" at bounding box center [359, 276] width 126 height 32
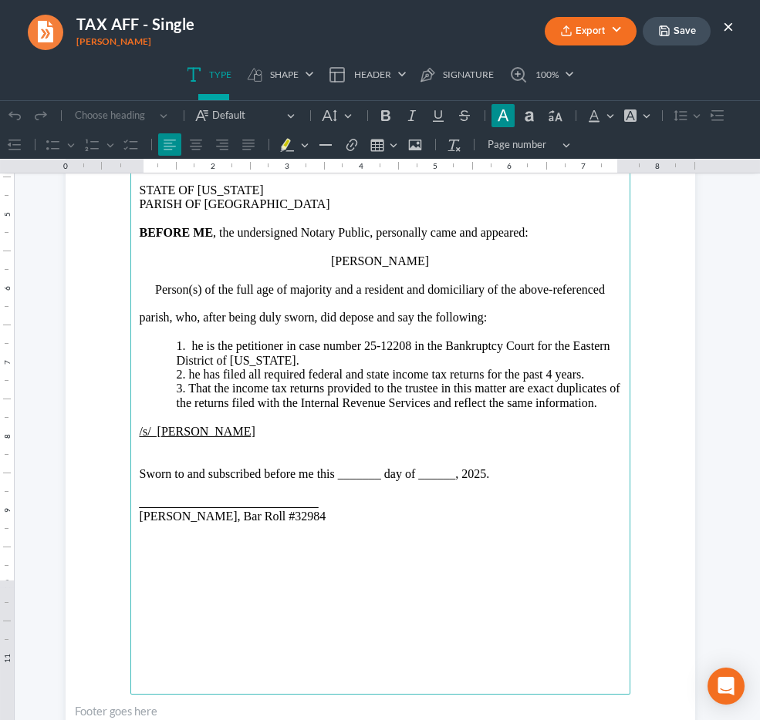
scroll to position [333, 0]
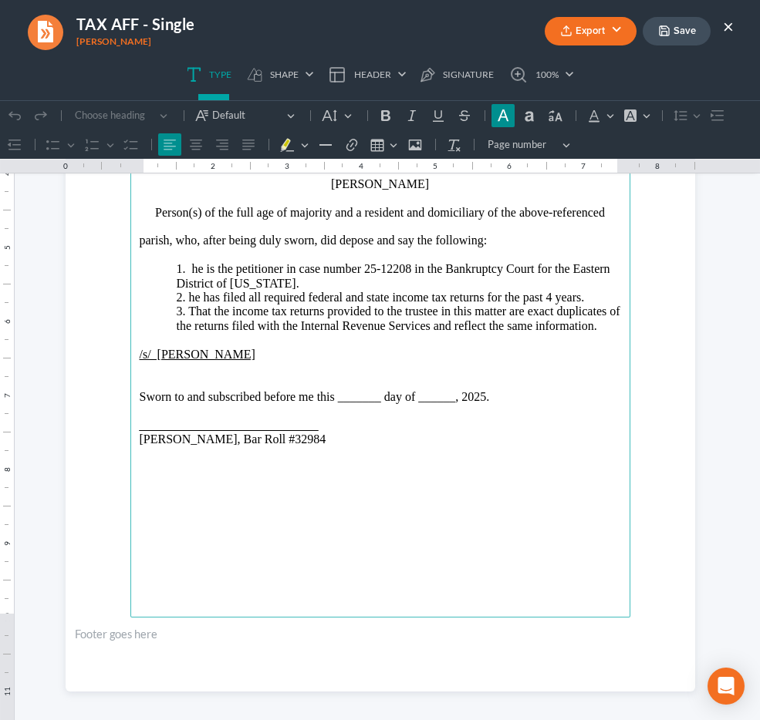
click at [194, 275] on p "1. he is the petitioner in case number 25-12208 in the Bankruptcy Court for the…" at bounding box center [399, 276] width 444 height 29
click at [187, 300] on p "2. he has filed all required federal and state income tax returns for the past …" at bounding box center [399, 298] width 444 height 14
click at [364, 399] on p "Sworn to and subscribed before me this _______ day of ______, 2025." at bounding box center [380, 397] width 481 height 14
click at [395, 401] on p "Sworn to and subscribed before me this 9th day of ______, 2025." at bounding box center [380, 397] width 481 height 14
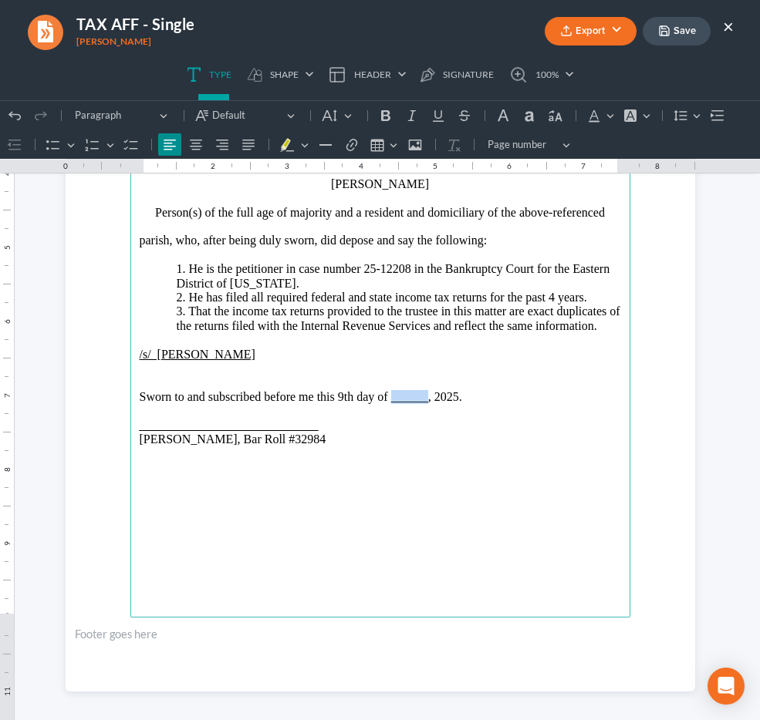
click at [395, 401] on p "Sworn to and subscribed before me this 9th day of ______, 2025." at bounding box center [380, 397] width 481 height 14
click at [130, 428] on main "United States Bankruptcy Court Eastern District of Louisiana In re Terry Robins…" at bounding box center [380, 284] width 500 height 666
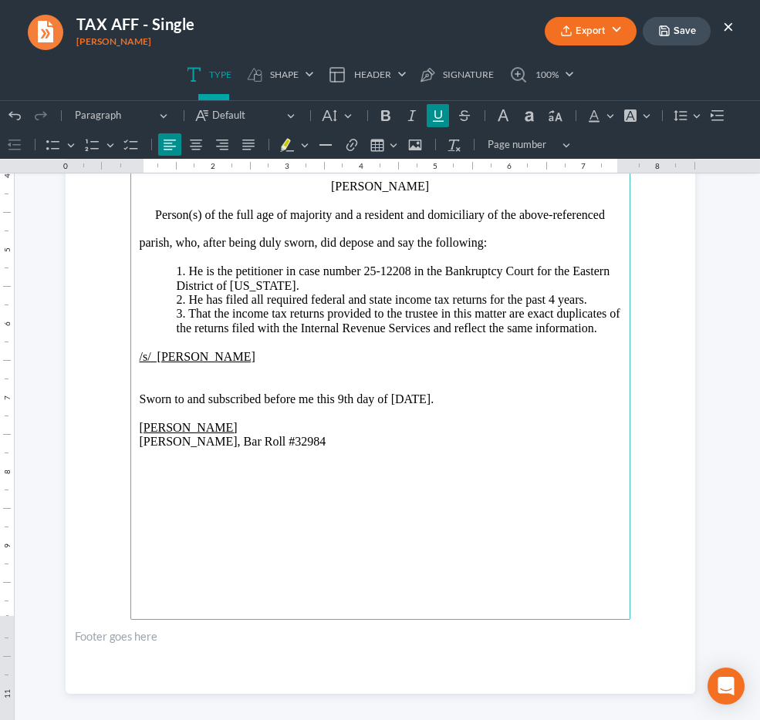
scroll to position [330, 0]
click at [403, 442] on p "Jenny Abshier, Bar Roll #32984" at bounding box center [380, 443] width 481 height 14
click at [407, 426] on p "Jenny Abshier_____________________________" at bounding box center [380, 429] width 481 height 14
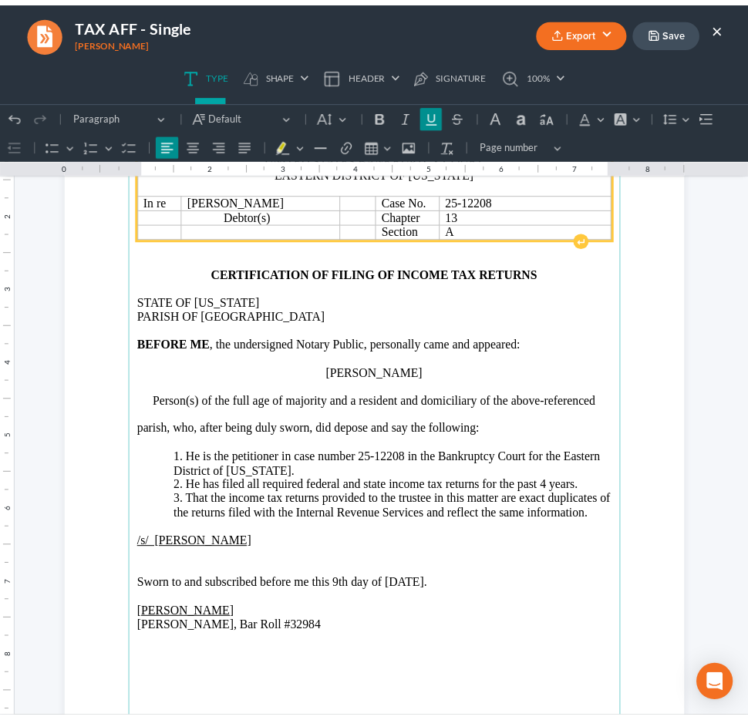
scroll to position [0, 0]
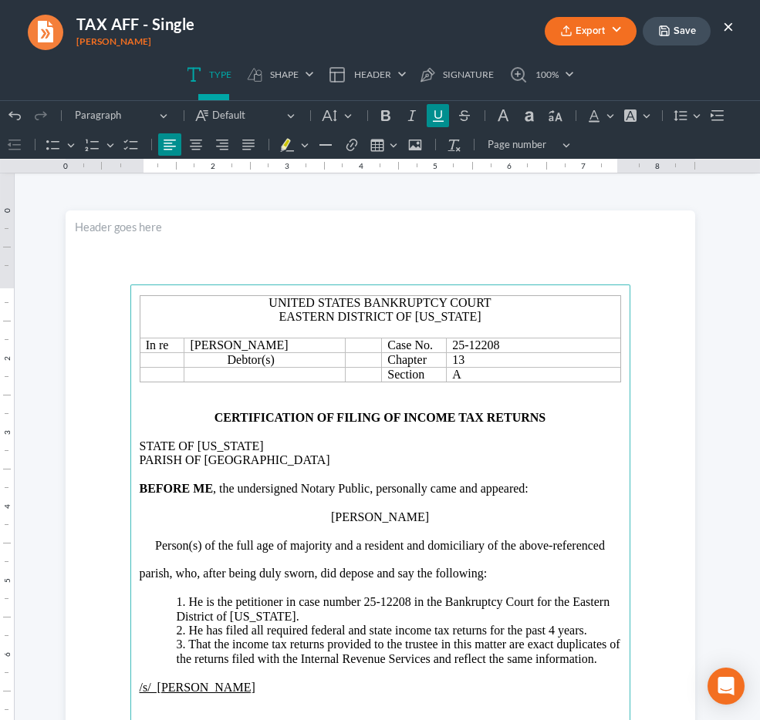
click at [611, 35] on button "Export" at bounding box center [590, 31] width 92 height 29
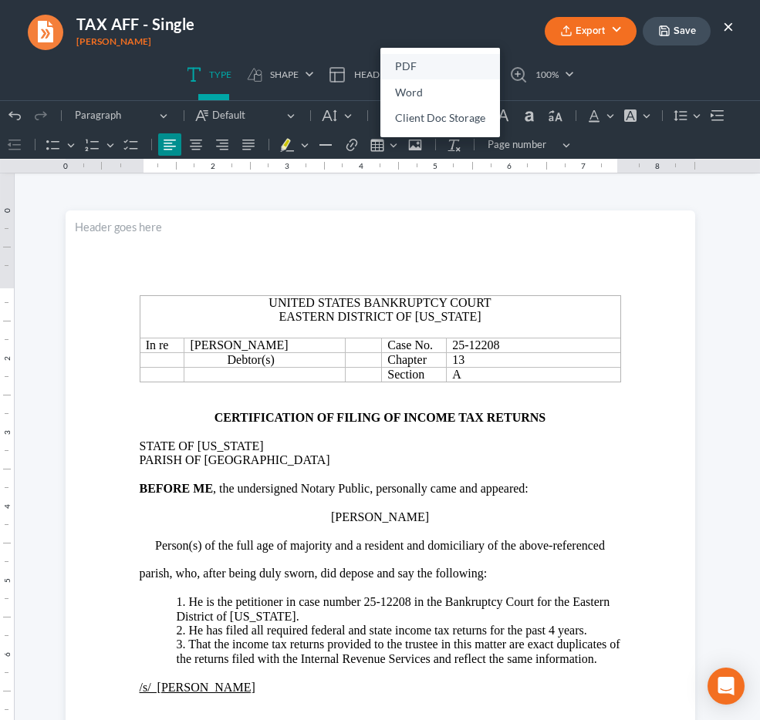
click at [450, 56] on link "PDF" at bounding box center [440, 67] width 120 height 26
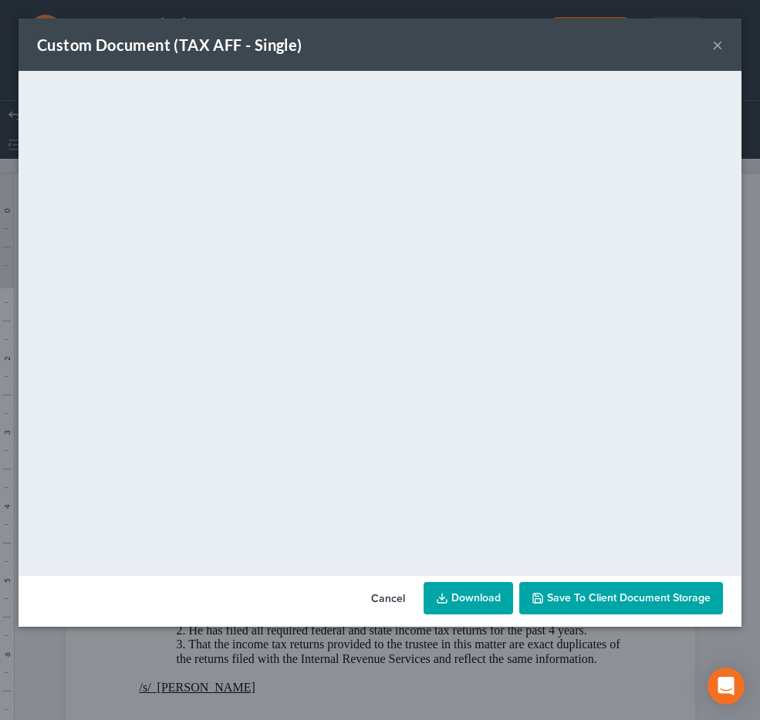
click at [494, 598] on link "Download" at bounding box center [467, 598] width 89 height 32
click at [719, 44] on button "×" at bounding box center [717, 44] width 11 height 19
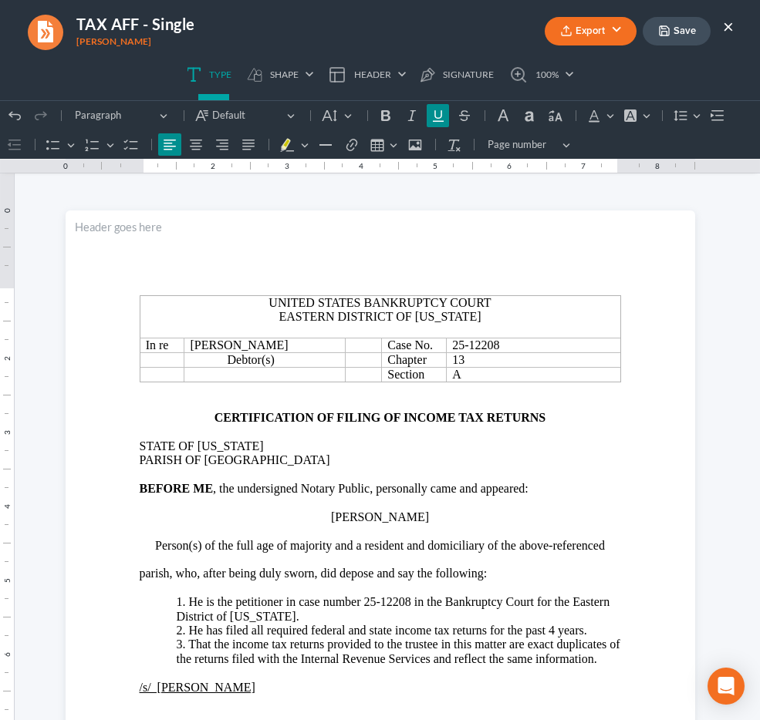
click at [729, 31] on button "×" at bounding box center [728, 26] width 11 height 19
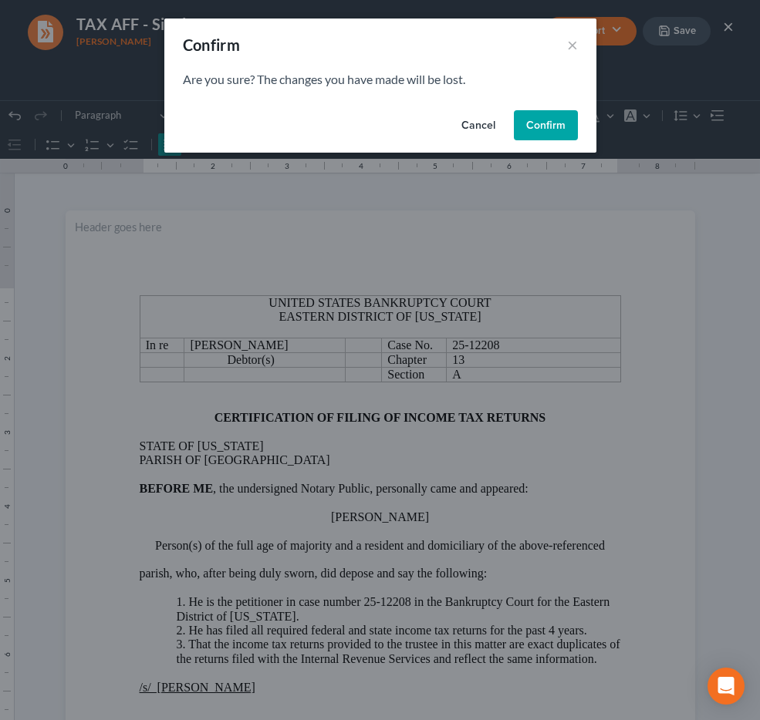
click at [570, 132] on button "Confirm" at bounding box center [546, 125] width 64 height 31
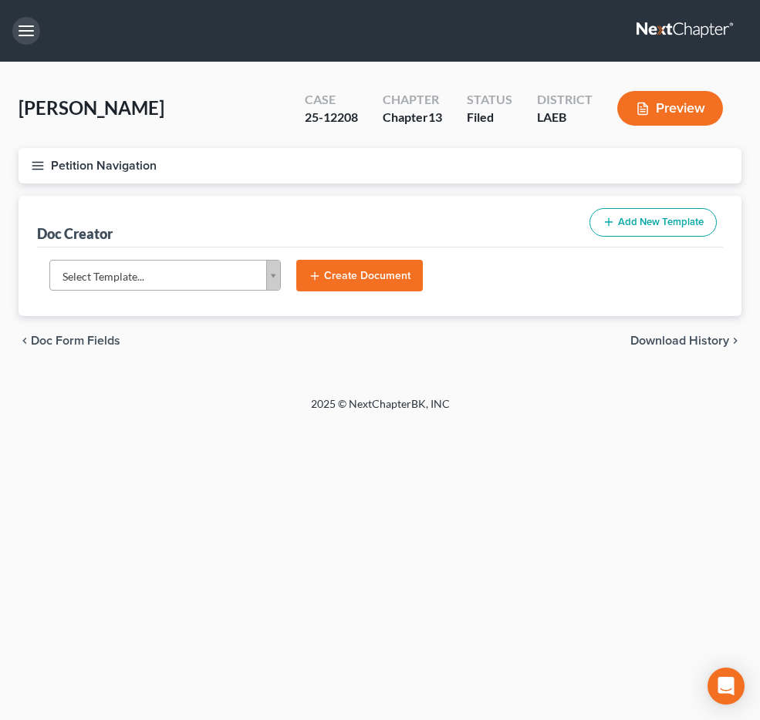
click at [27, 37] on button "button" at bounding box center [26, 31] width 28 height 28
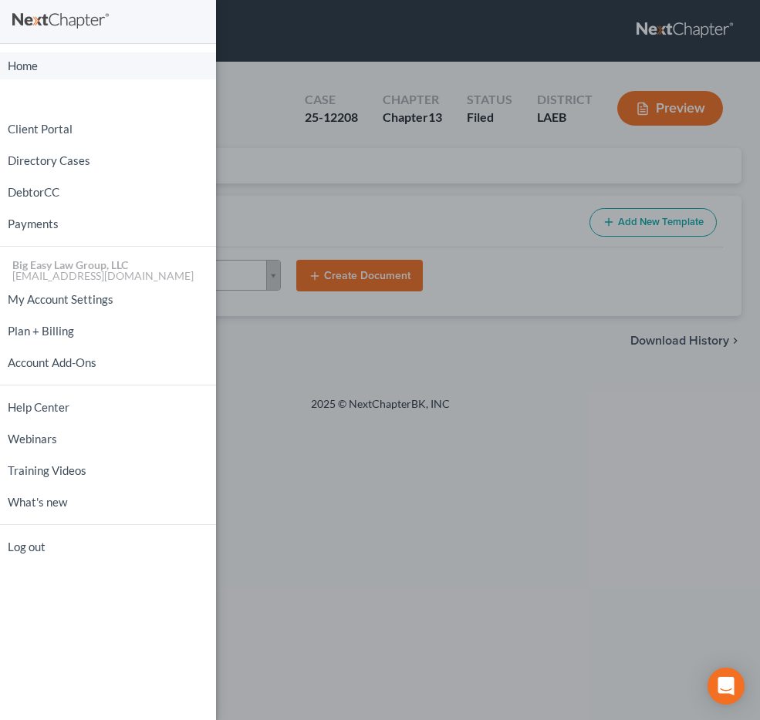
click at [83, 64] on link "Home" at bounding box center [108, 65] width 216 height 27
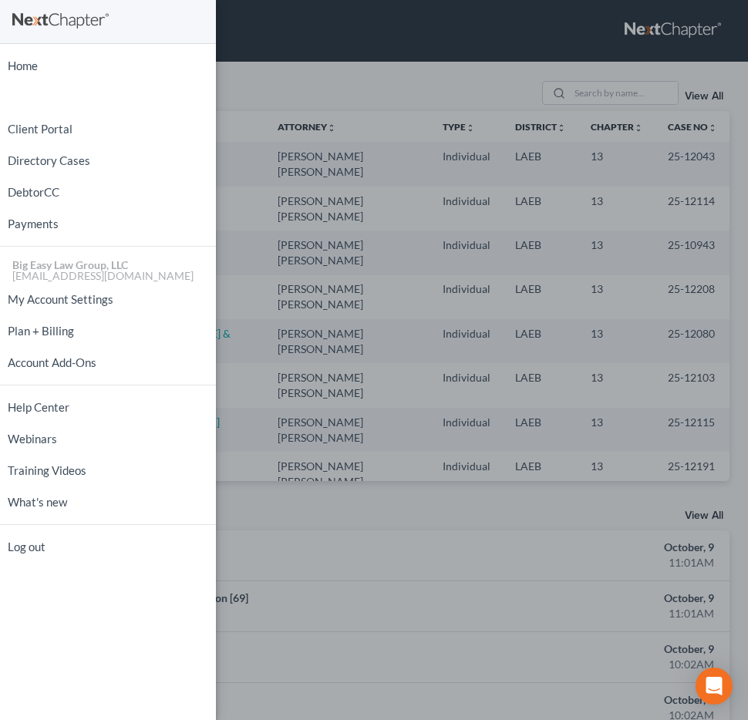
click at [310, 235] on div "Home New Case Client Portal Directory Cases DebtorCC Payments Big Easy Law Grou…" at bounding box center [374, 360] width 748 height 720
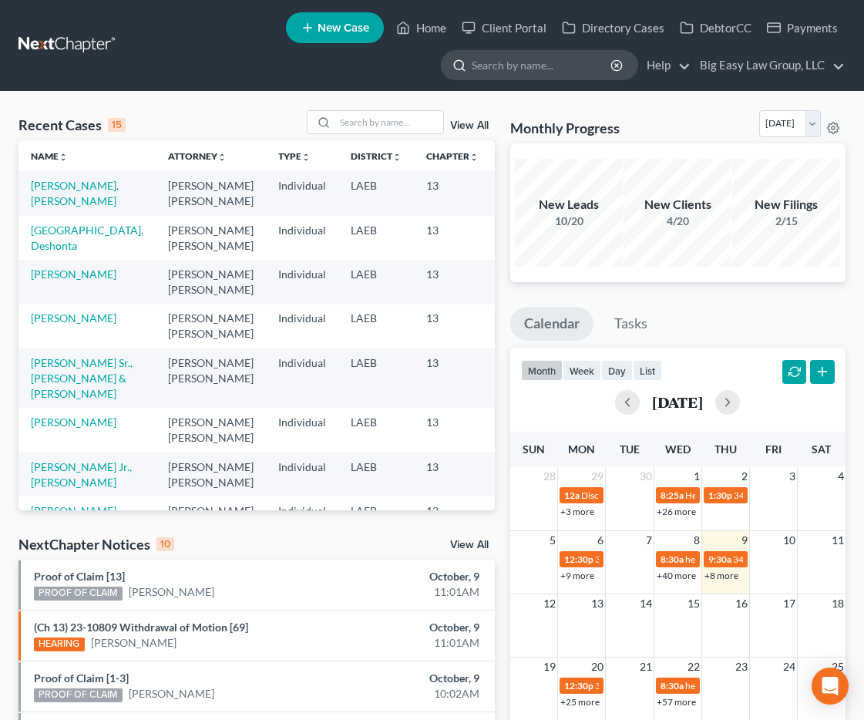
click at [548, 70] on input "search" at bounding box center [542, 65] width 141 height 29
type input "savage"
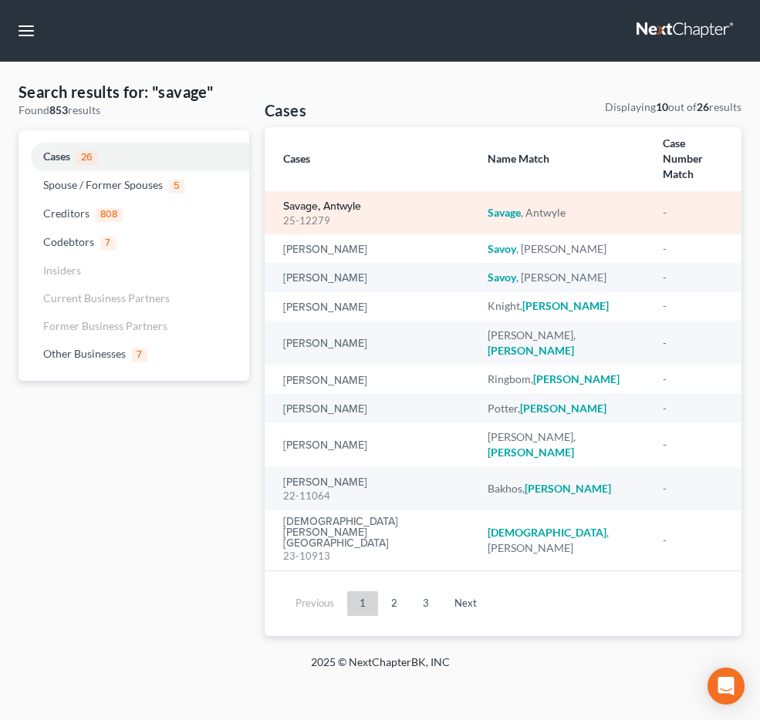
drag, startPoint x: 349, startPoint y: 182, endPoint x: 359, endPoint y: 172, distance: 14.2
click at [354, 198] on div "Savage, Antwyle 25-12279" at bounding box center [373, 213] width 180 height 30
click at [359, 201] on link "Savage, Antwyle" at bounding box center [322, 206] width 78 height 11
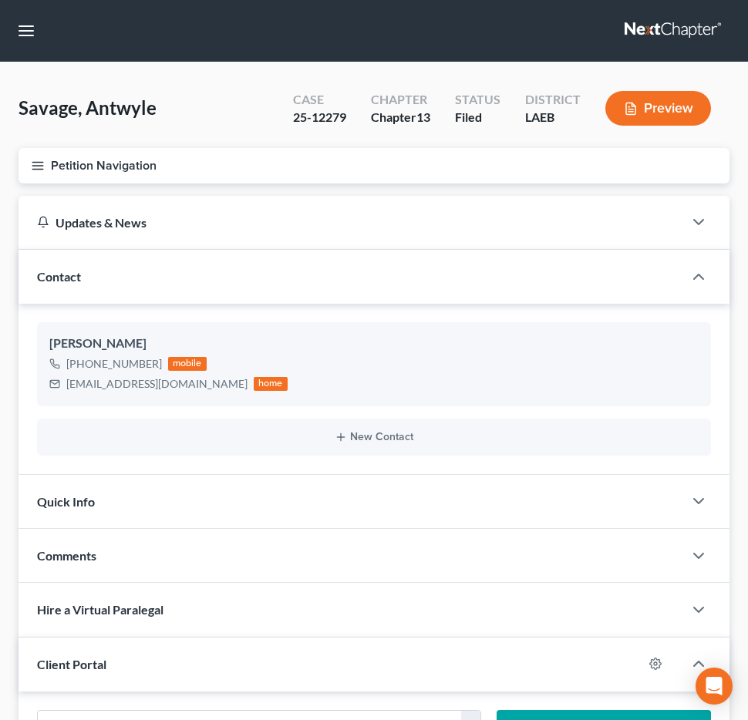
click at [69, 163] on button "Petition Navigation" at bounding box center [374, 165] width 711 height 35
click at [0, 0] on div "Case Dashboard Payments Invoices Payments Payments Credit Report Client Profile" at bounding box center [0, 0] width 0 height 0
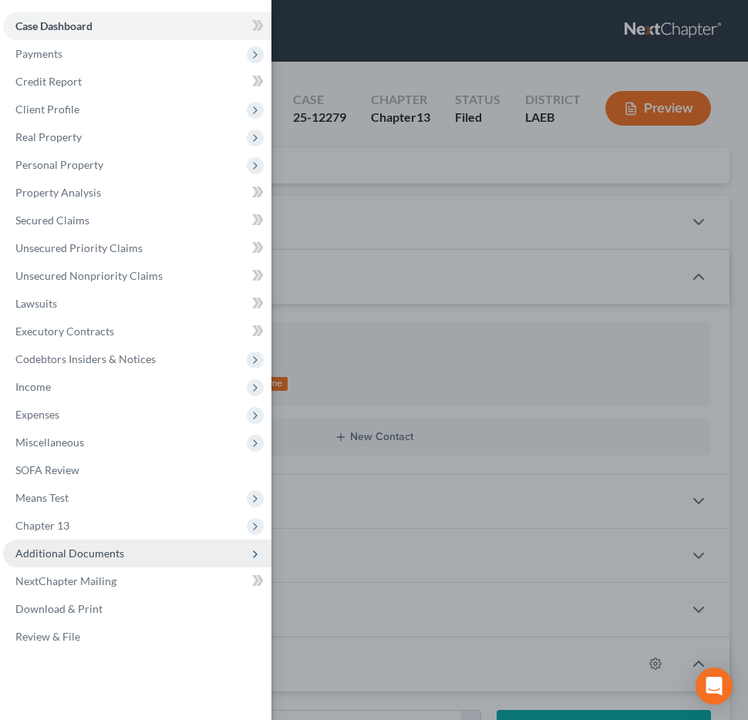
click at [113, 552] on span "Additional Documents" at bounding box center [69, 553] width 109 height 13
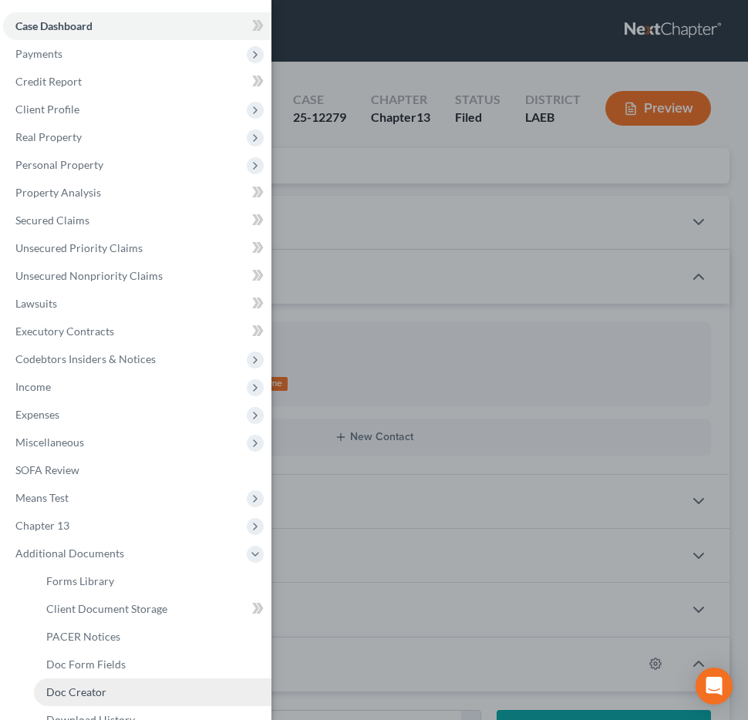
click at [109, 691] on link "Doc Creator" at bounding box center [152, 693] width 237 height 28
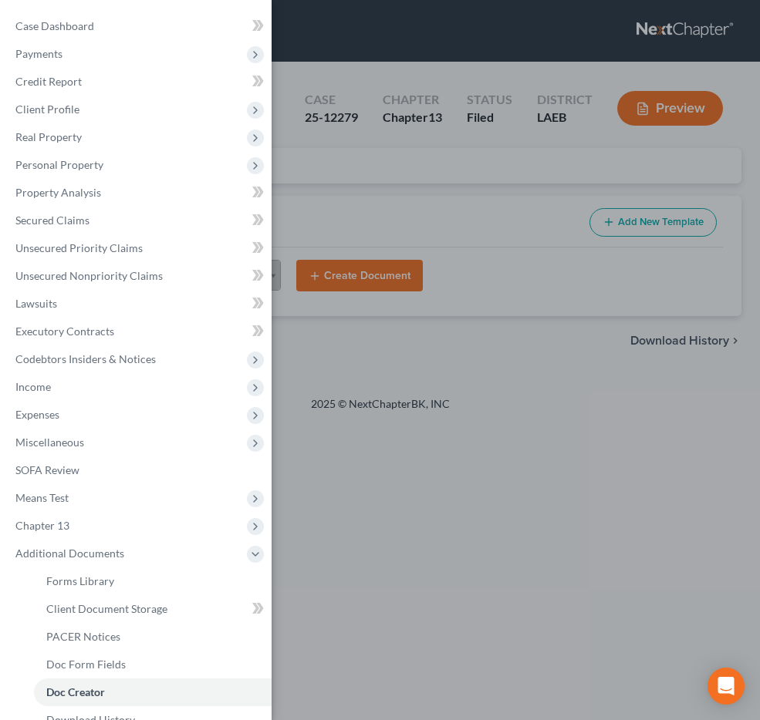
click at [277, 349] on div "Case Dashboard Payments Invoices Payments Payments Credit Report Client Profile" at bounding box center [380, 360] width 760 height 720
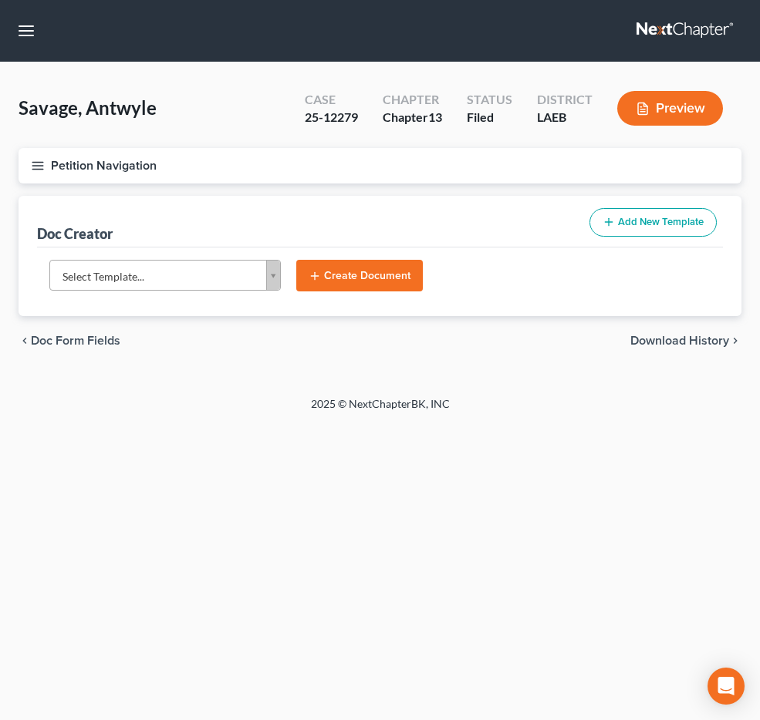
click at [244, 276] on body "Home New Case Client Portal Directory Cases DebtorCC Payments Big Easy Law Grou…" at bounding box center [380, 360] width 760 height 720
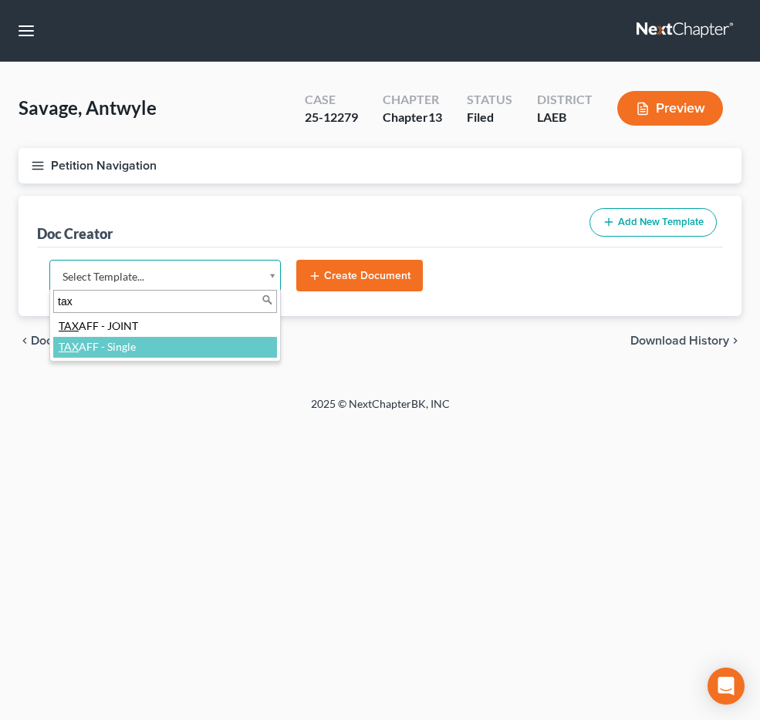
type input "tax"
select select "97403"
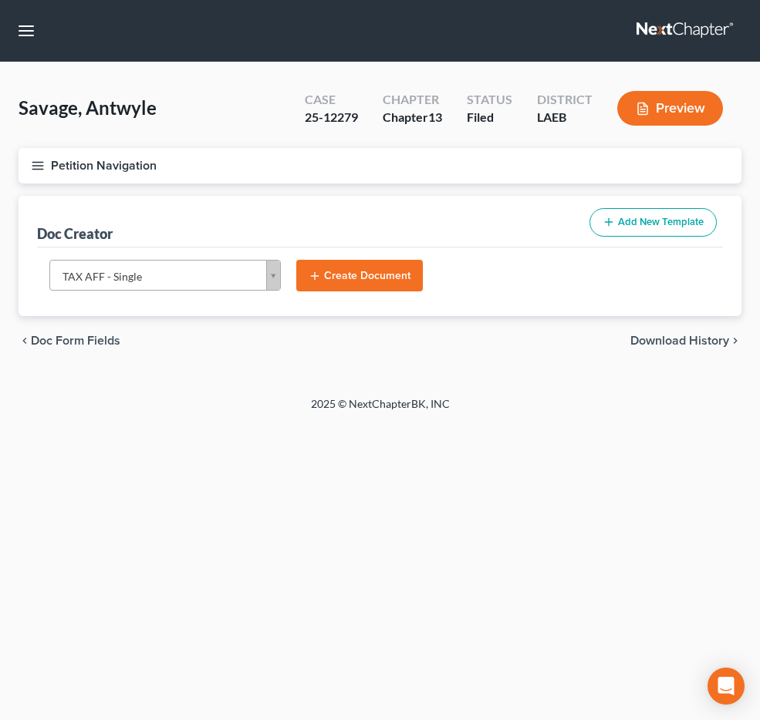
click at [337, 268] on button "Create Document" at bounding box center [359, 276] width 126 height 32
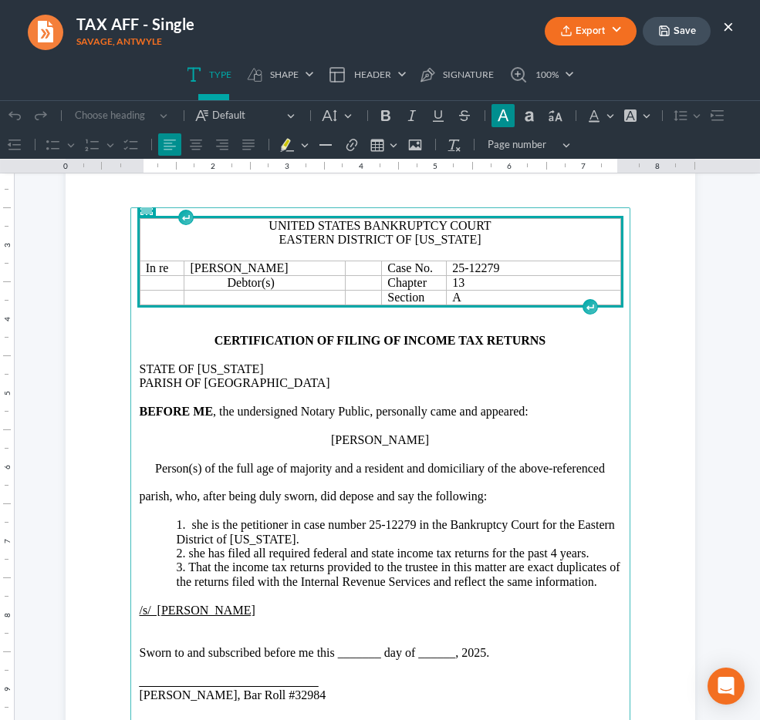
scroll to position [117, 0]
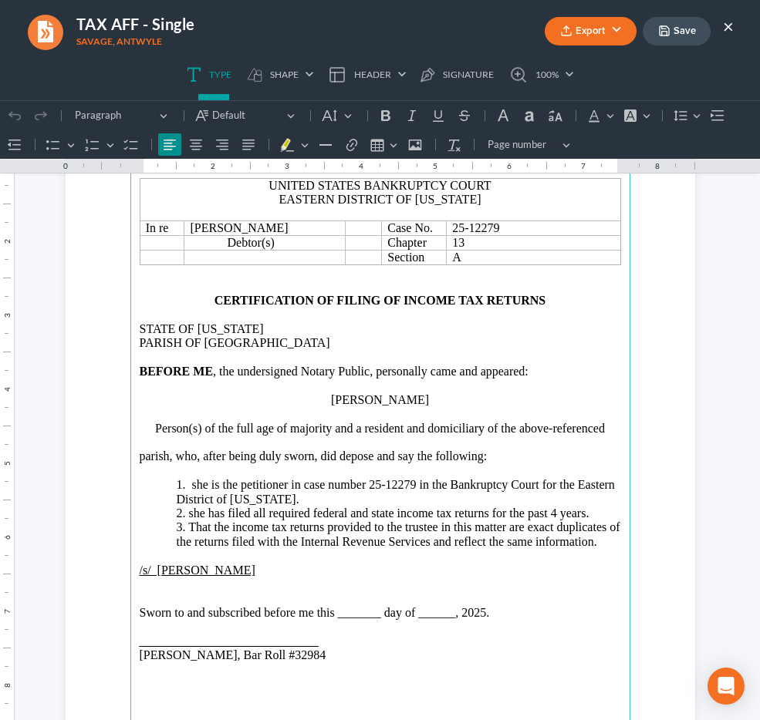
click at [194, 485] on p "1. she is the petitioner in case number 25-12279 in the Bankruptcy Court for th…" at bounding box center [399, 492] width 444 height 29
click at [187, 514] on p "2. she has filed all required federal and state income tax returns for the past…" at bounding box center [399, 514] width 444 height 14
click at [347, 620] on p "Sworn to and subscribed before me this _______ day of ______, 2025." at bounding box center [380, 613] width 481 height 14
click at [403, 621] on p "Rich Text Editor, page-0-main" at bounding box center [380, 627] width 481 height 14
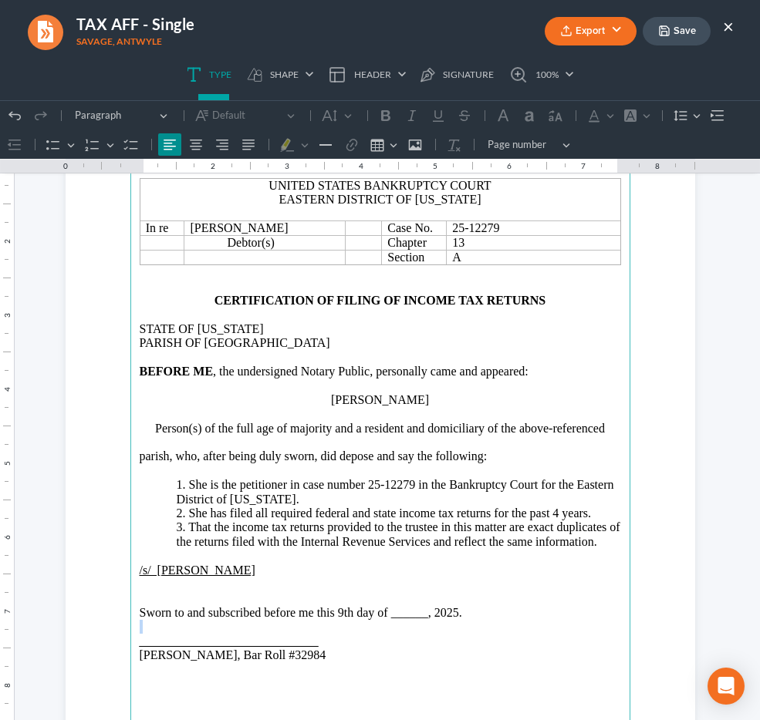
click at [403, 621] on p "Rich Text Editor, page-0-main" at bounding box center [380, 627] width 481 height 14
click at [403, 620] on p "Rich Text Editor, page-0-main" at bounding box center [380, 627] width 481 height 14
click at [406, 617] on p "Sworn to and subscribed before me this 9th day of ______, 2025." at bounding box center [380, 613] width 481 height 14
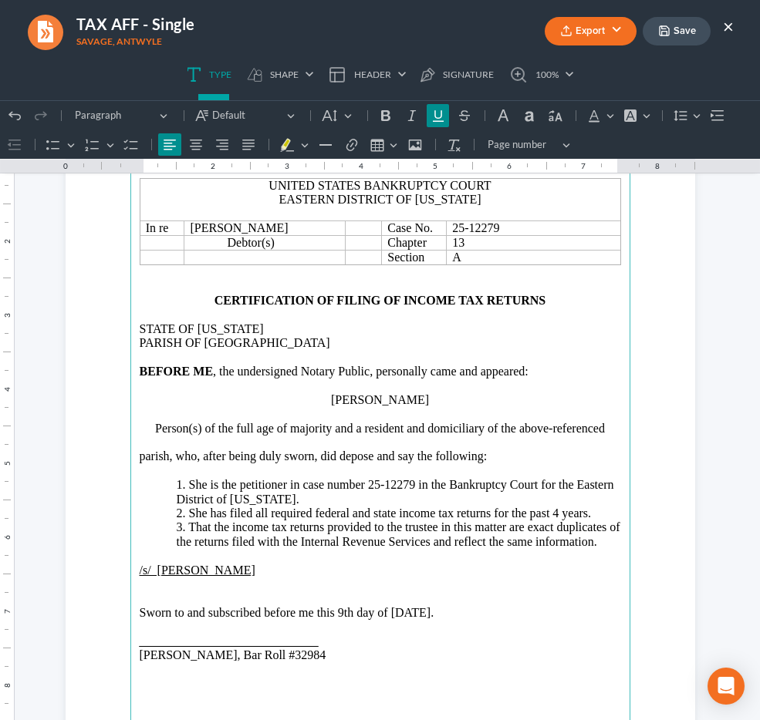
click at [140, 647] on u "_____________________________" at bounding box center [229, 641] width 179 height 13
drag, startPoint x: 392, startPoint y: 652, endPoint x: 381, endPoint y: 648, distance: 11.5
click at [381, 648] on p "Jenny Abshier, Bar Roll #32984" at bounding box center [380, 655] width 481 height 14
drag, startPoint x: 386, startPoint y: 645, endPoint x: 295, endPoint y: 647, distance: 90.2
click at [295, 647] on p "Jenny Abshier_____________________________" at bounding box center [380, 642] width 481 height 14
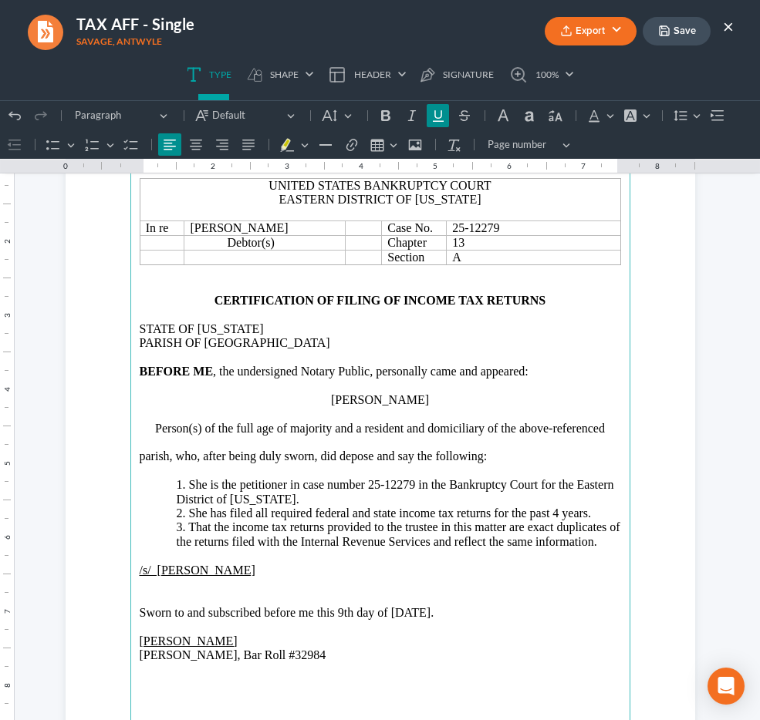
click at [295, 647] on p "Jenny Abshier_____________________________" at bounding box center [380, 642] width 481 height 14
click at [289, 648] on p "Jenny Abshier, Bar Roll #32984" at bounding box center [380, 655] width 481 height 14
drag, startPoint x: 291, startPoint y: 646, endPoint x: 383, endPoint y: 639, distance: 92.8
click at [383, 639] on p "Jenny Abshier_____________________________" at bounding box center [380, 642] width 481 height 14
click at [561, 32] on icon "button" at bounding box center [566, 31] width 12 height 12
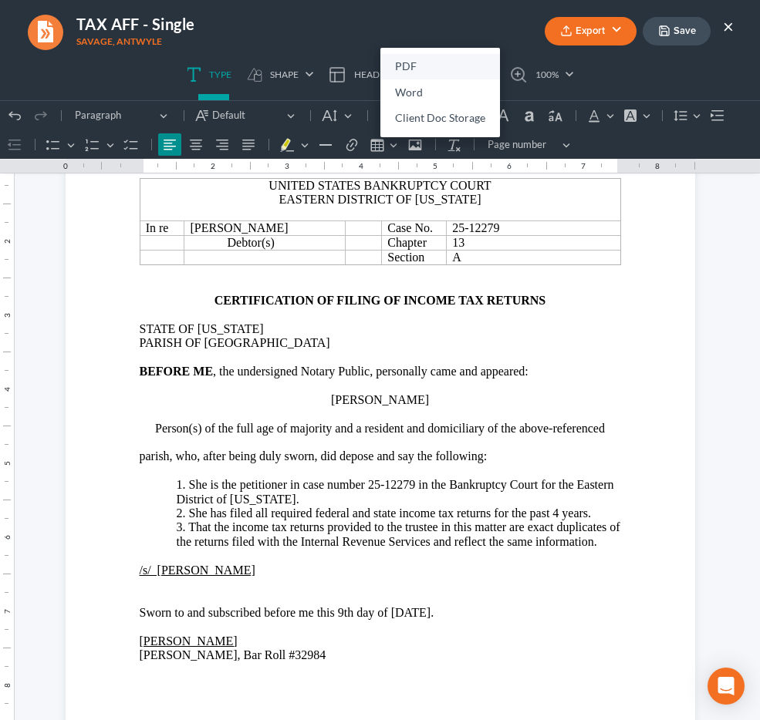
click at [390, 63] on link "PDF" at bounding box center [440, 67] width 120 height 26
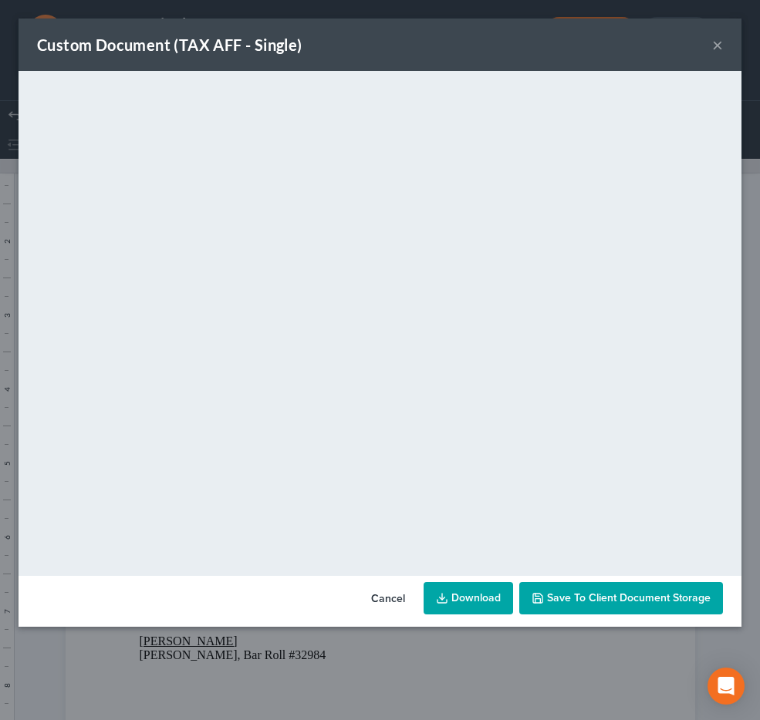
click at [480, 601] on link "Download" at bounding box center [467, 598] width 89 height 32
click at [723, 41] on div "Custom Document (TAX AFF - Single) ×" at bounding box center [380, 45] width 723 height 52
click at [719, 49] on button "×" at bounding box center [717, 44] width 11 height 19
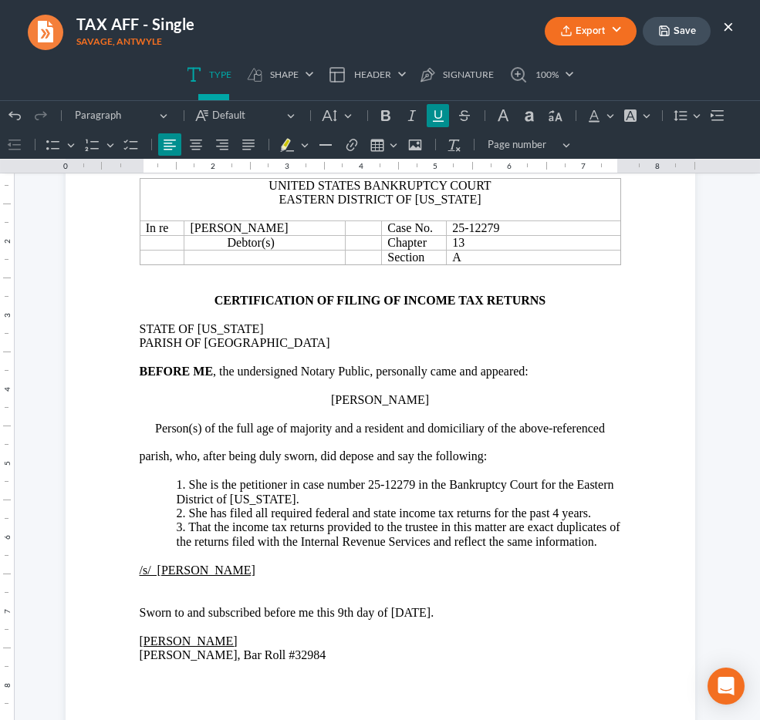
click at [723, 29] on button "×" at bounding box center [728, 26] width 11 height 19
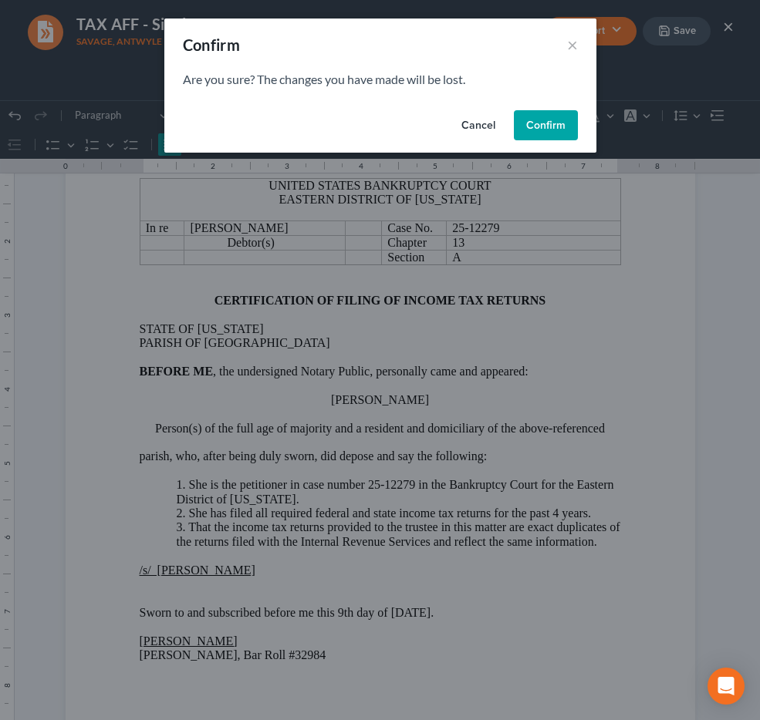
click at [551, 127] on button "Confirm" at bounding box center [546, 125] width 64 height 31
